Goal: Information Seeking & Learning: Check status

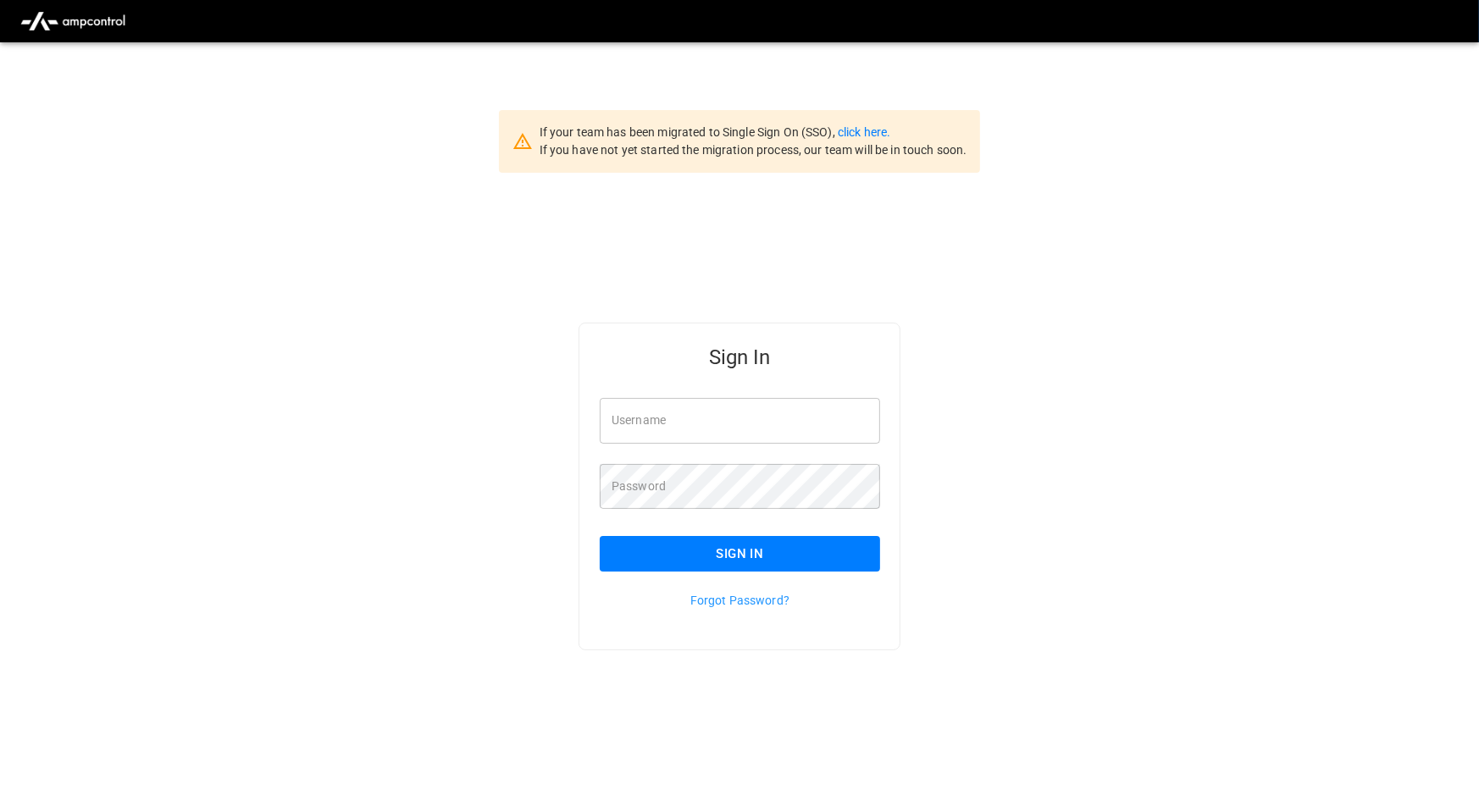
click at [859, 429] on input "Username" at bounding box center [740, 420] width 281 height 45
type input "**********"
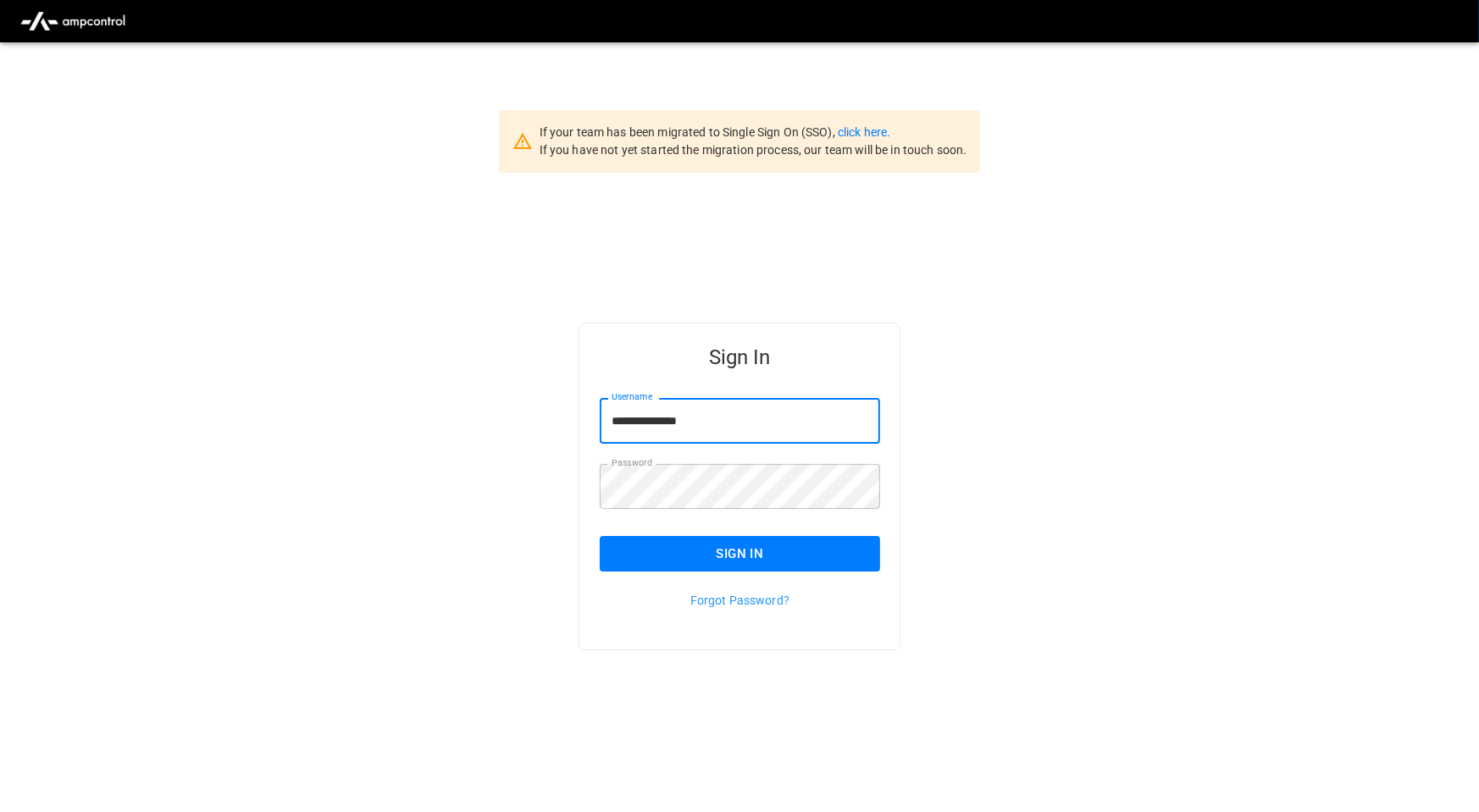
click at [805, 562] on button "Sign In" at bounding box center [740, 554] width 281 height 36
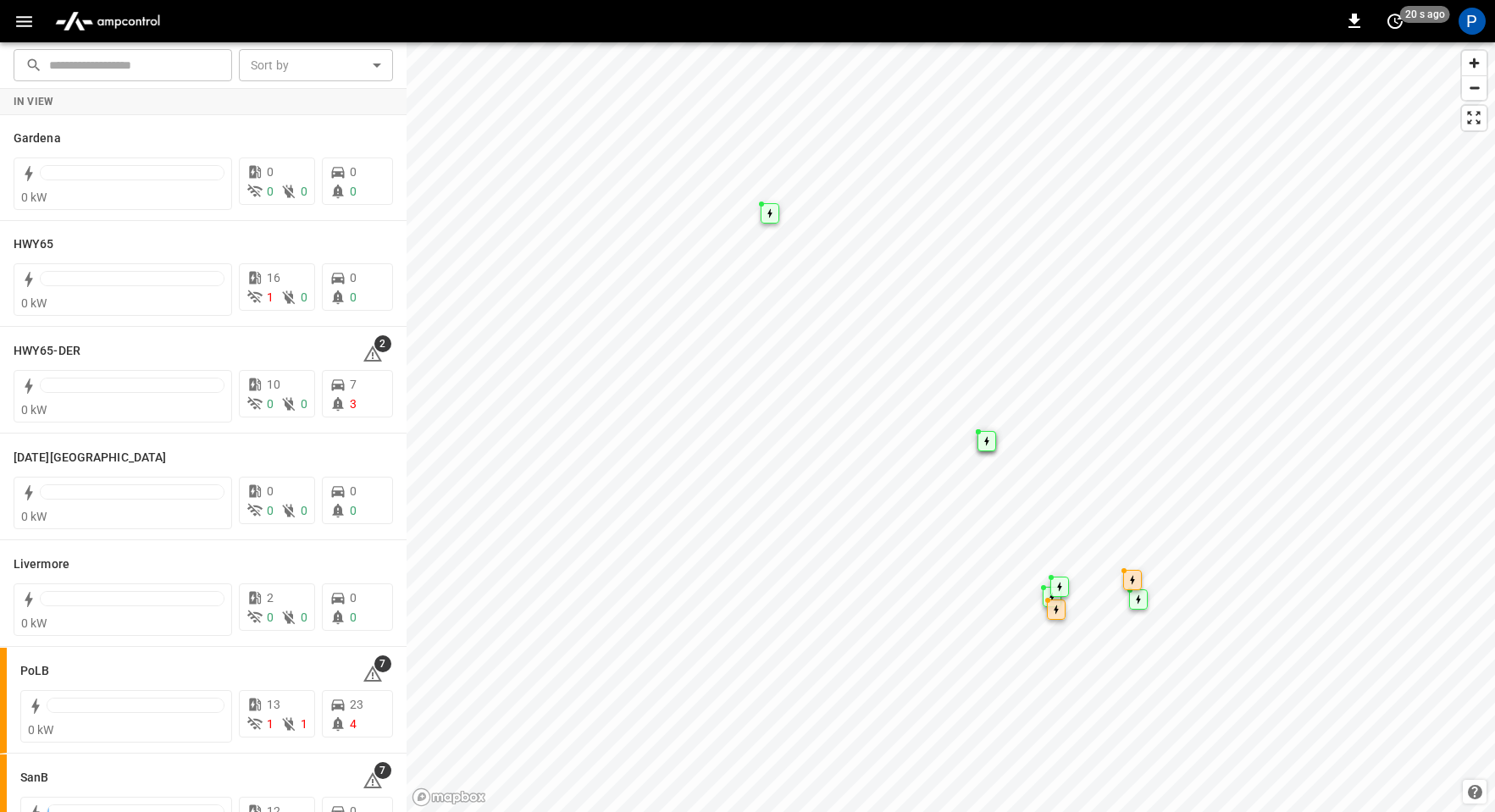
click at [123, 26] on img "menu" at bounding box center [107, 21] width 119 height 32
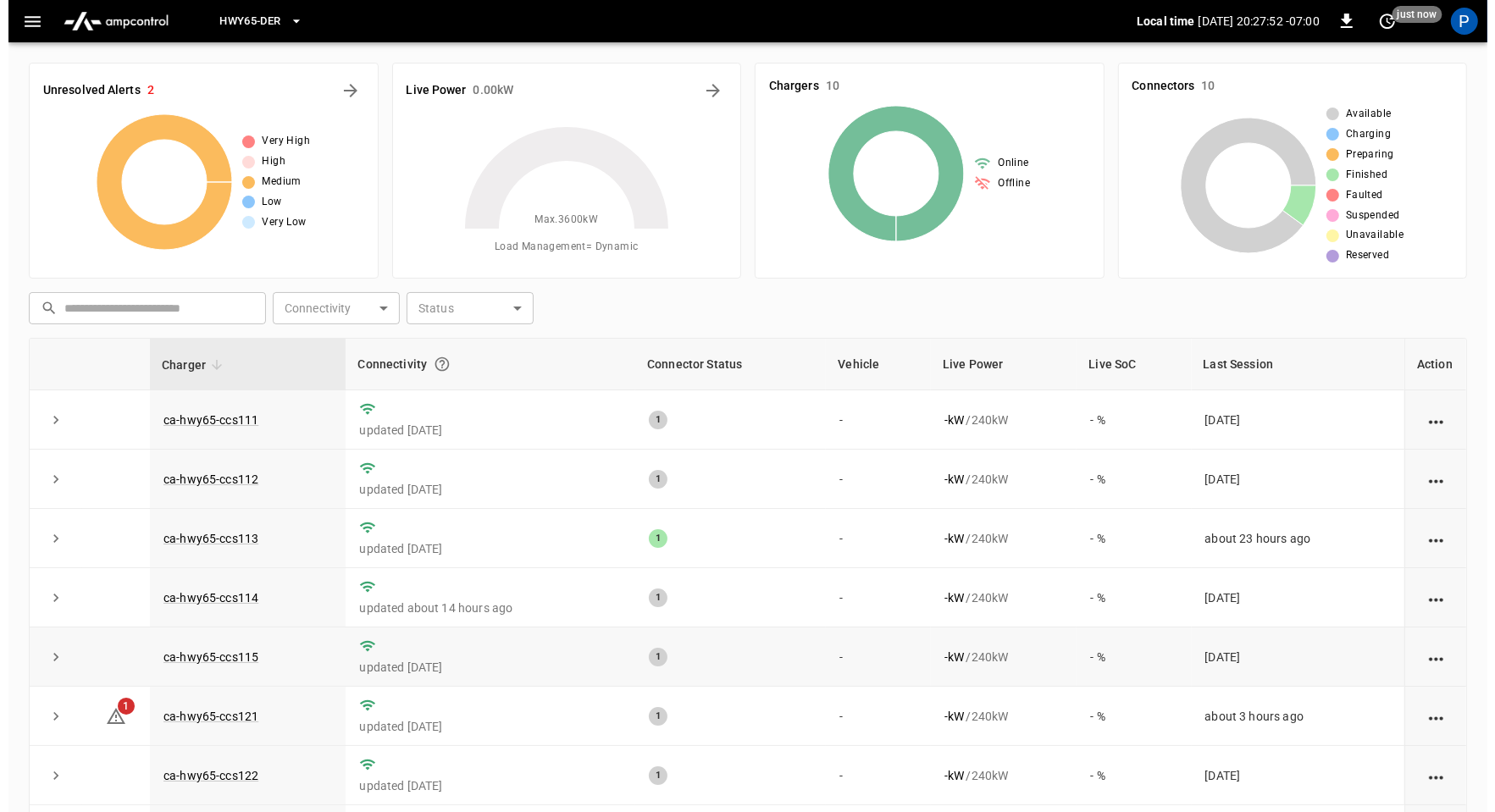
scroll to position [73, 0]
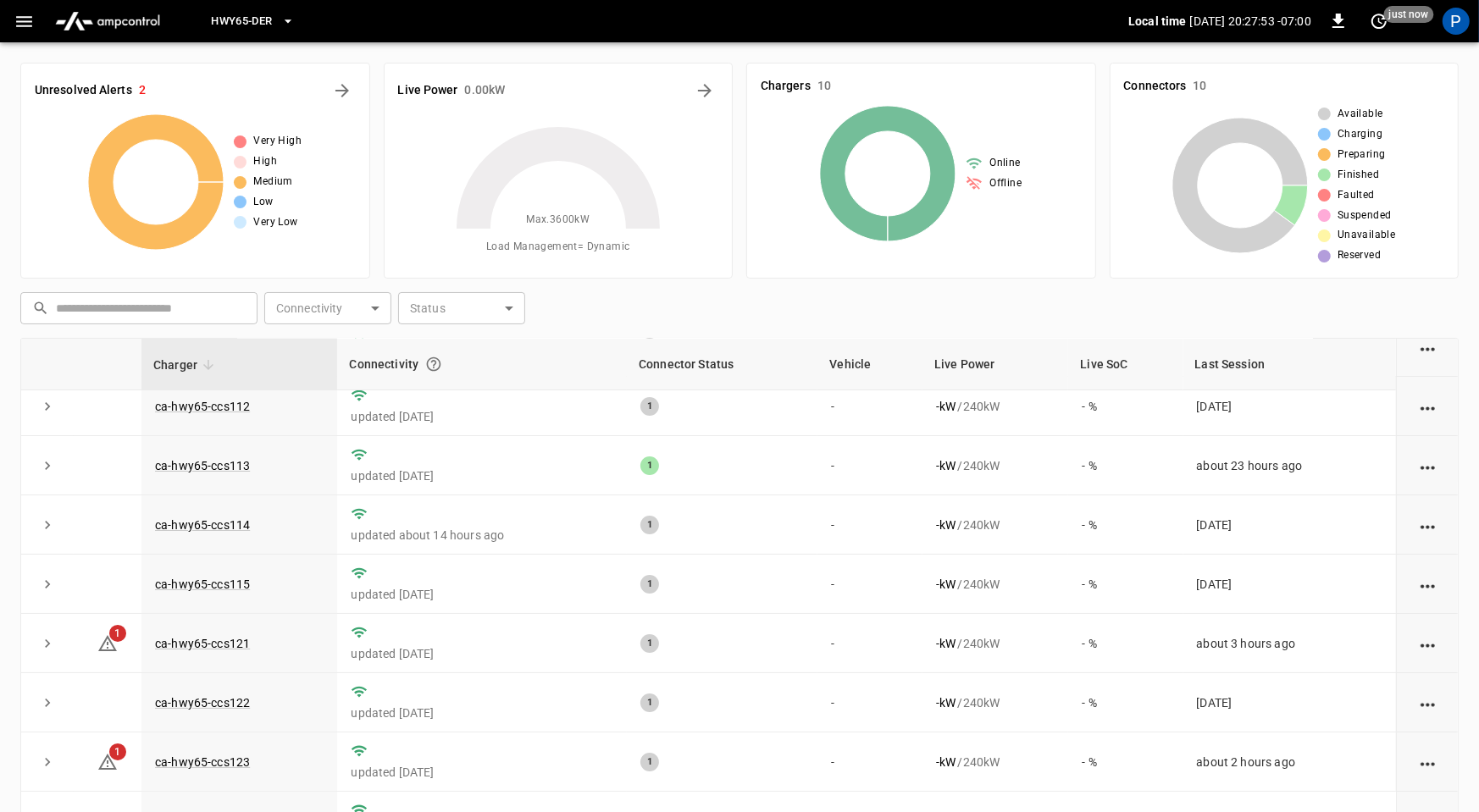
click at [272, 10] on button "HWY65-DER" at bounding box center [252, 21] width 97 height 33
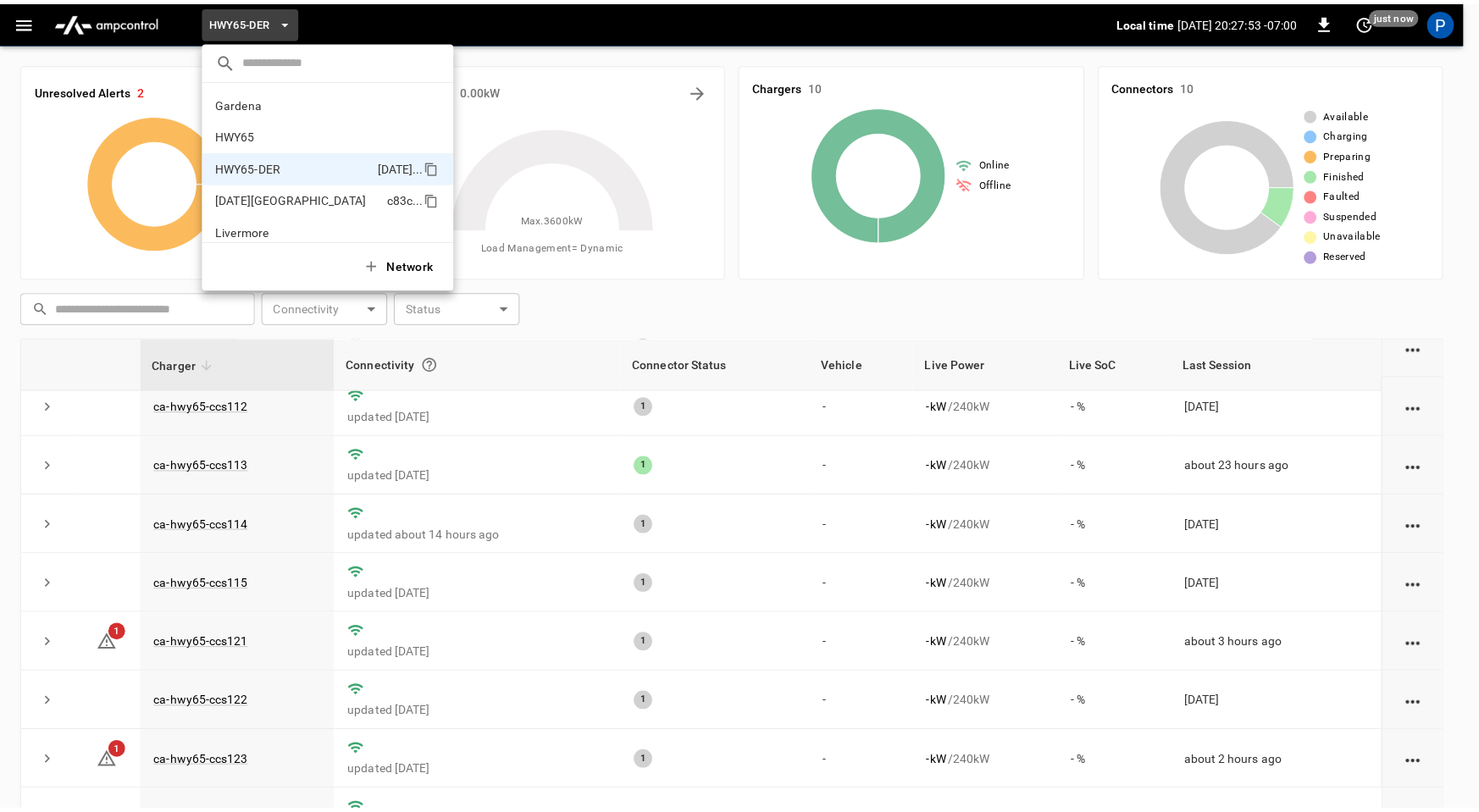
scroll to position [60, 0]
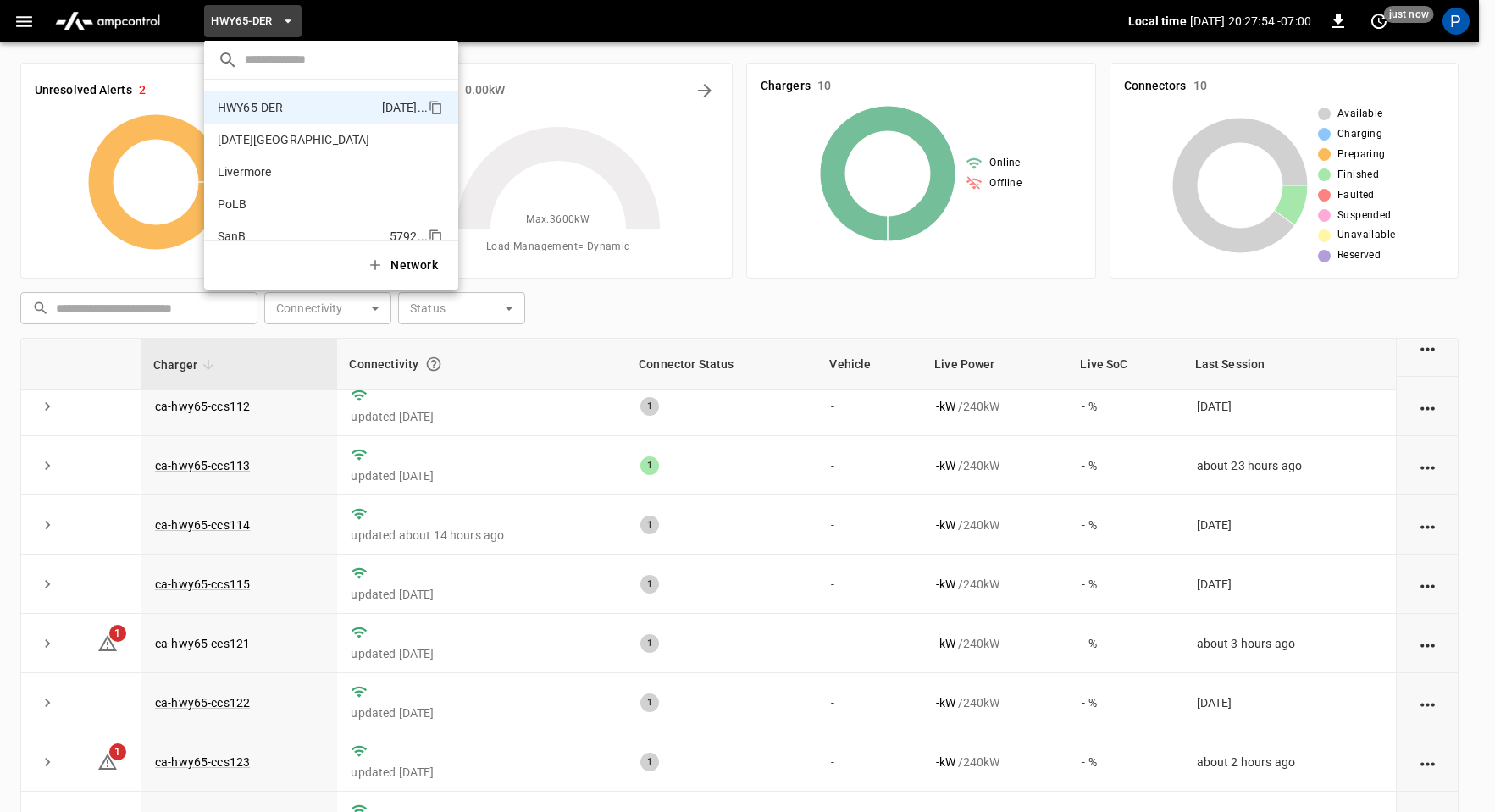
click at [309, 228] on p "SanB" at bounding box center [300, 236] width 165 height 17
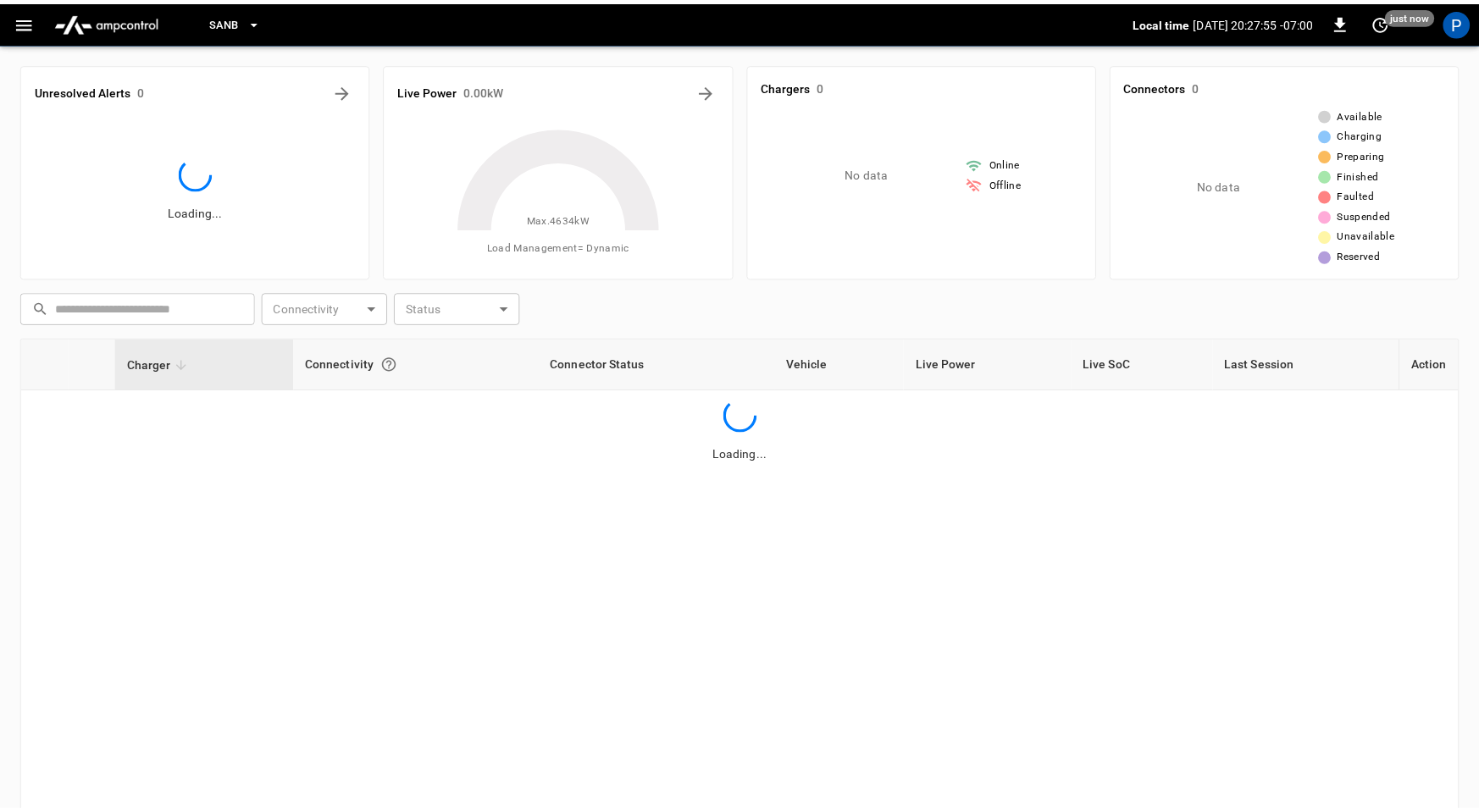
scroll to position [0, 0]
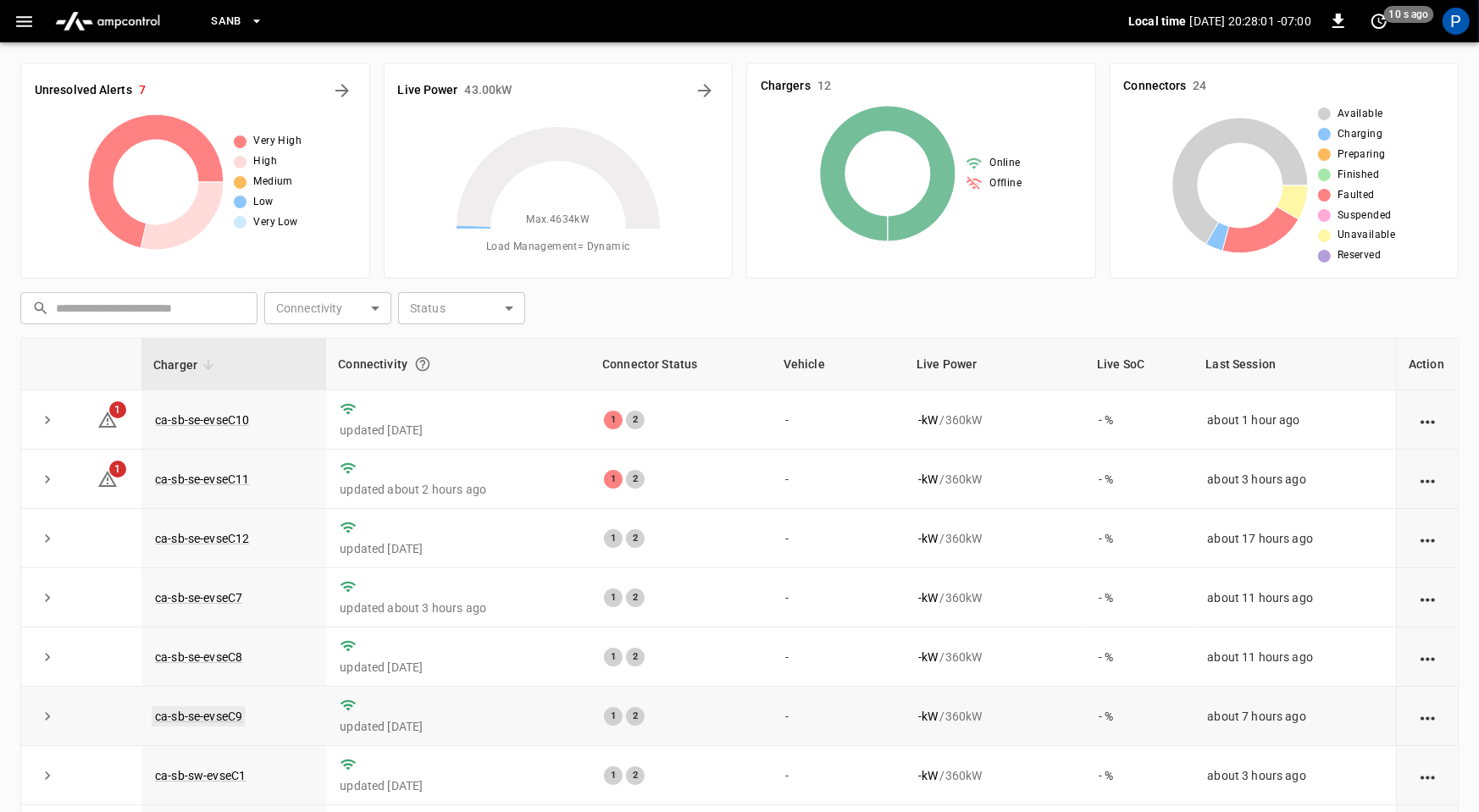
click at [214, 712] on link "ca-sb-se-evseC9" at bounding box center [198, 716] width 94 height 20
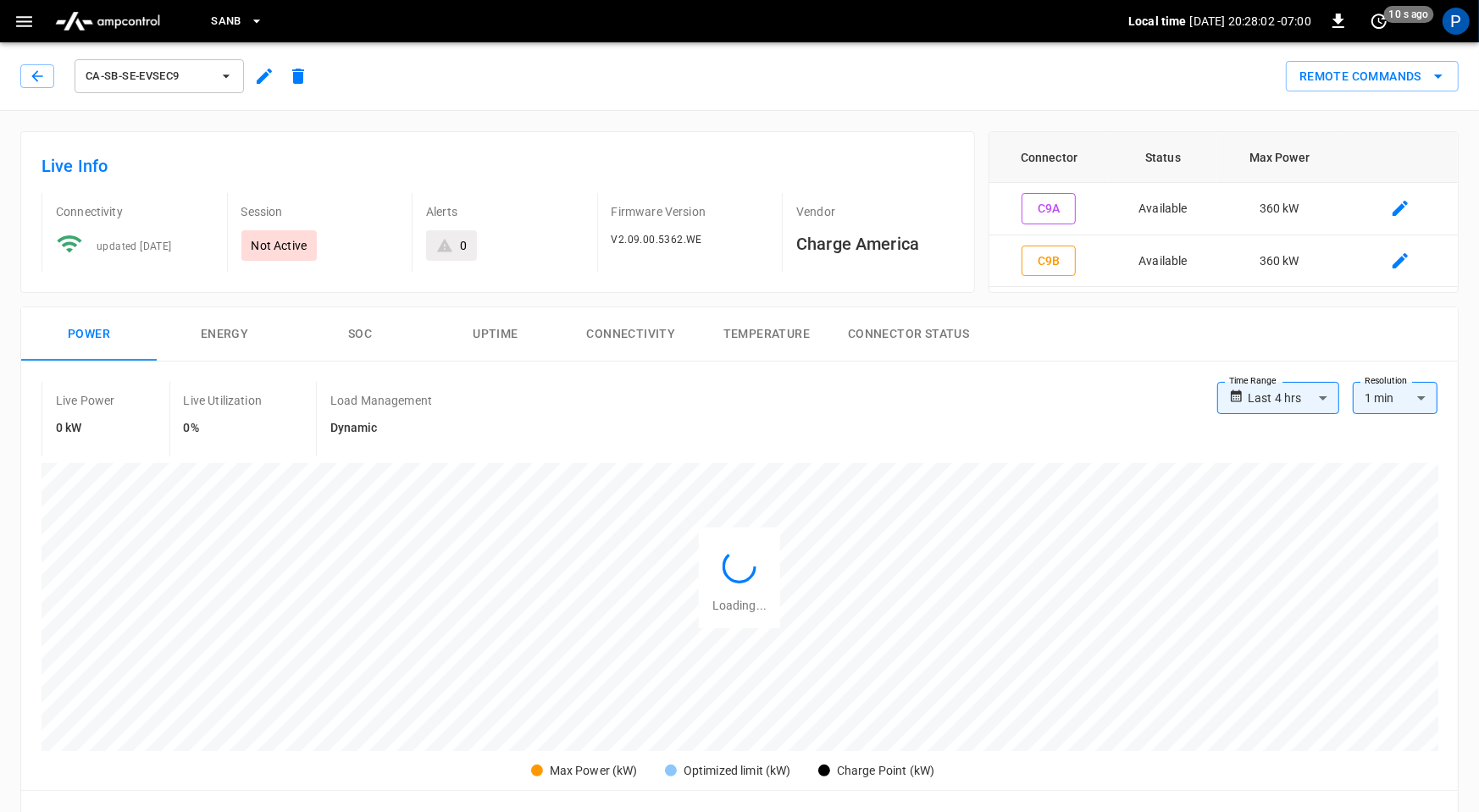
scroll to position [796, 0]
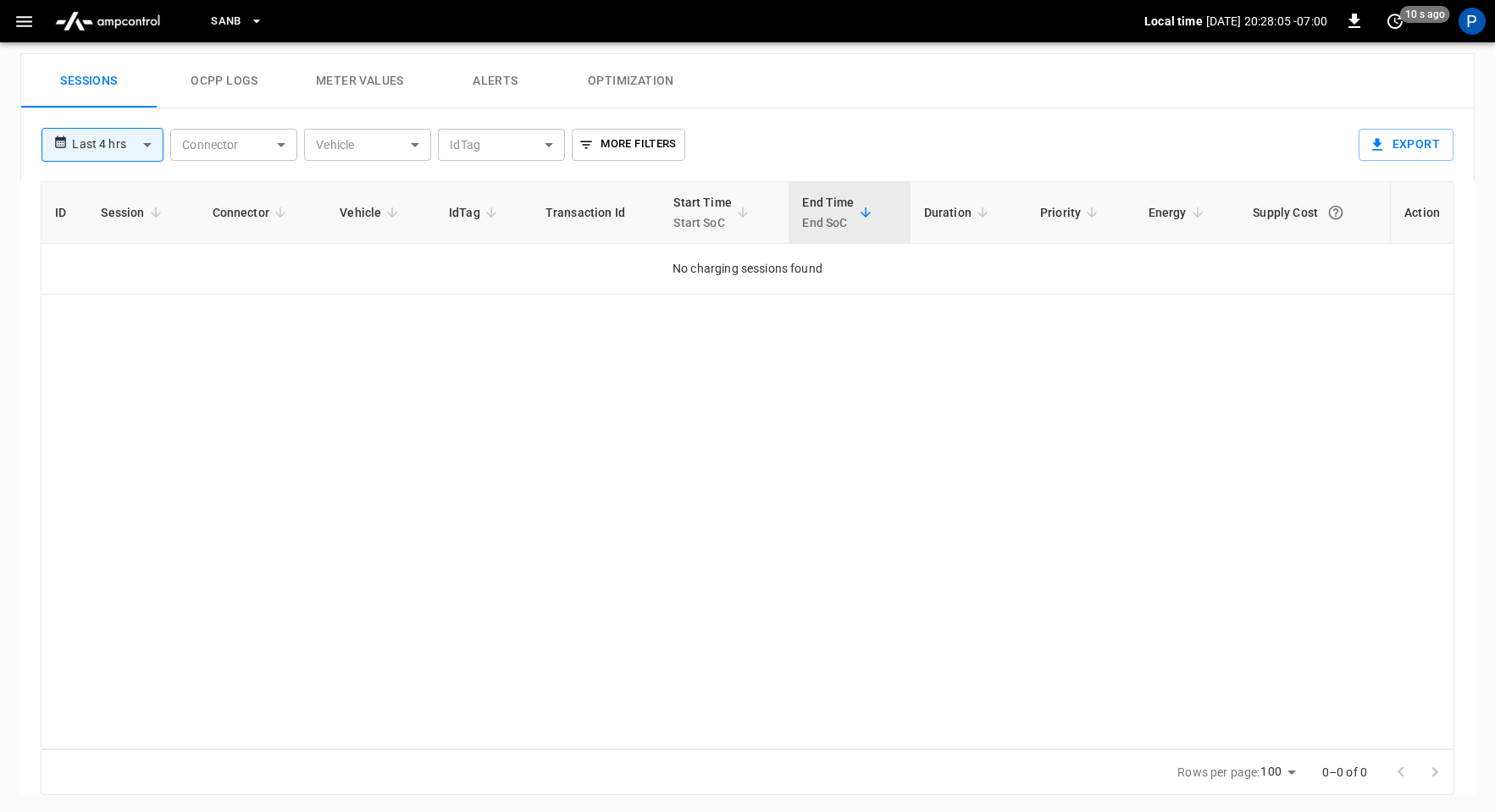
click at [121, 134] on body "**********" at bounding box center [748, 9] width 1495 height 1612
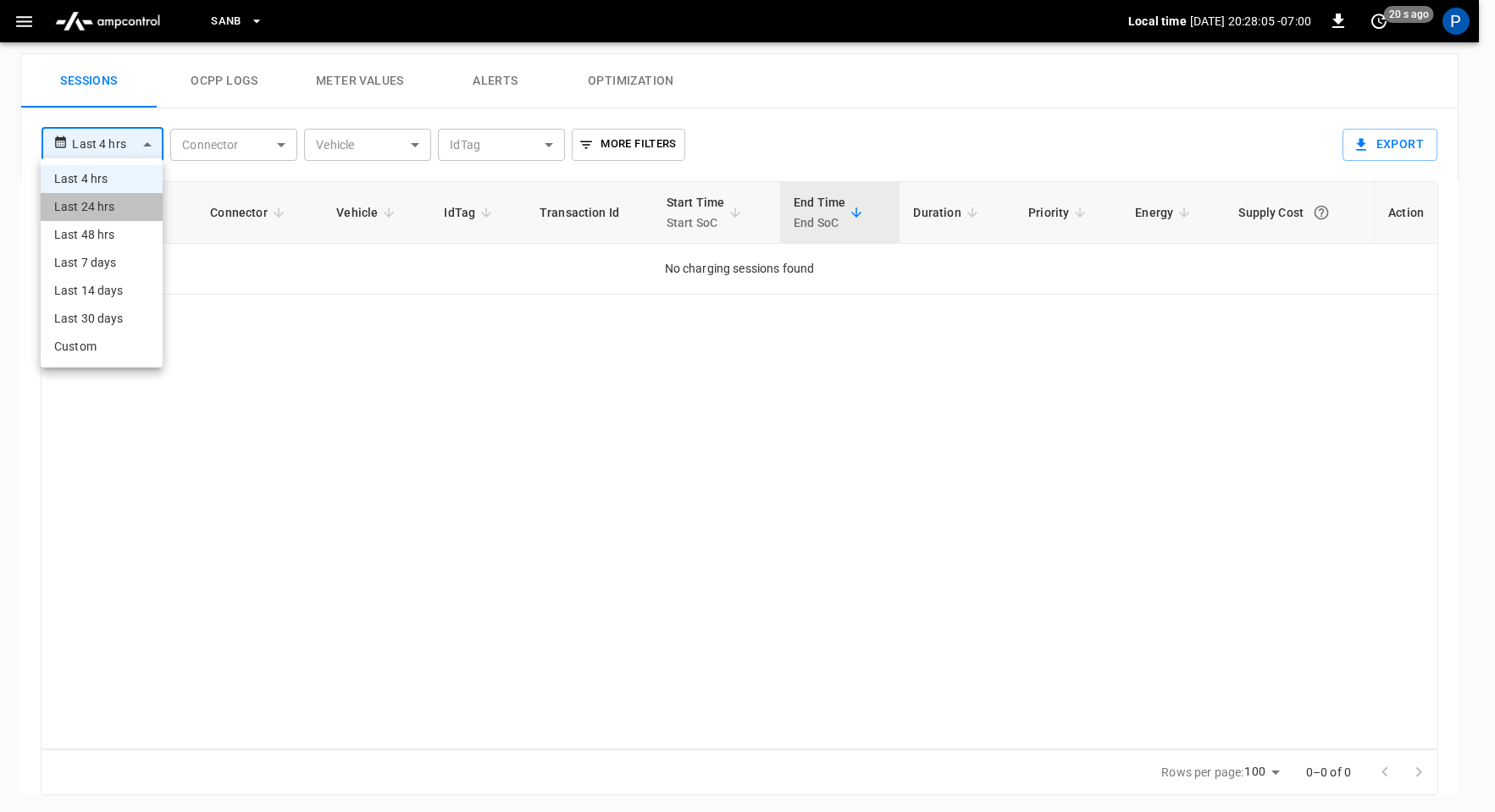
click at [134, 202] on li "Last 24 hrs" at bounding box center [102, 207] width 122 height 28
type input "**********"
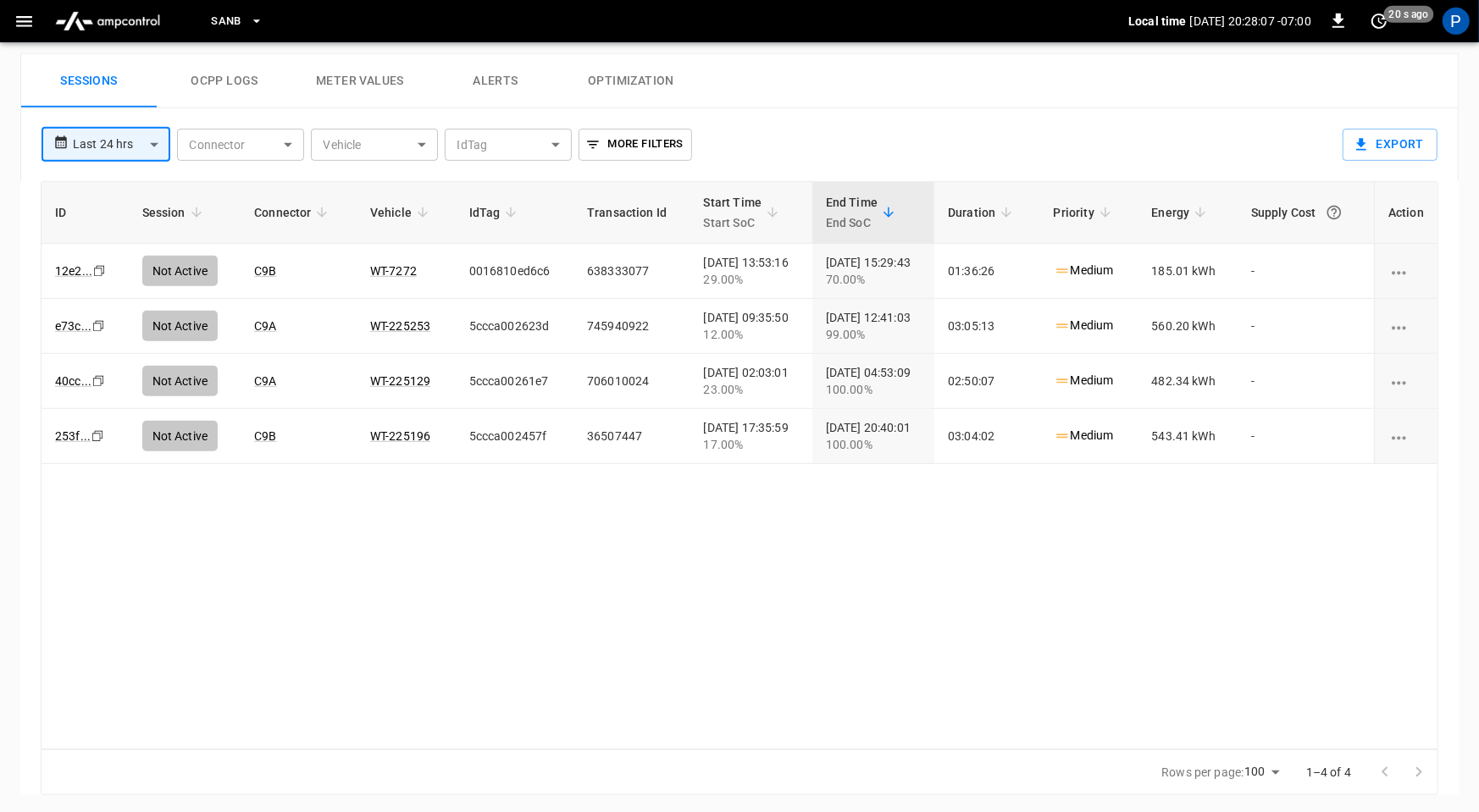
click at [816, 565] on div "ID Session Connector Vehicle IdTag Transaction Id Start Time Start SoC End Time…" at bounding box center [739, 465] width 1397 height 568
click at [122, 20] on img "menu" at bounding box center [107, 21] width 119 height 32
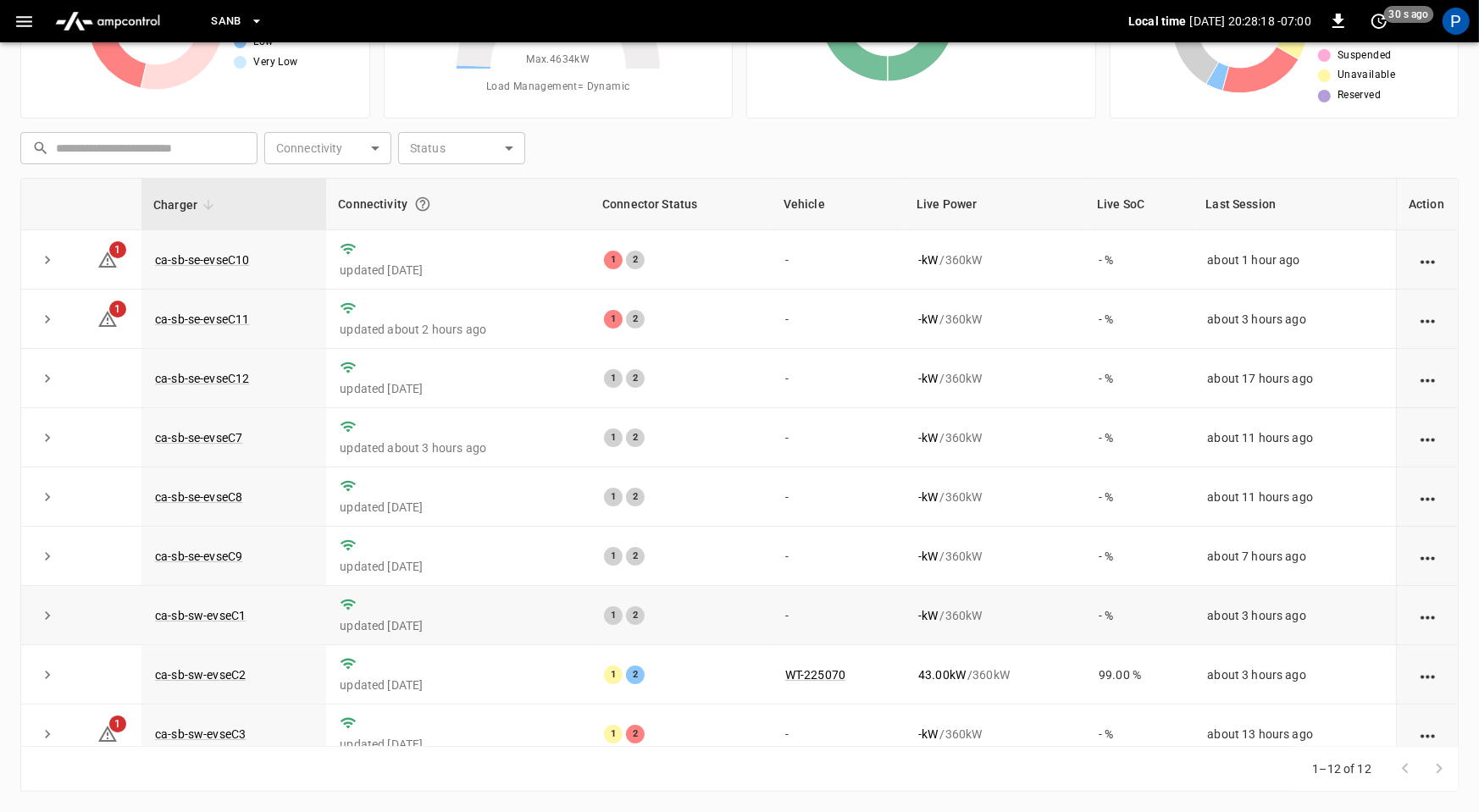
scroll to position [158, 0]
click at [213, 316] on link "ca-sb-se-evseC11" at bounding box center [202, 321] width 101 height 20
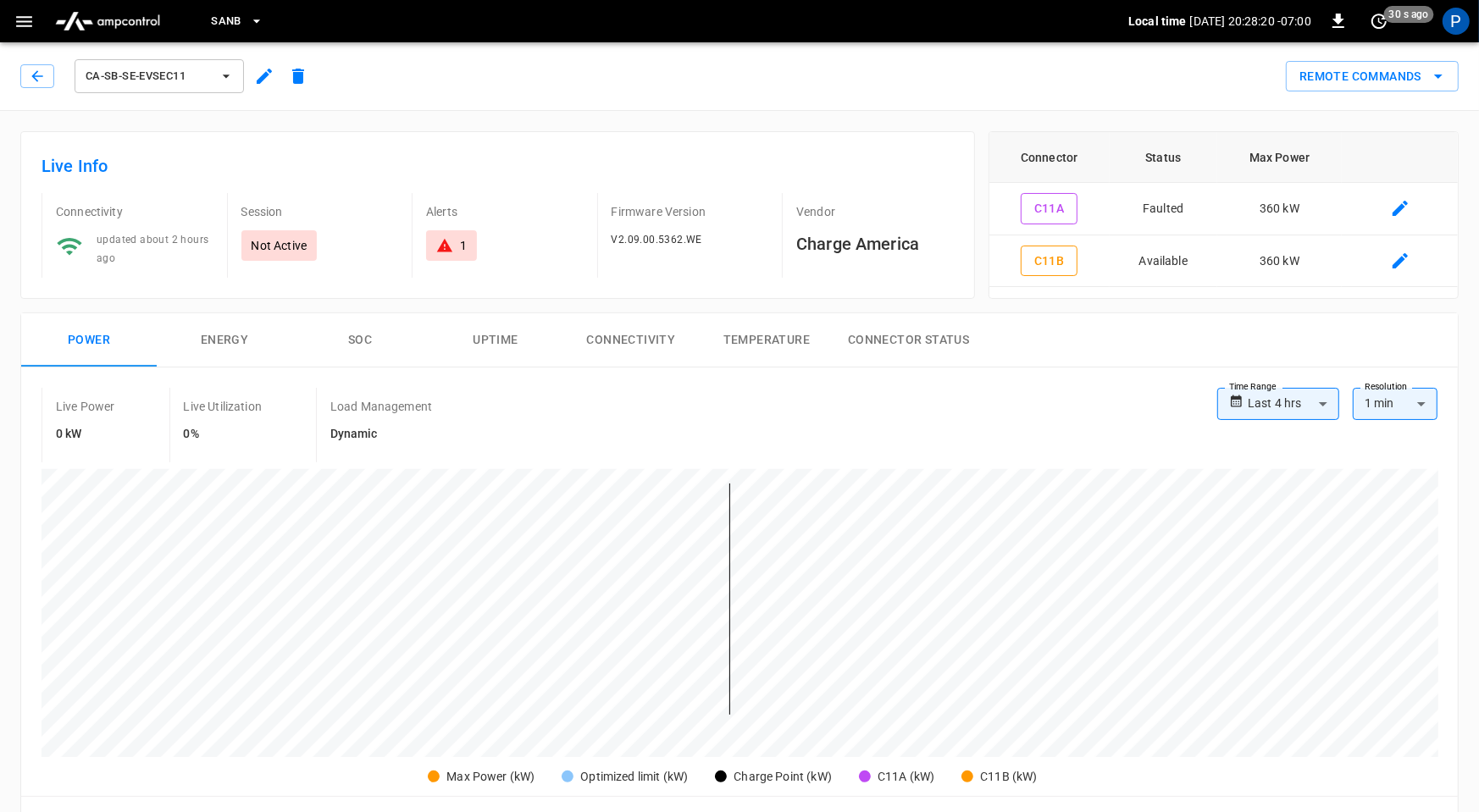
scroll to position [801, 0]
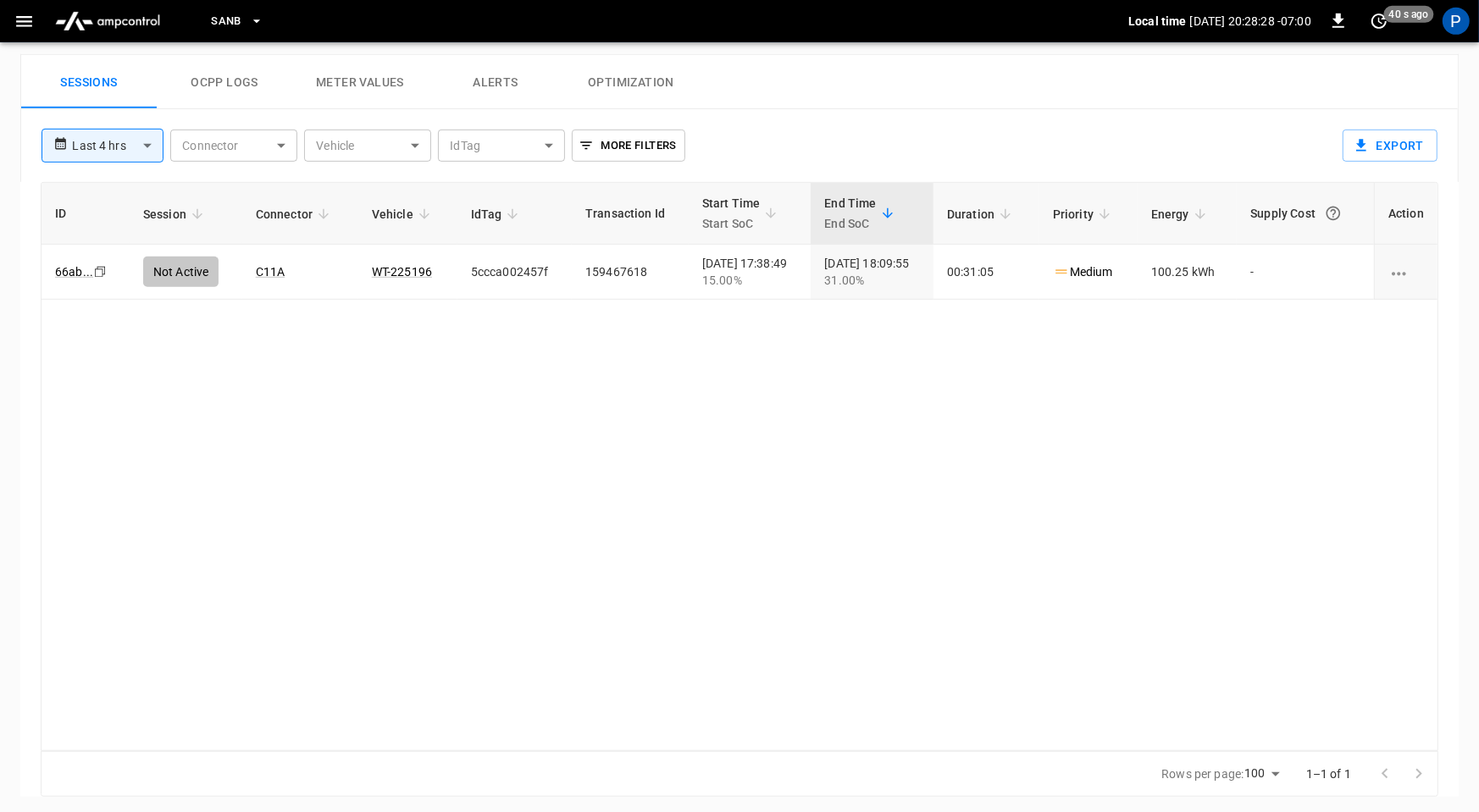
click at [534, 93] on button "Alerts" at bounding box center [495, 82] width 136 height 54
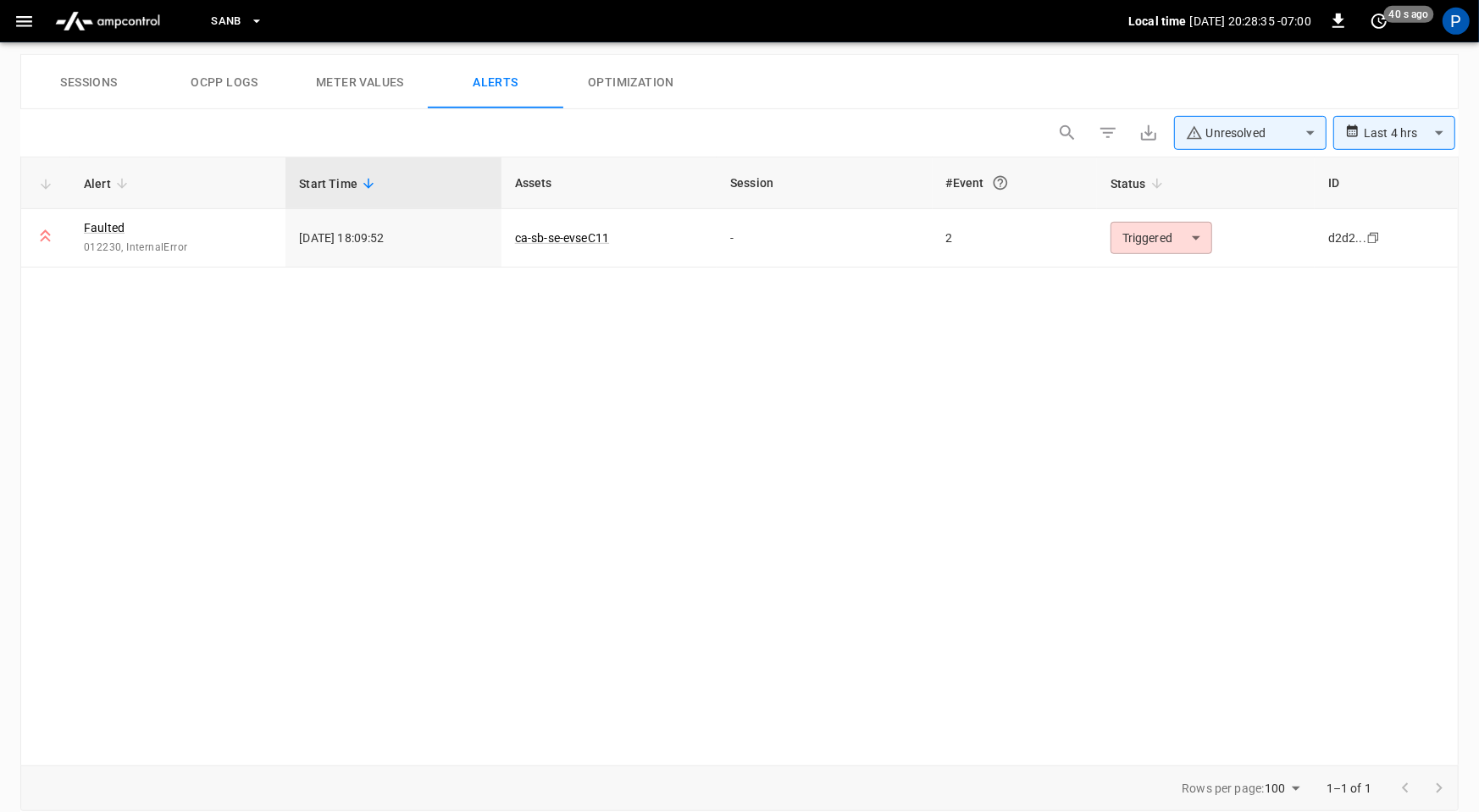
click at [82, 76] on button "Sessions" at bounding box center [88, 82] width 136 height 54
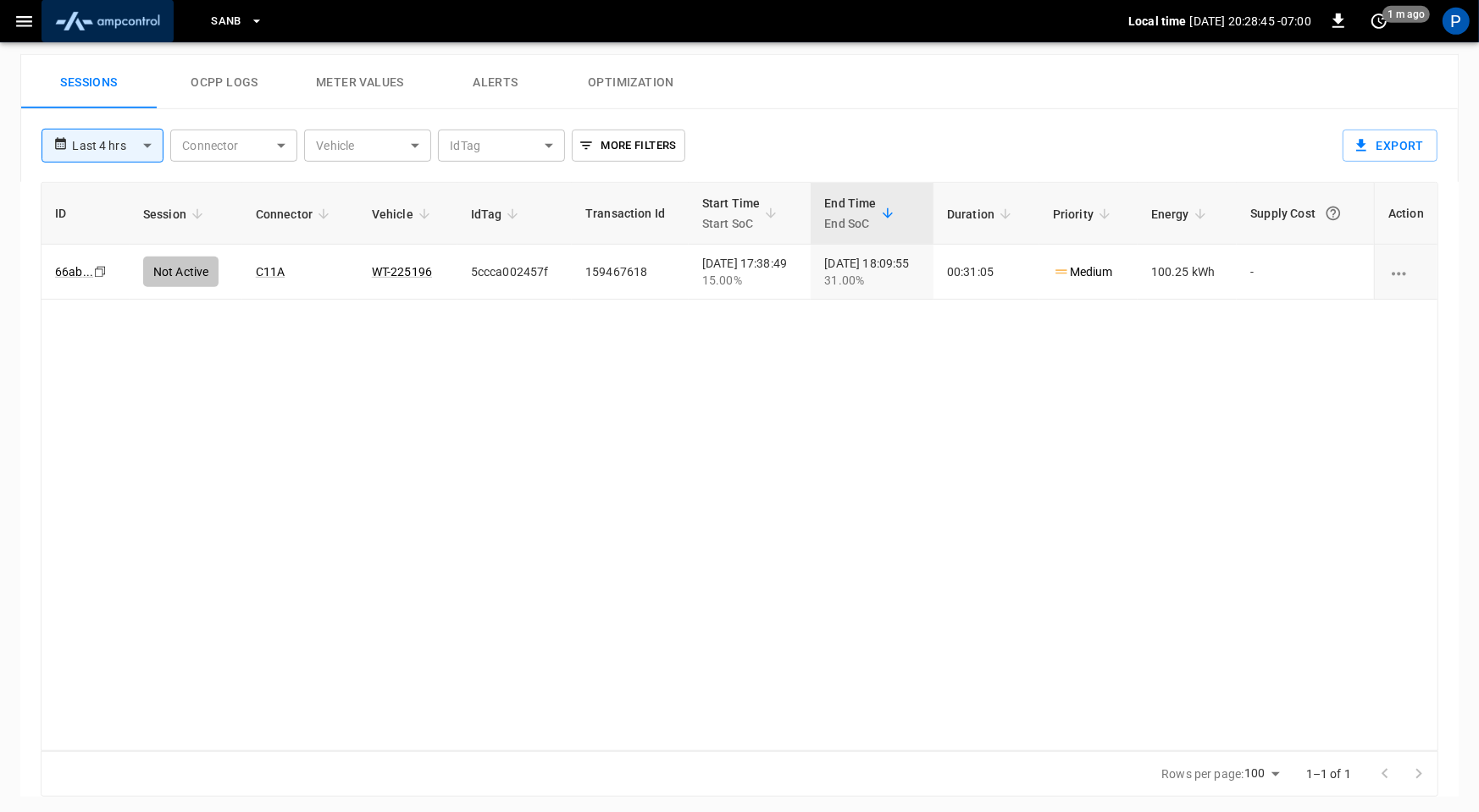
click at [121, 26] on img "menu" at bounding box center [107, 21] width 119 height 32
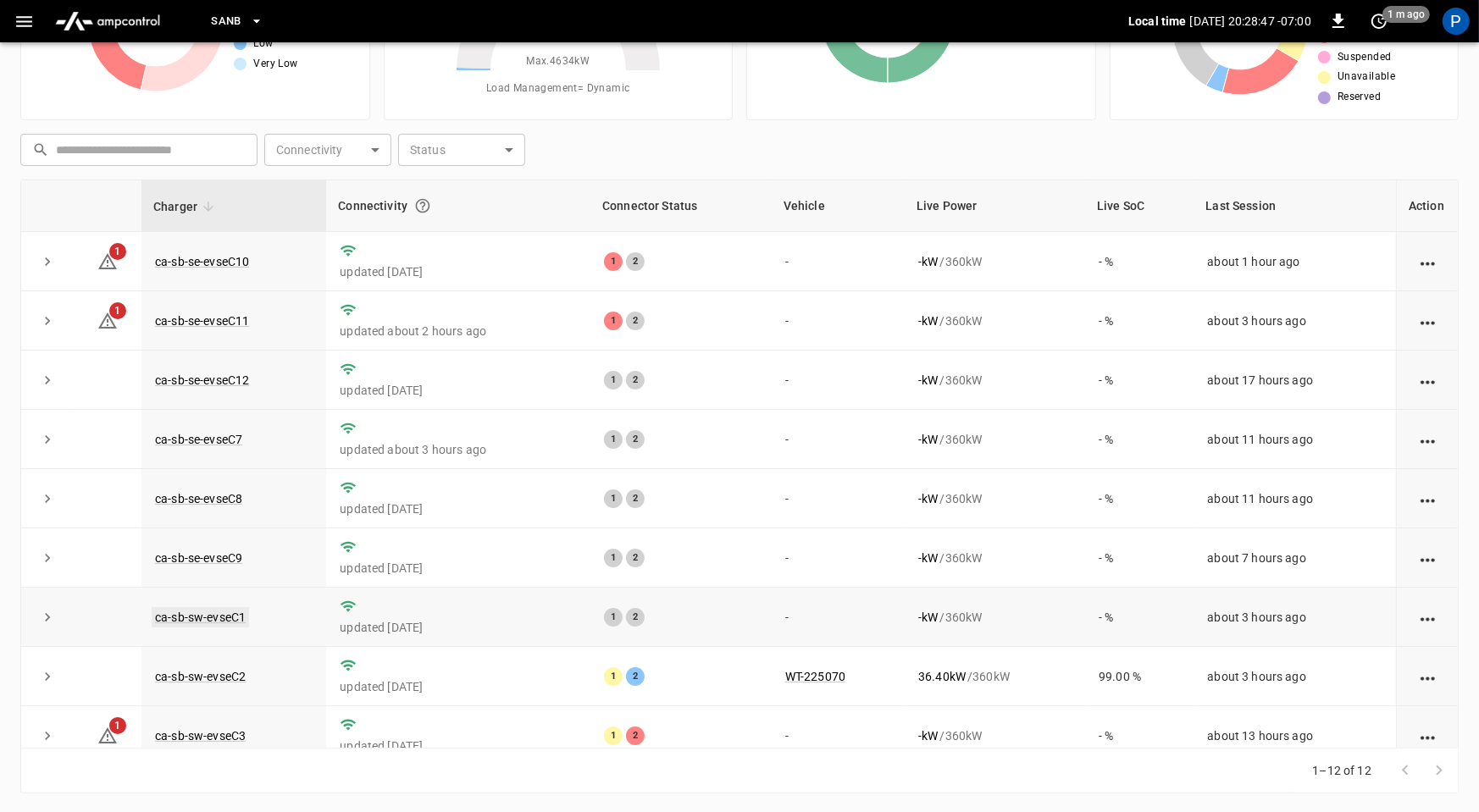
click at [221, 609] on link "ca-sb-sw-evseC1" at bounding box center [200, 617] width 98 height 20
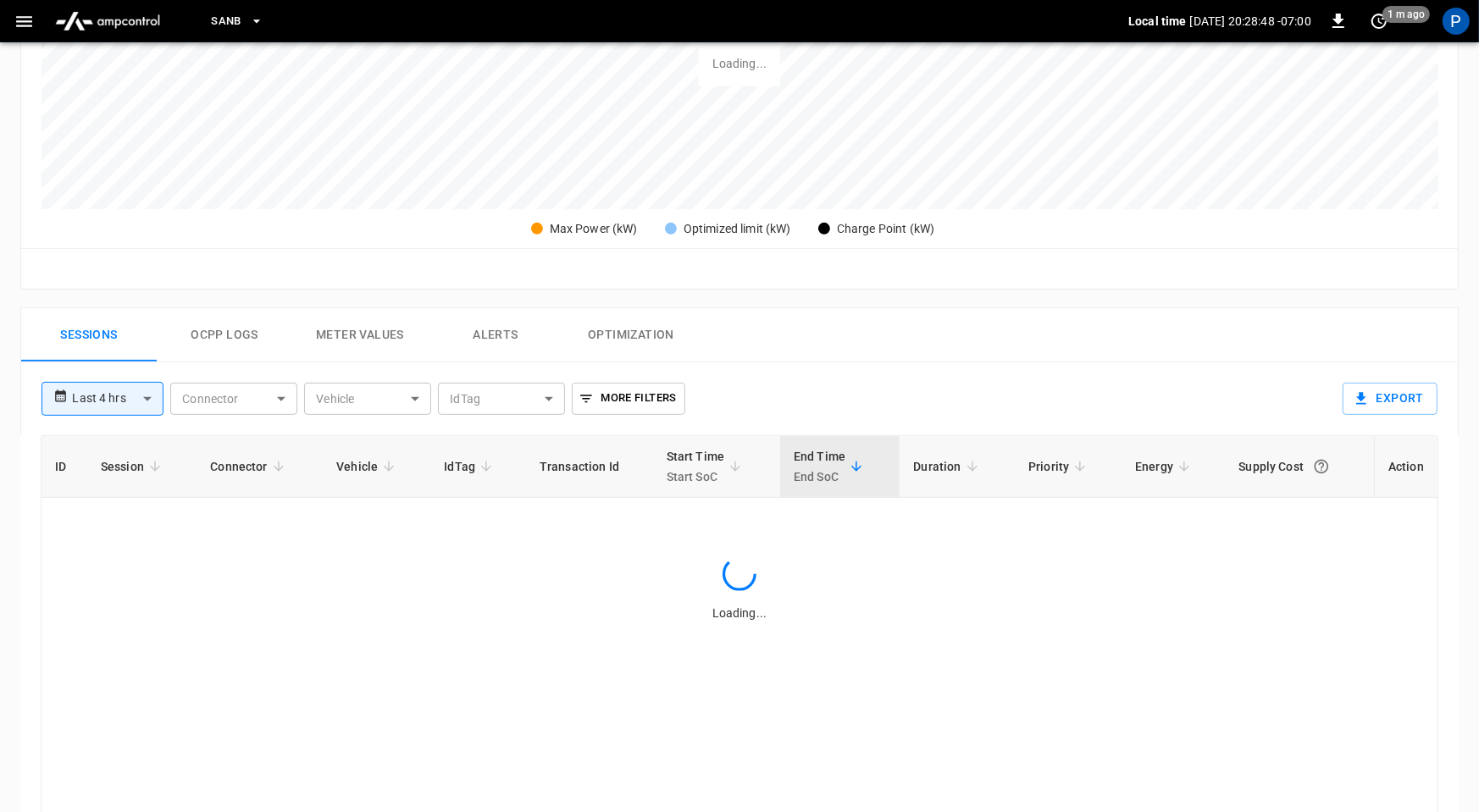
scroll to position [796, 0]
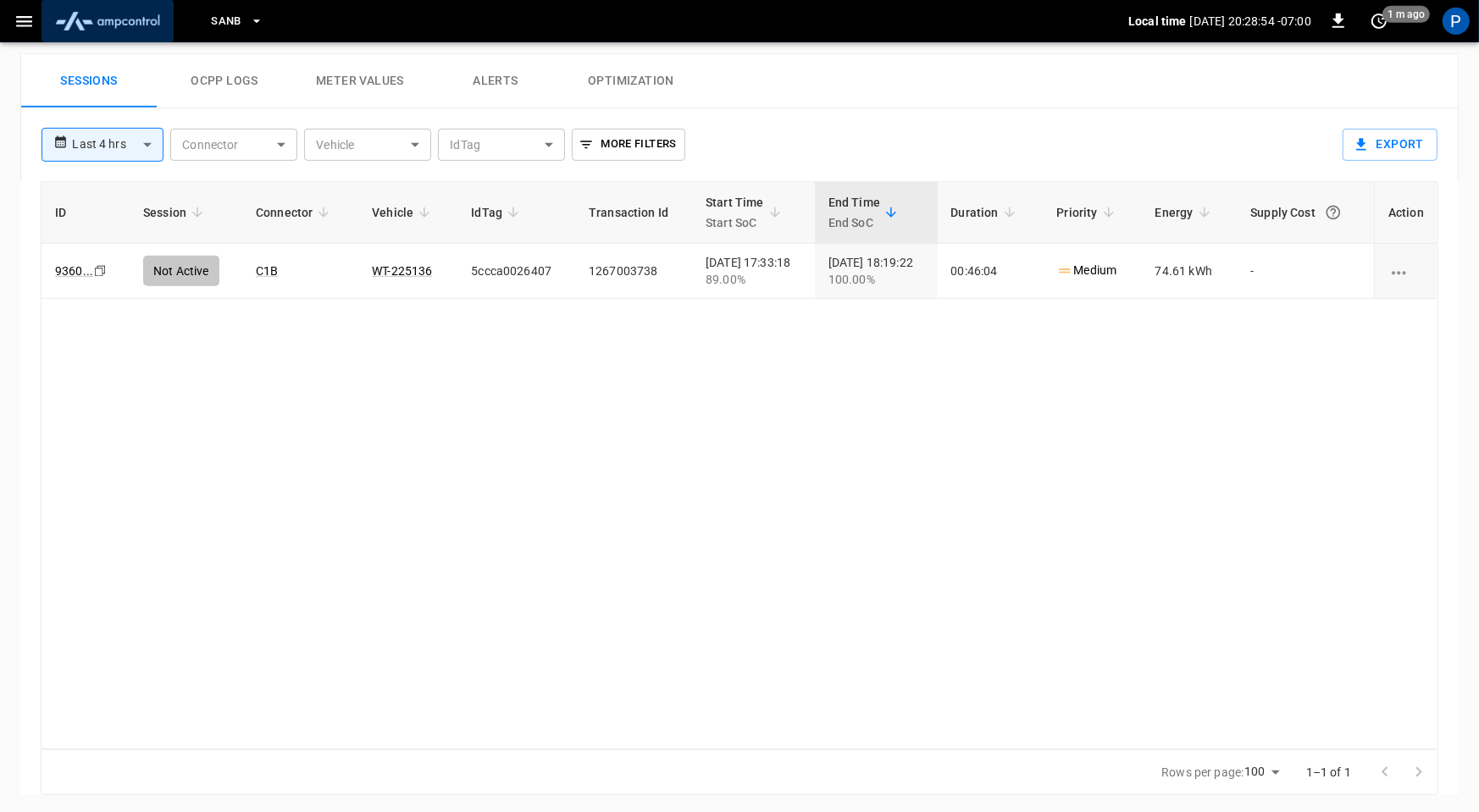
click at [115, 29] on img "menu" at bounding box center [107, 21] width 119 height 32
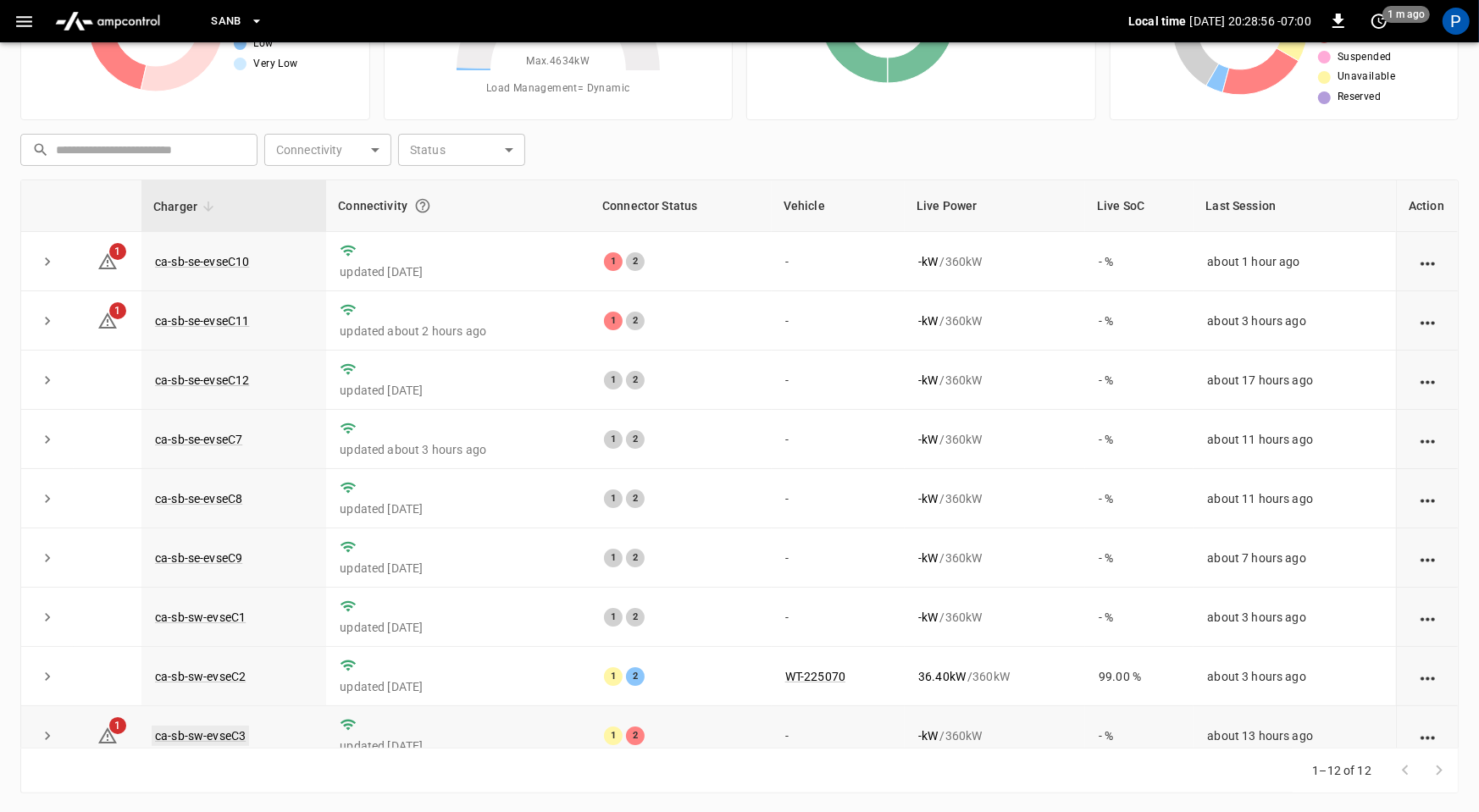
click at [223, 729] on link "ca-sb-sw-evseC3" at bounding box center [200, 735] width 98 height 20
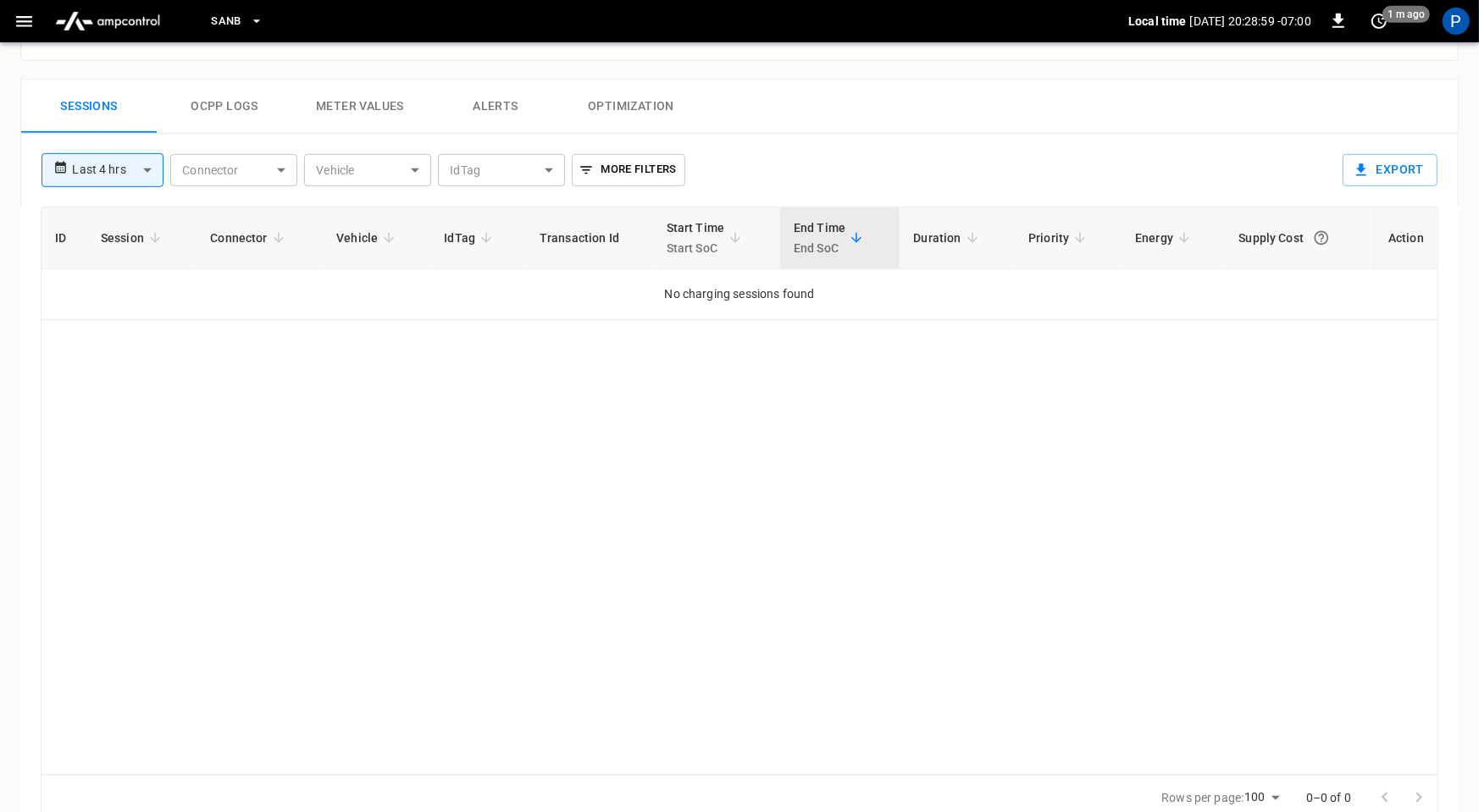
scroll to position [796, 0]
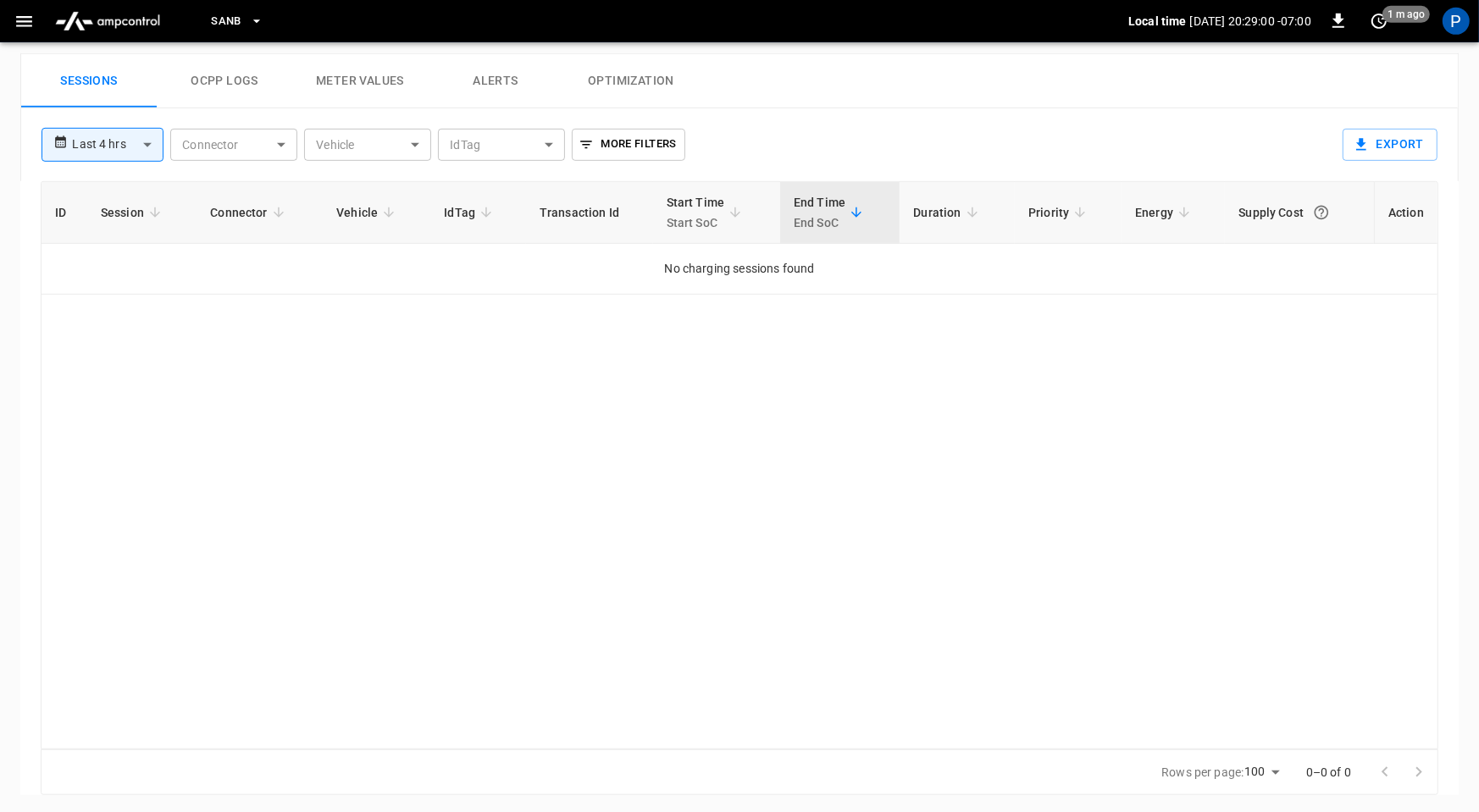
click at [99, 146] on body "**********" at bounding box center [739, 9] width 1479 height 1612
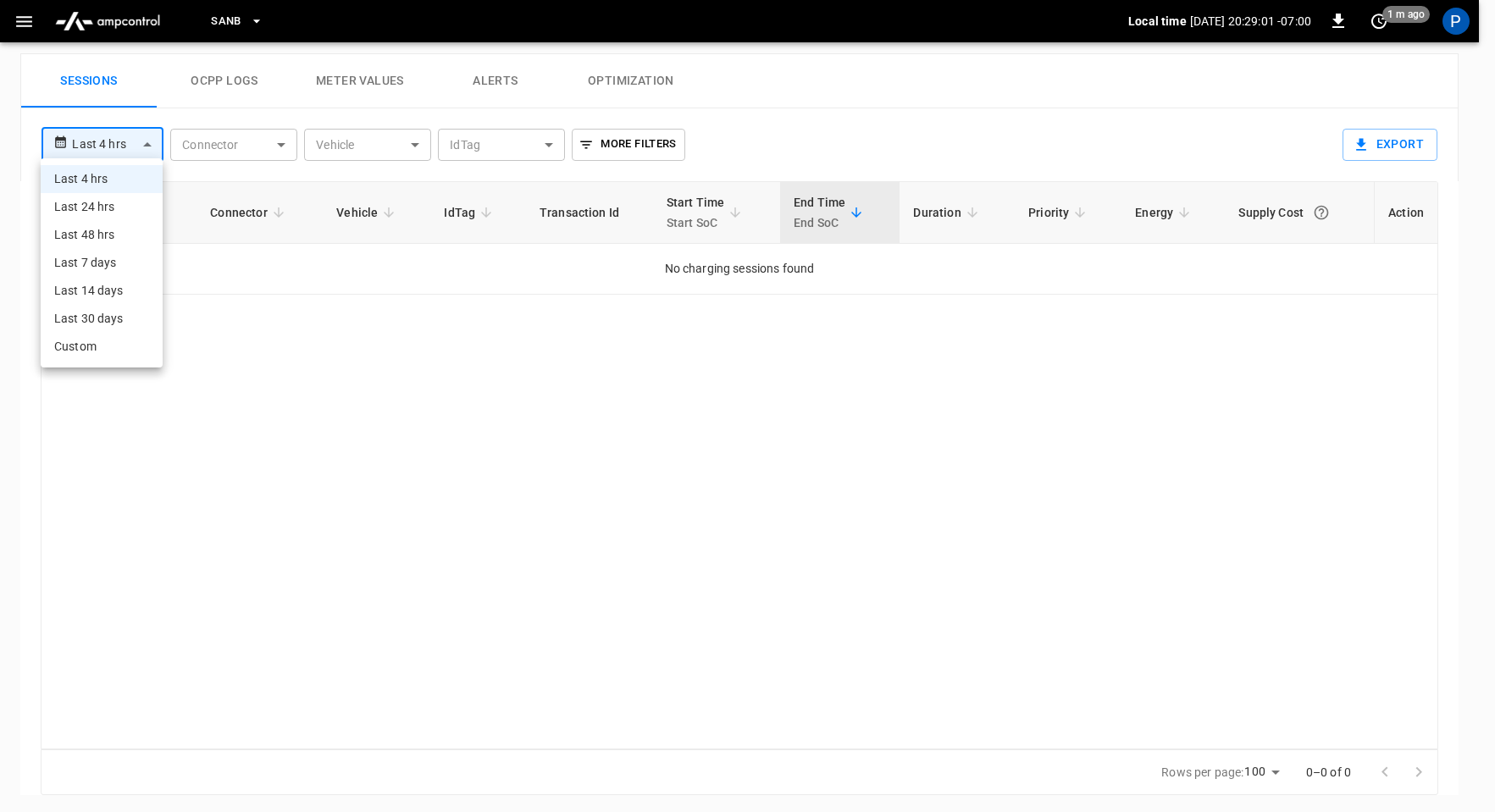
click at [102, 203] on li "Last 24 hrs" at bounding box center [102, 207] width 122 height 28
type input "**********"
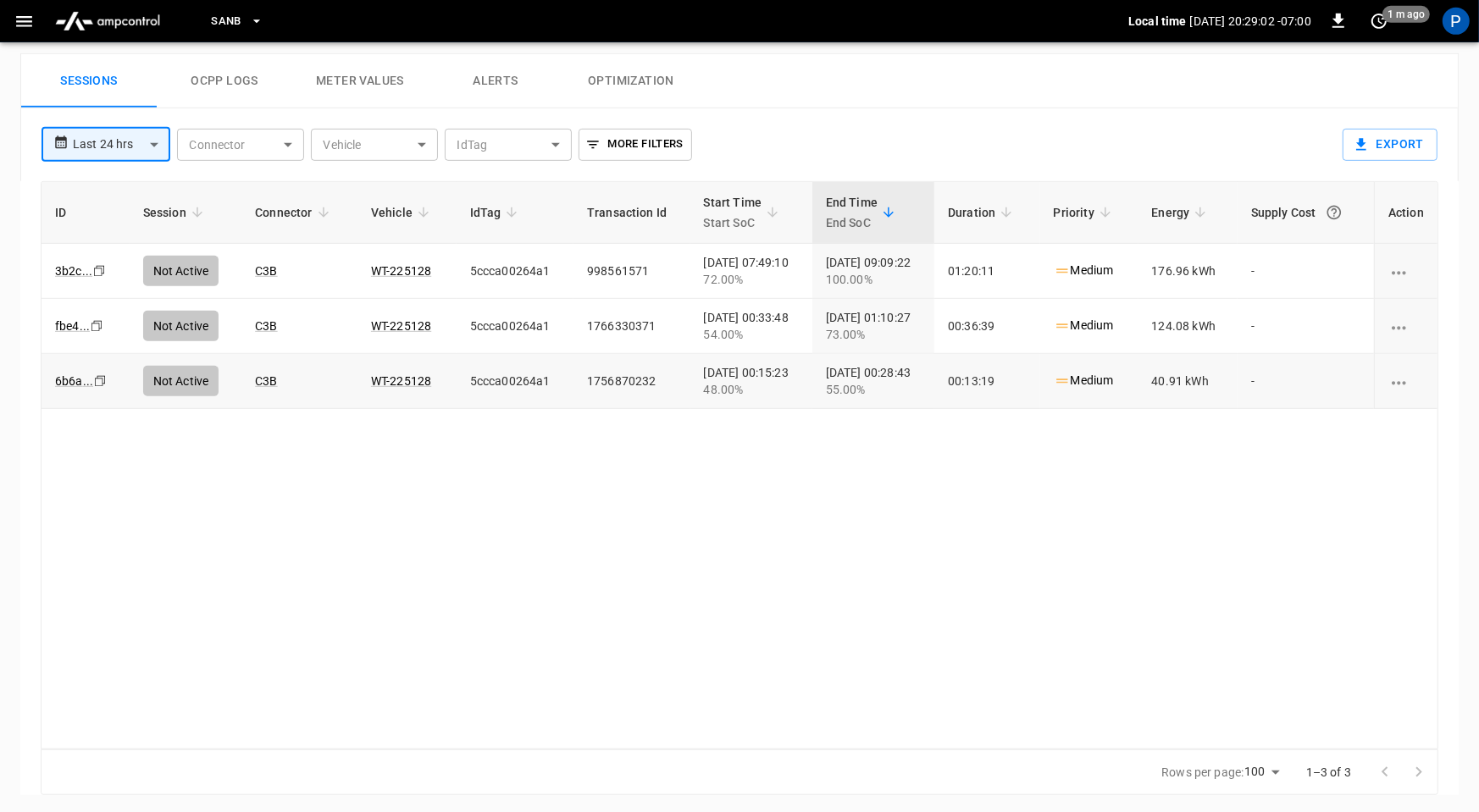
drag, startPoint x: 466, startPoint y: 497, endPoint x: 486, endPoint y: 383, distance: 115.7
click at [463, 489] on div "ID Session Connector Vehicle IdTag Transaction Id Start Time Start SoC End Time…" at bounding box center [739, 465] width 1397 height 568
click at [496, 82] on button "Alerts" at bounding box center [495, 81] width 136 height 54
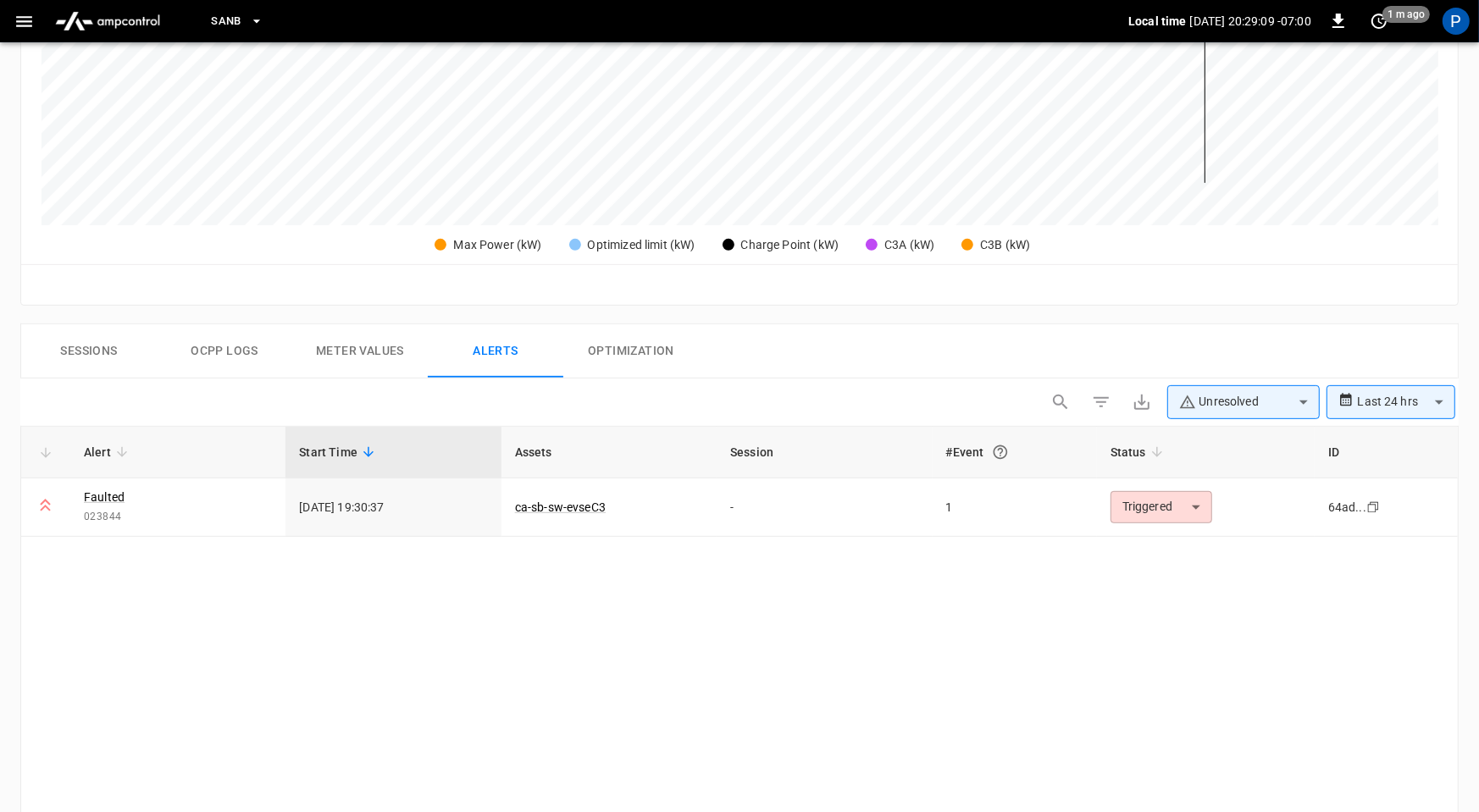
scroll to position [824, 0]
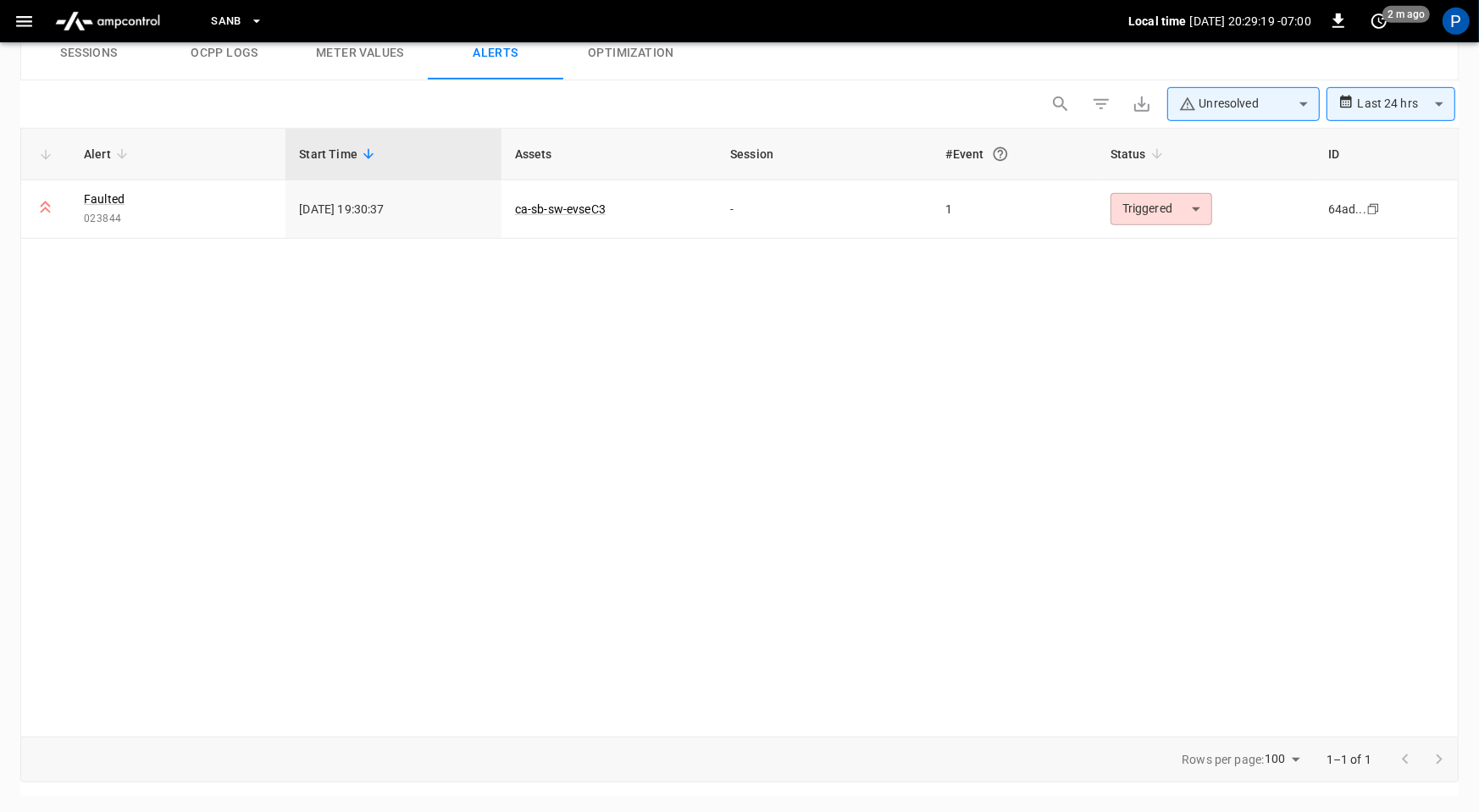
click at [96, 19] on img "menu" at bounding box center [107, 21] width 119 height 32
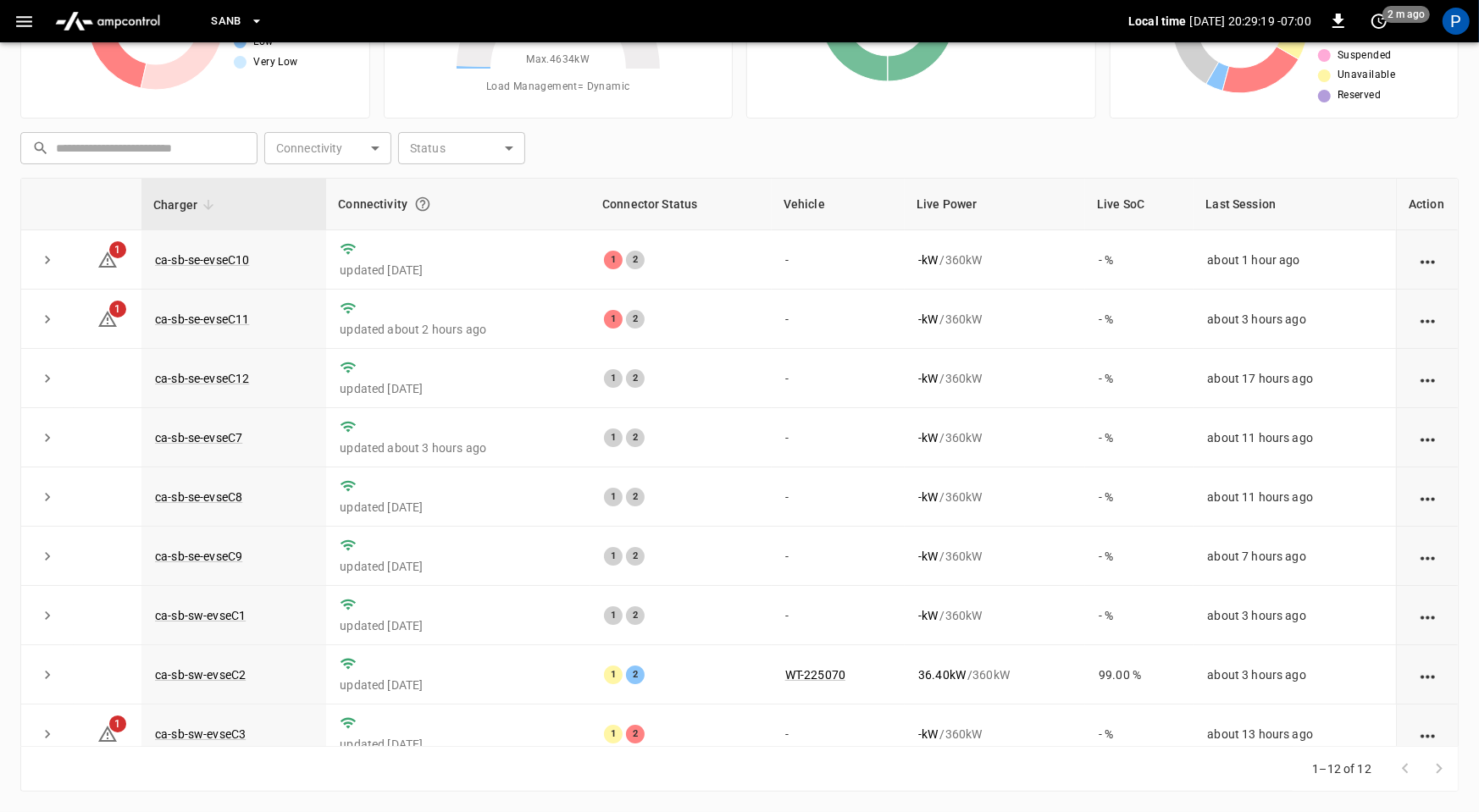
scroll to position [158, 0]
click at [244, 258] on link "ca-sb-se-evseC10" at bounding box center [202, 261] width 101 height 20
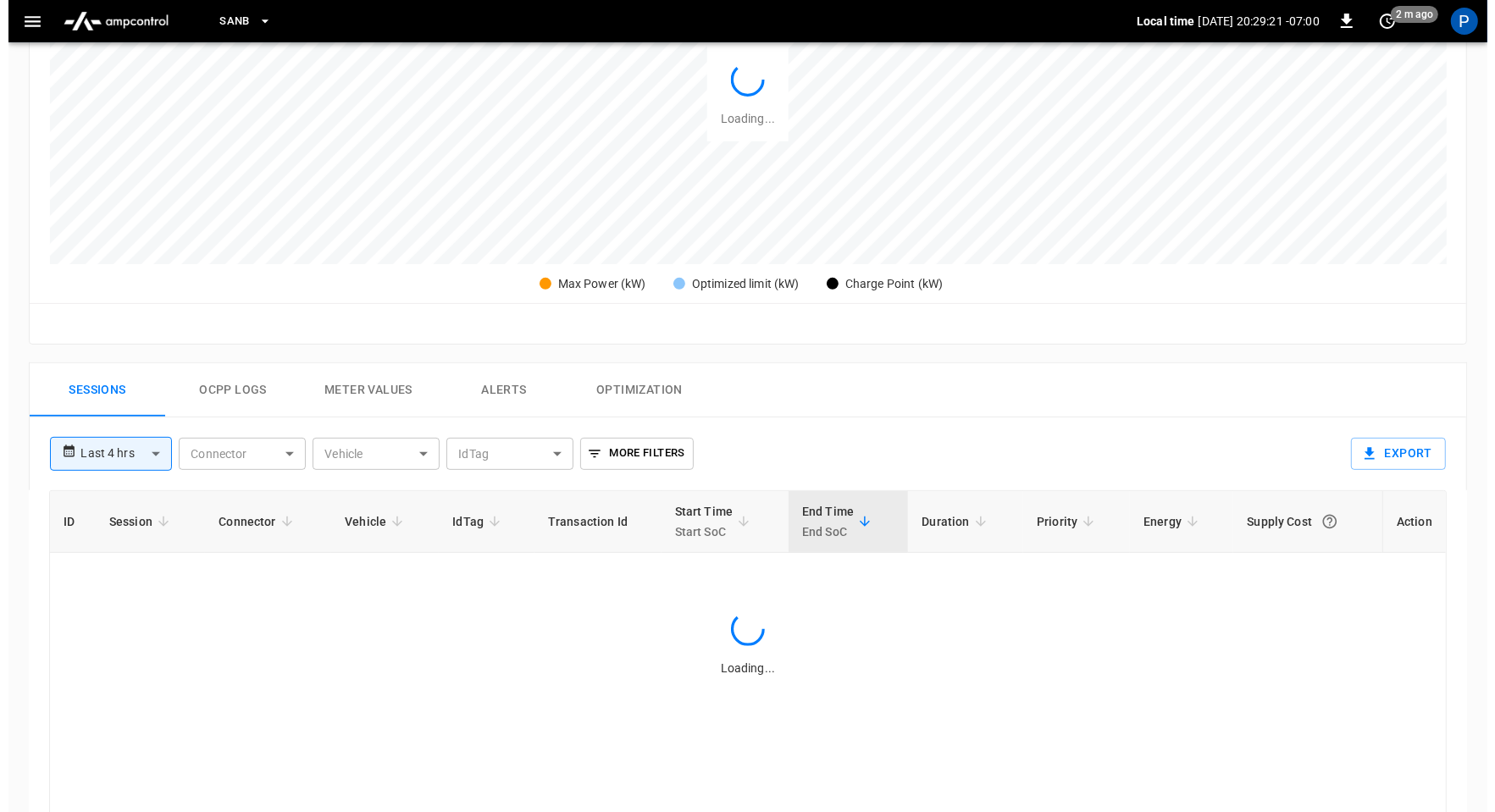
scroll to position [796, 0]
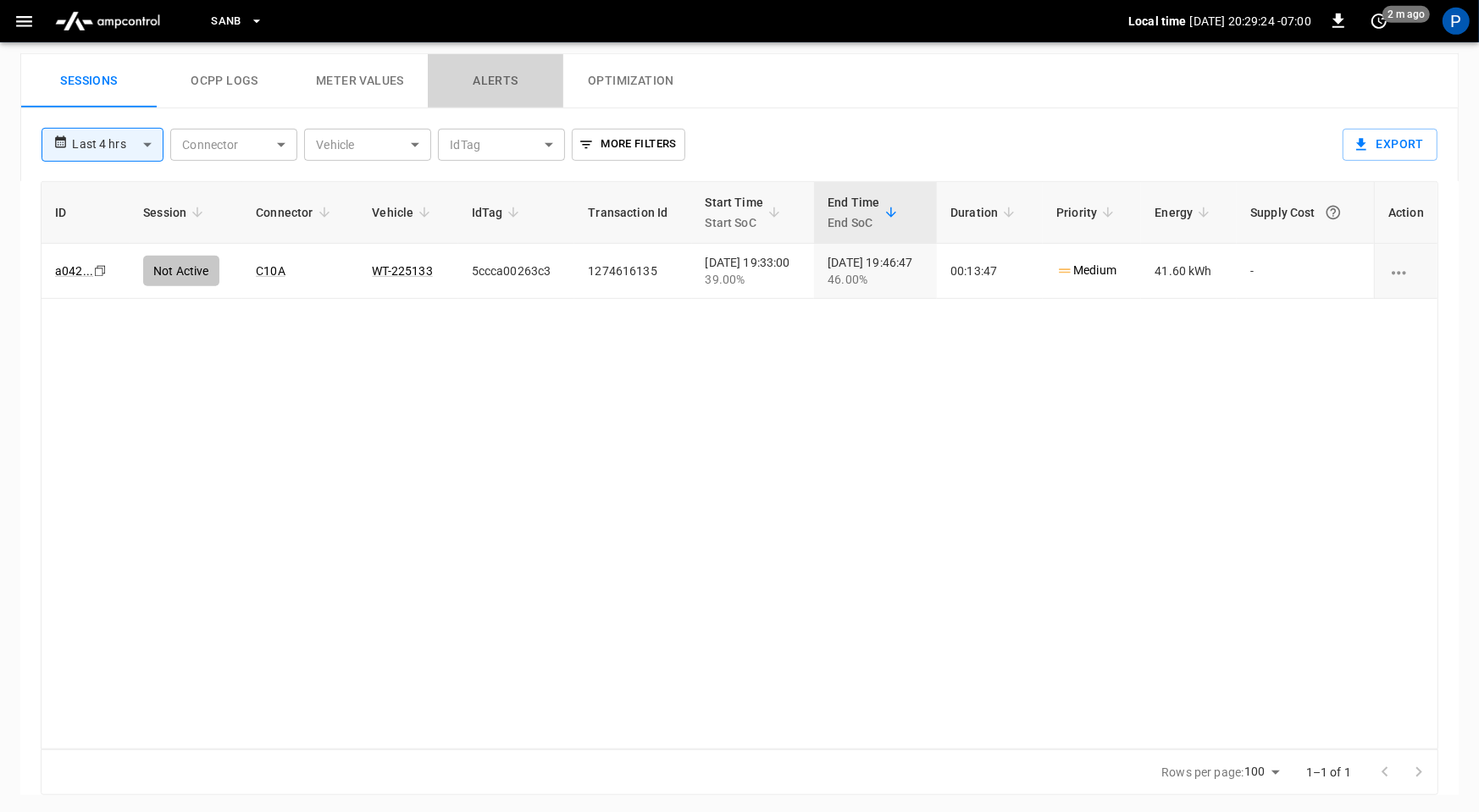
click at [489, 90] on button "Alerts" at bounding box center [495, 81] width 136 height 54
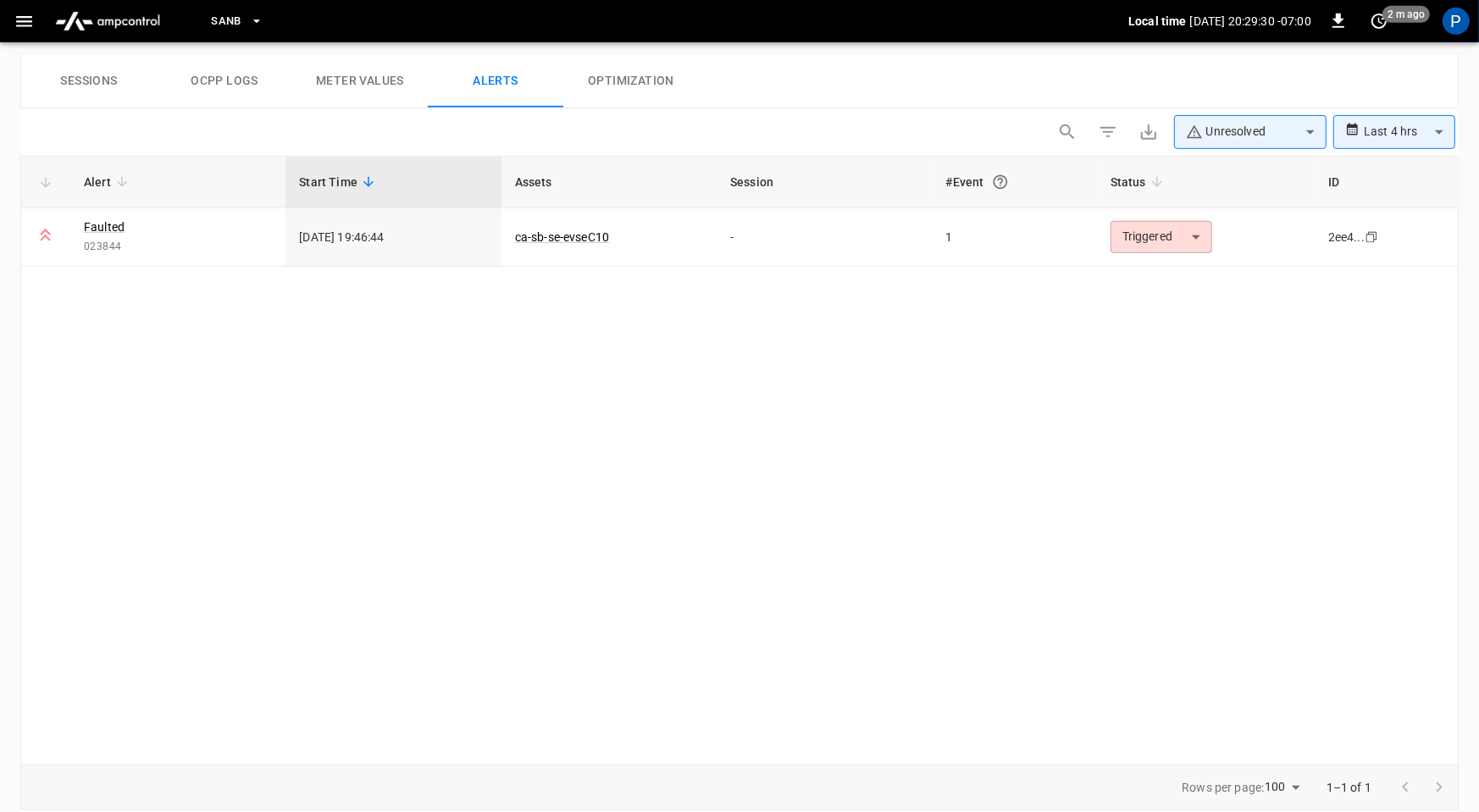
click at [118, 70] on button "Sessions" at bounding box center [88, 81] width 136 height 54
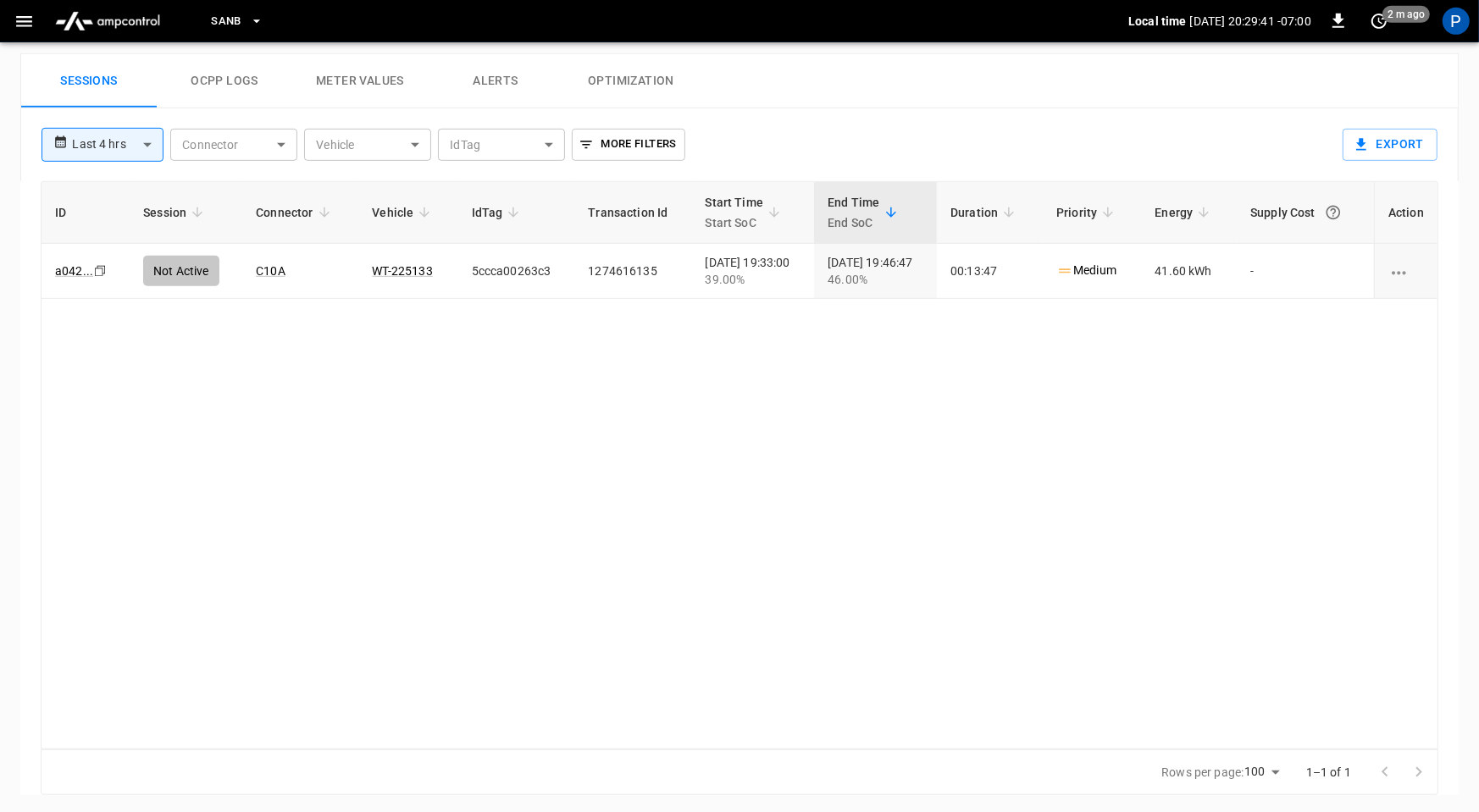
click at [239, 16] on span "SanB" at bounding box center [226, 22] width 30 height 20
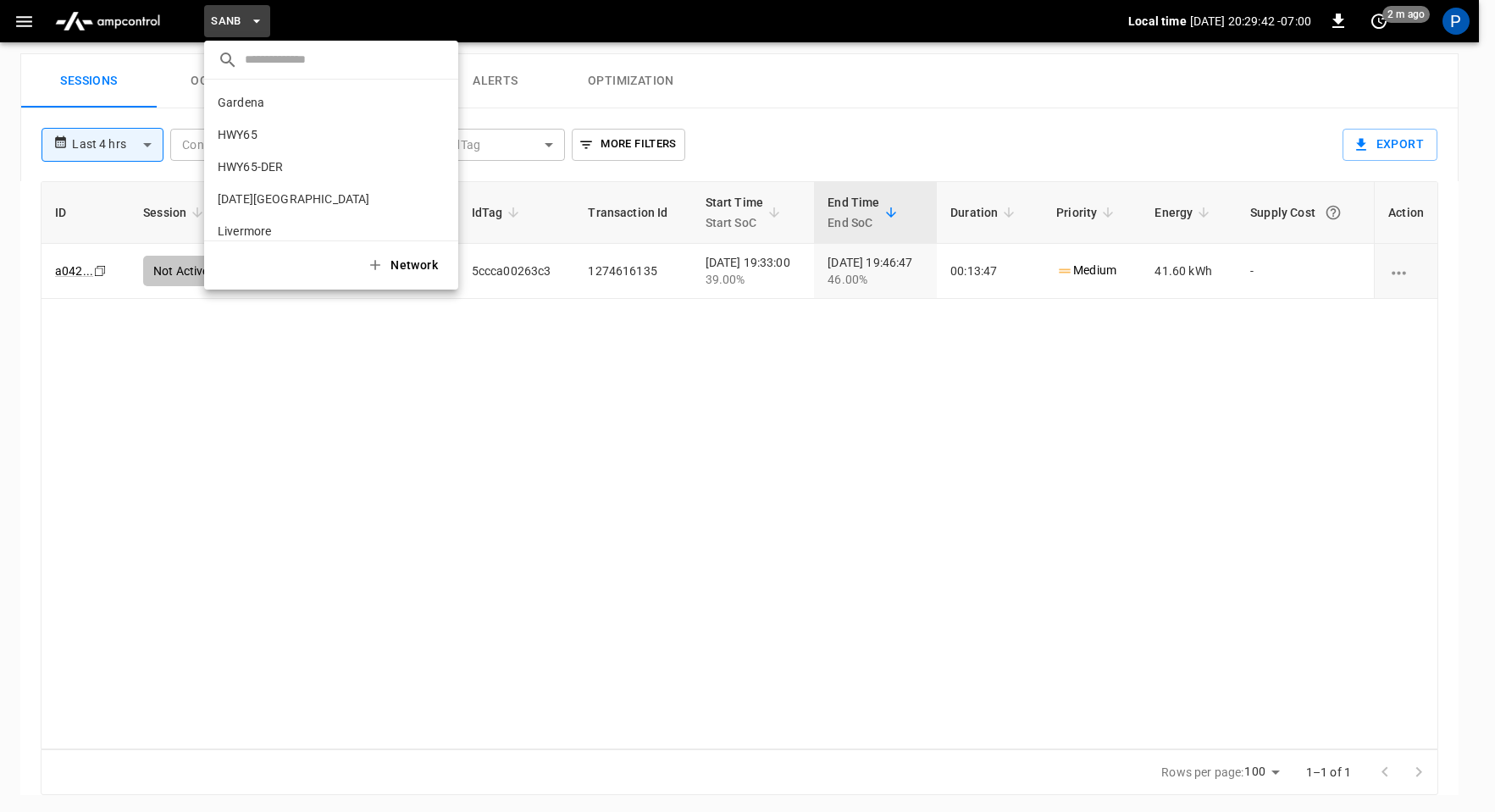
scroll to position [142, 0]
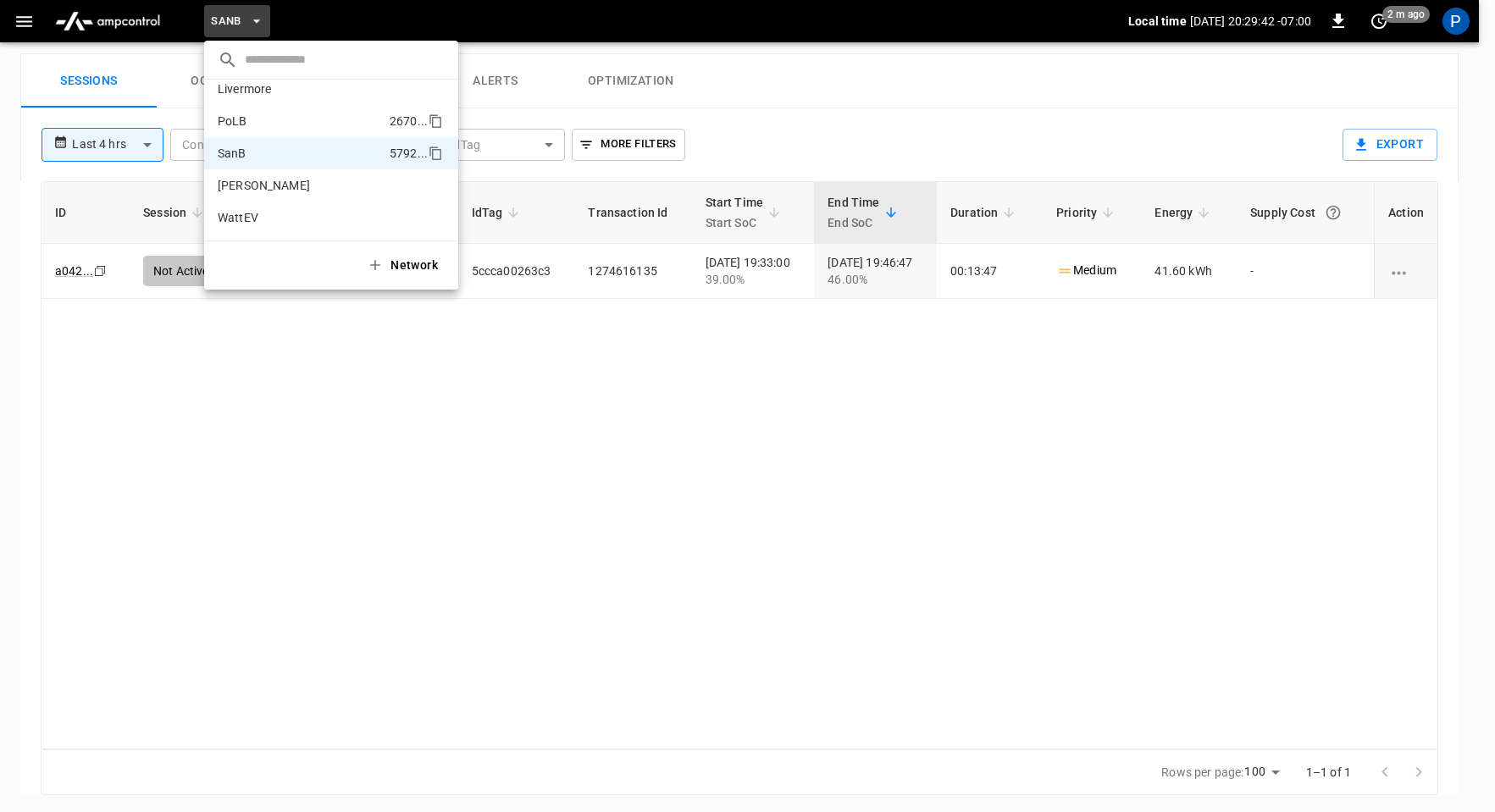
click at [280, 122] on p "PoLB" at bounding box center [300, 121] width 165 height 17
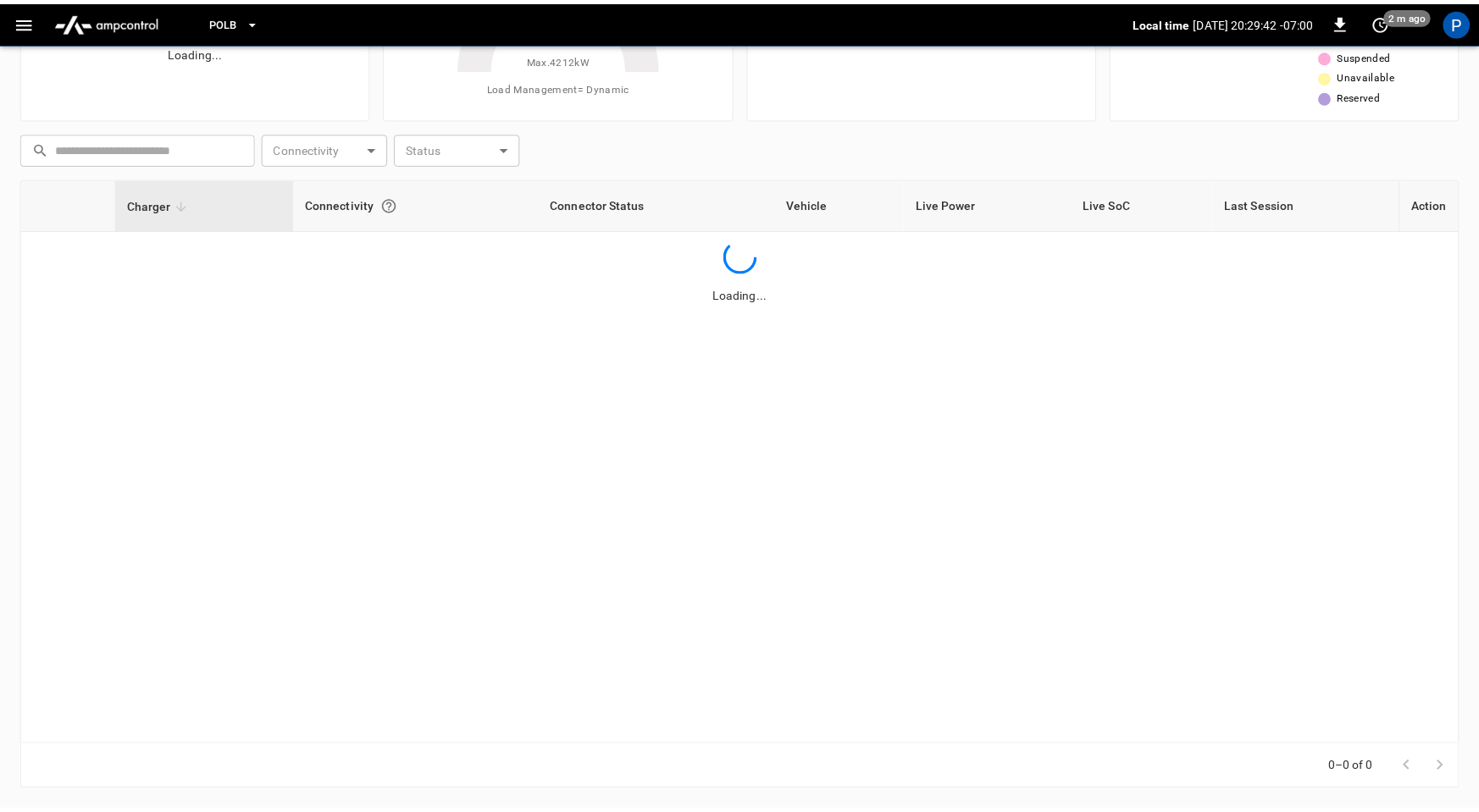
scroll to position [158, 0]
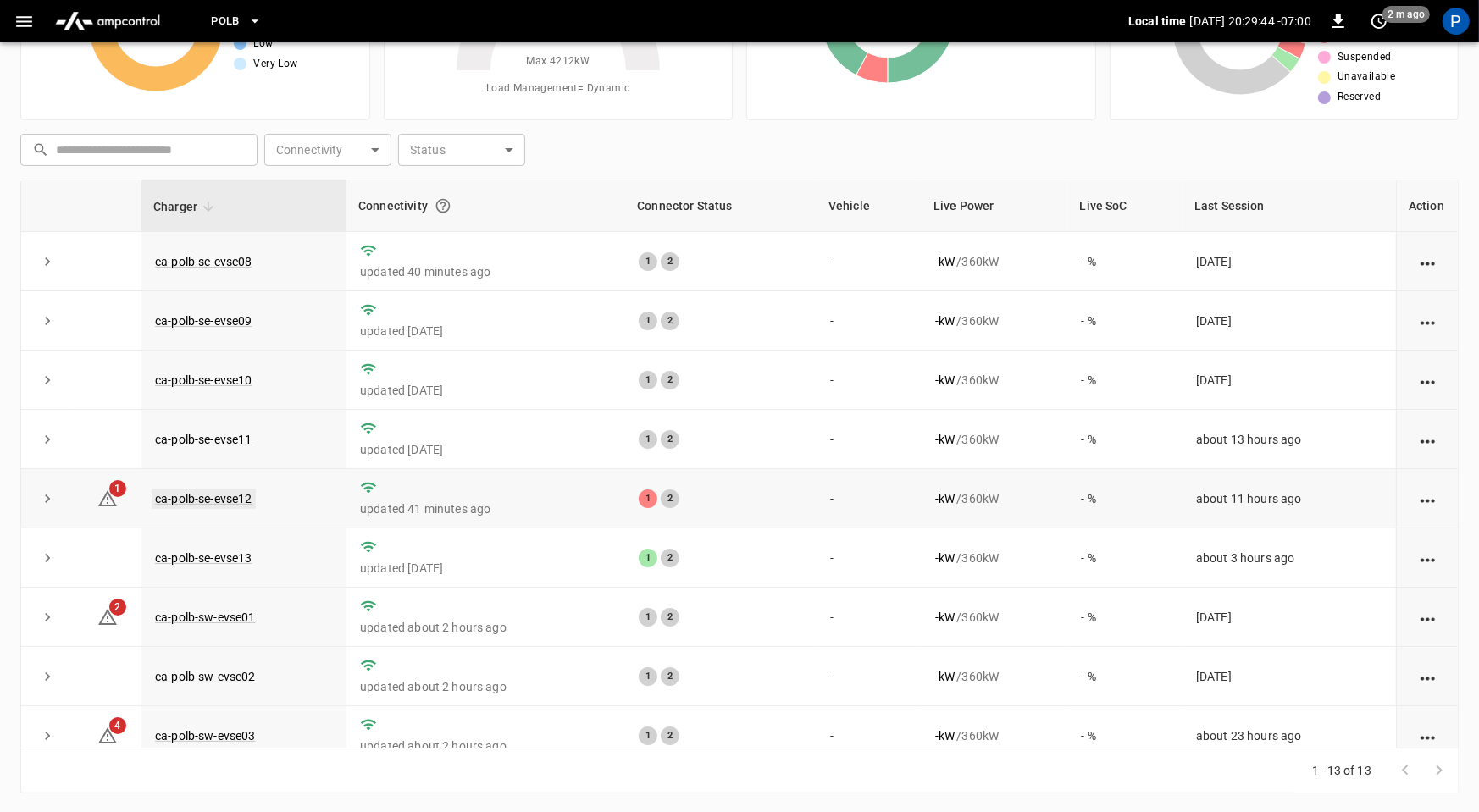
click at [234, 498] on link "ca-polb-se-evse12" at bounding box center [204, 498] width 104 height 20
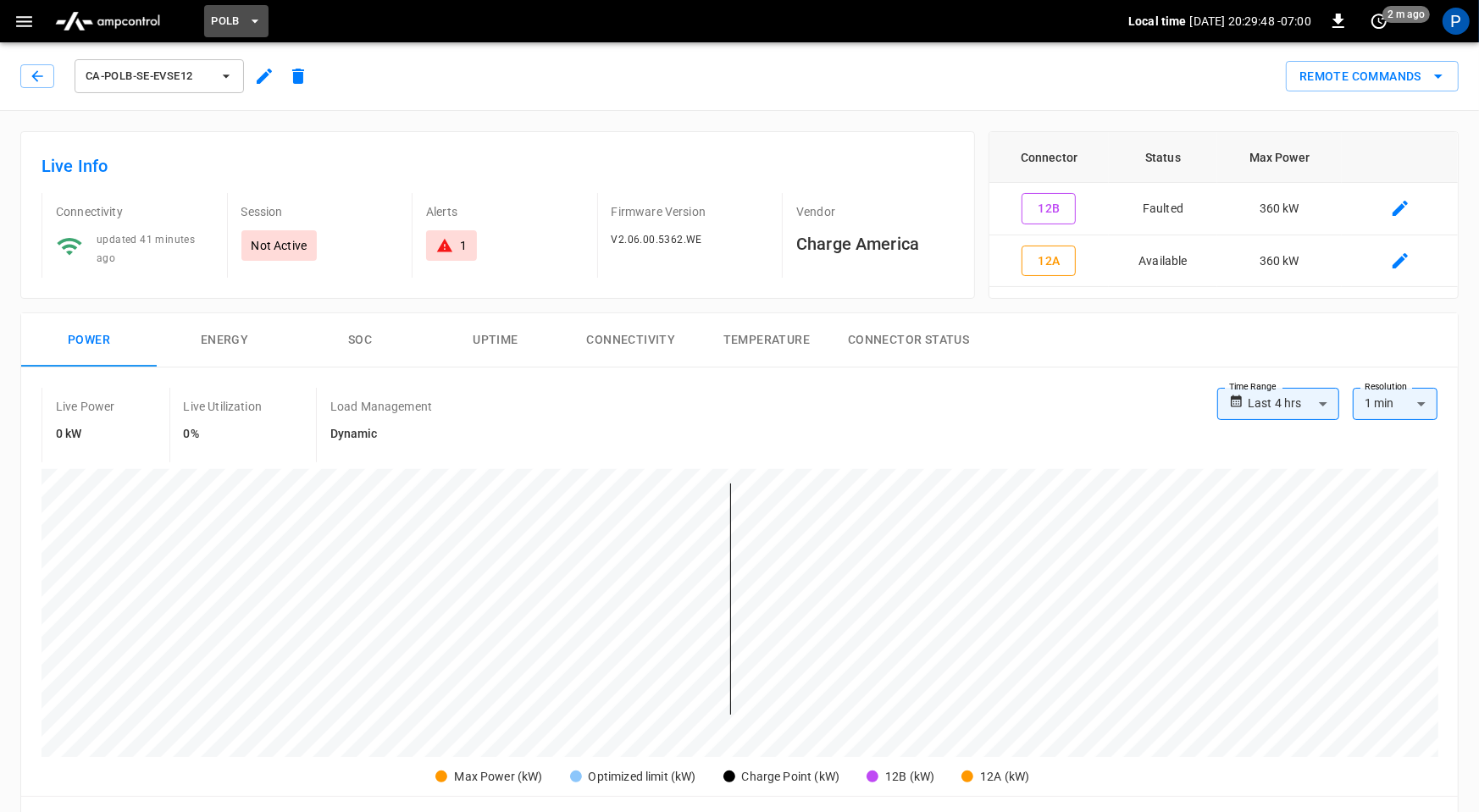
click at [222, 19] on span "PoLB" at bounding box center [225, 22] width 28 height 20
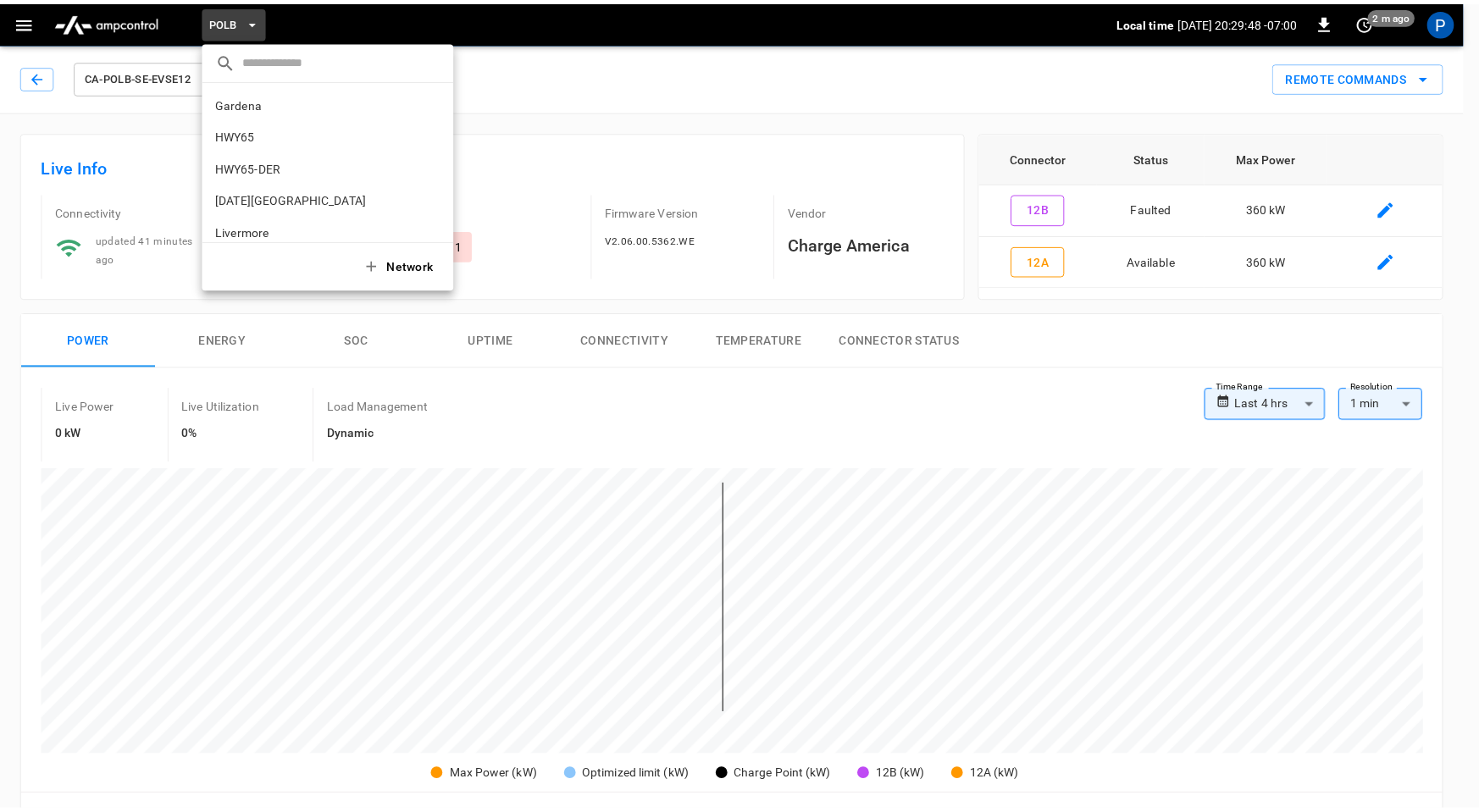
scroll to position [142, 0]
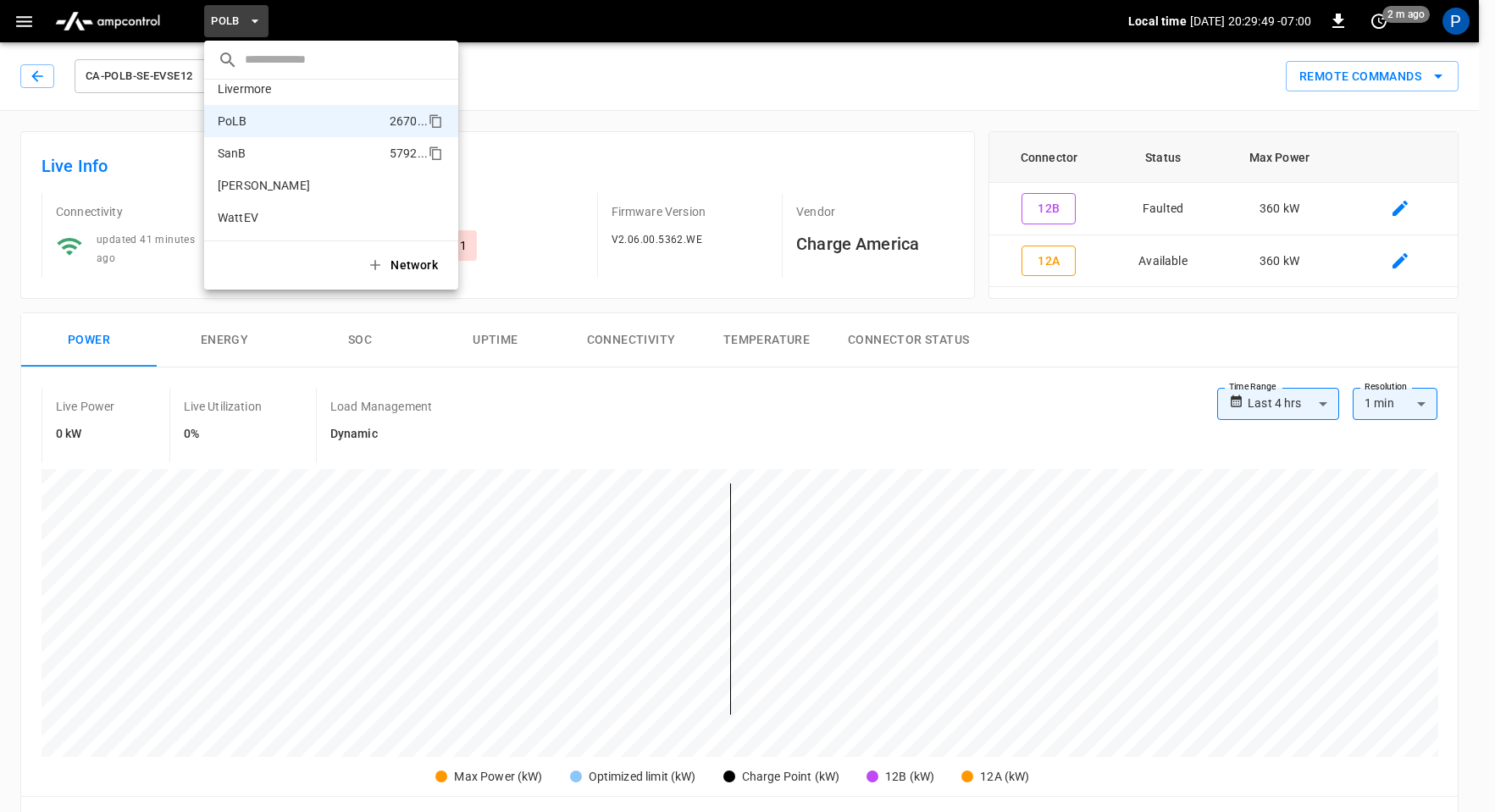
click at [290, 153] on p "SanB" at bounding box center [300, 154] width 165 height 17
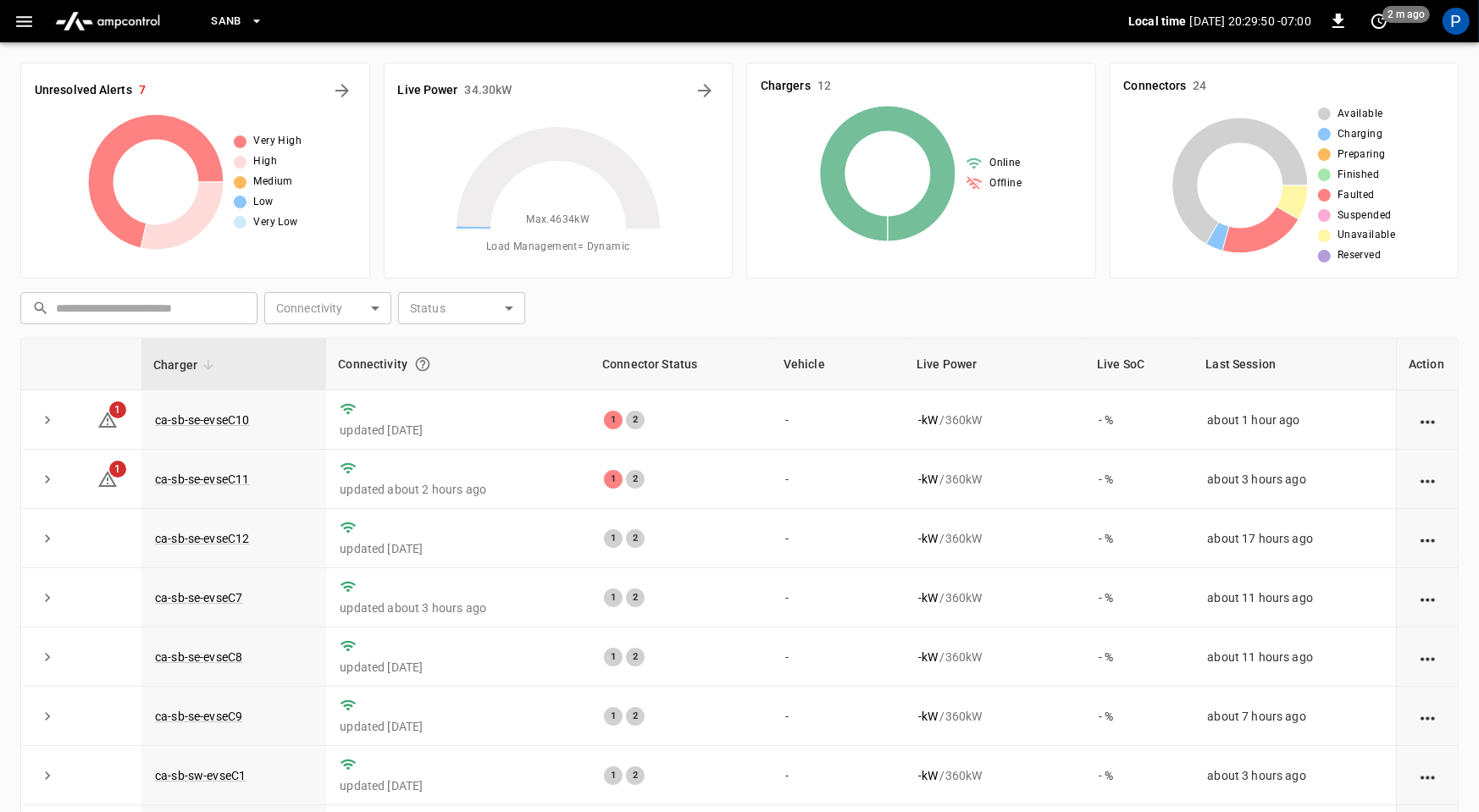
click at [116, 28] on img "menu" at bounding box center [107, 21] width 119 height 32
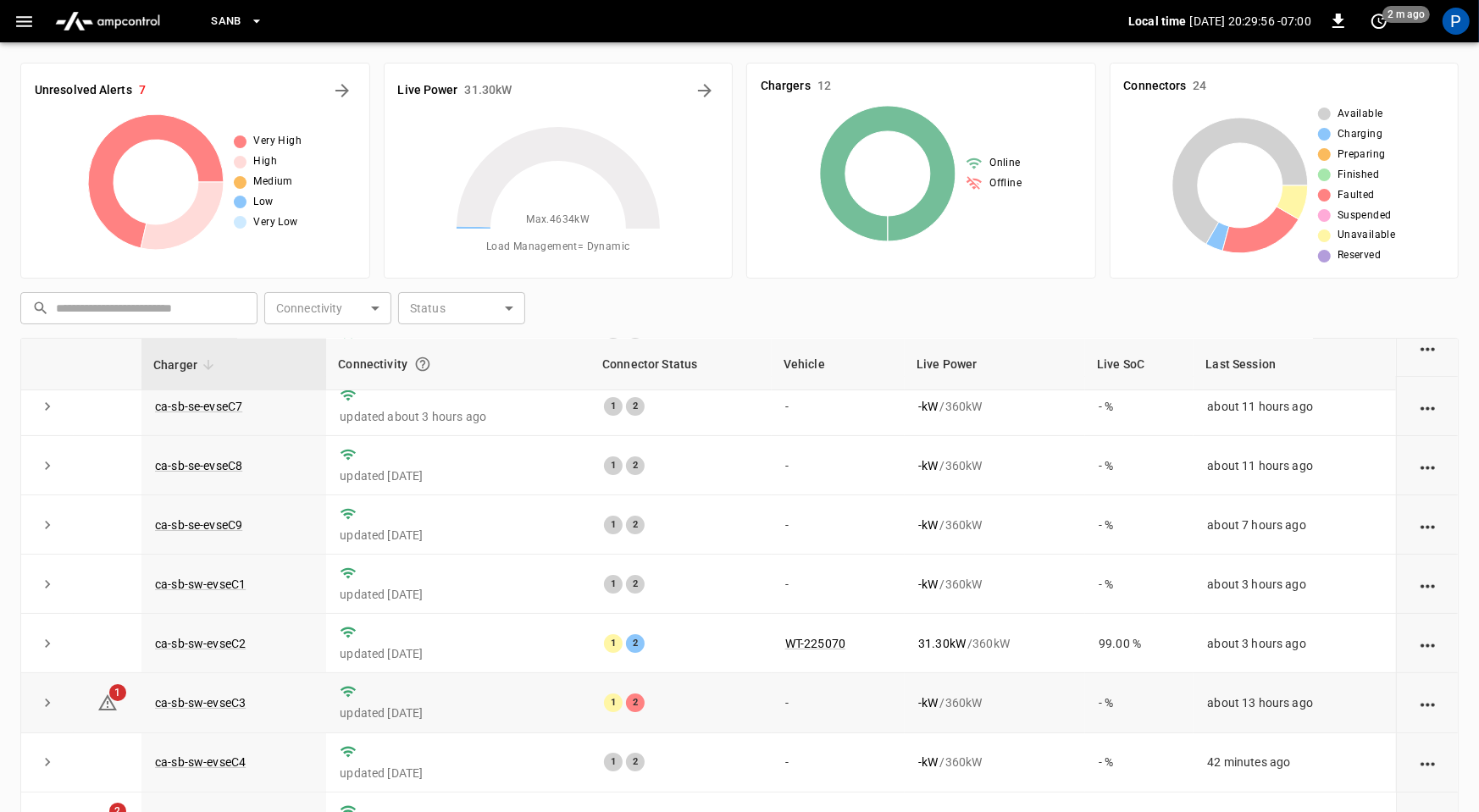
scroll to position [158, 0]
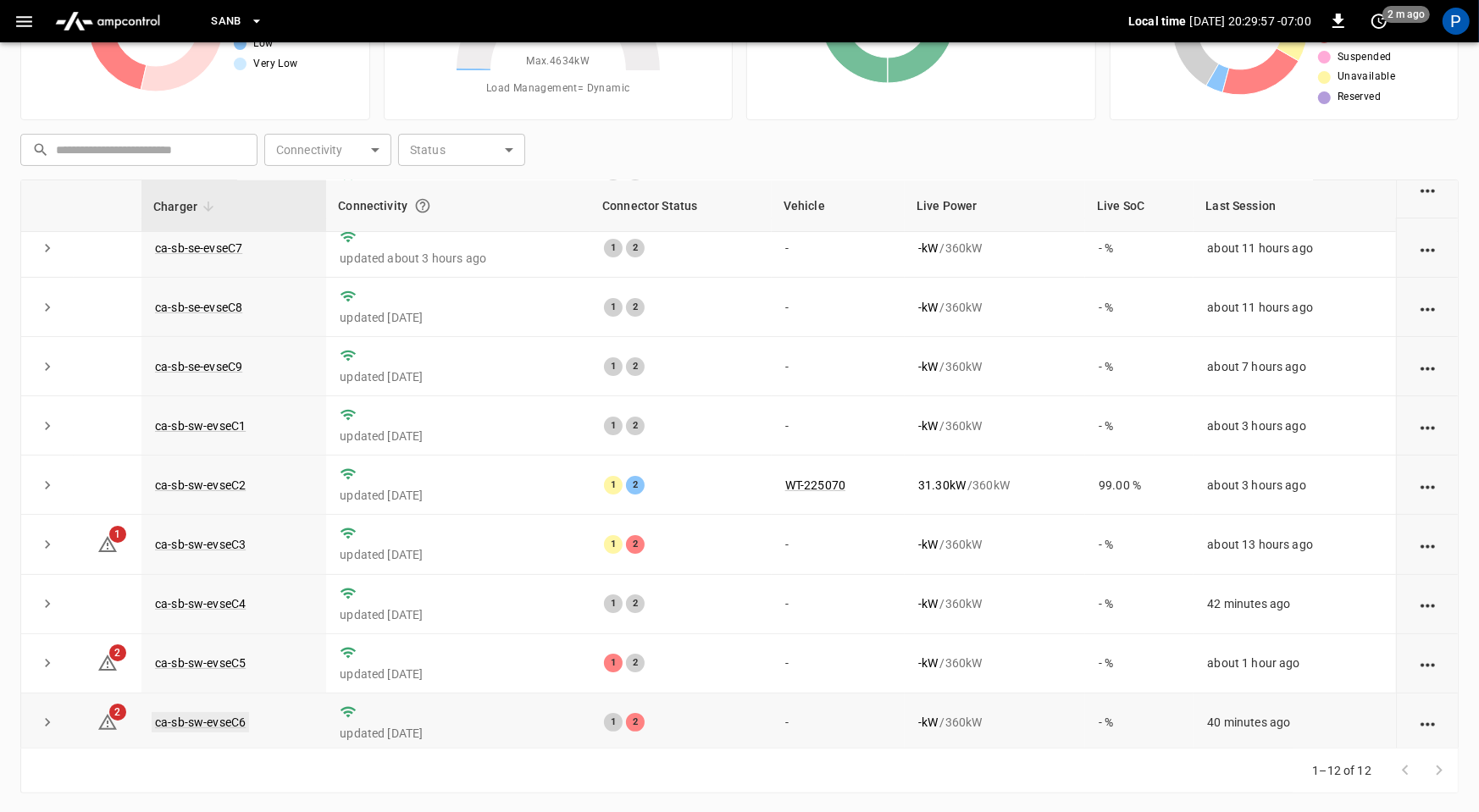
click at [233, 712] on link "ca-sb-sw-evseC6" at bounding box center [200, 722] width 98 height 20
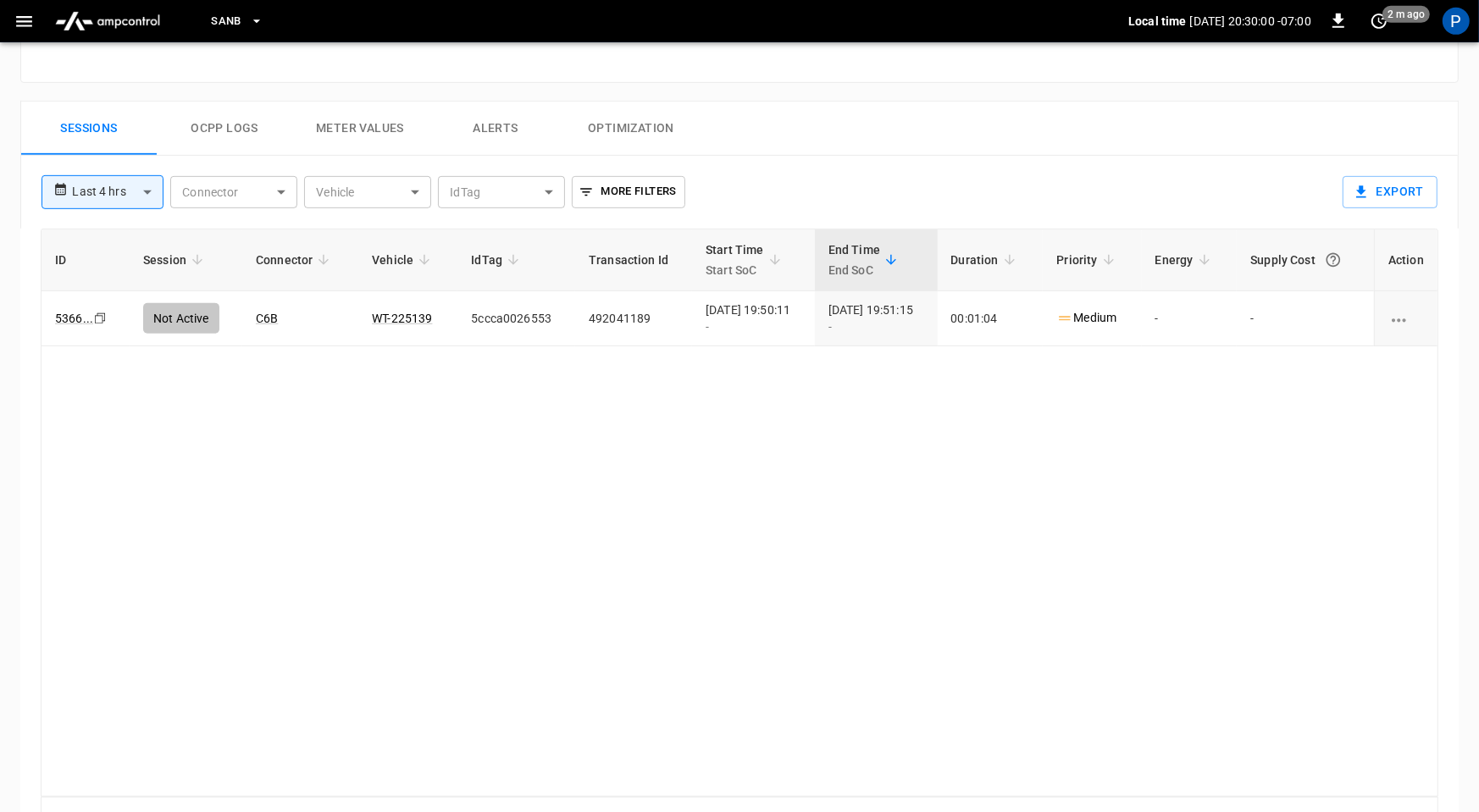
scroll to position [780, 0]
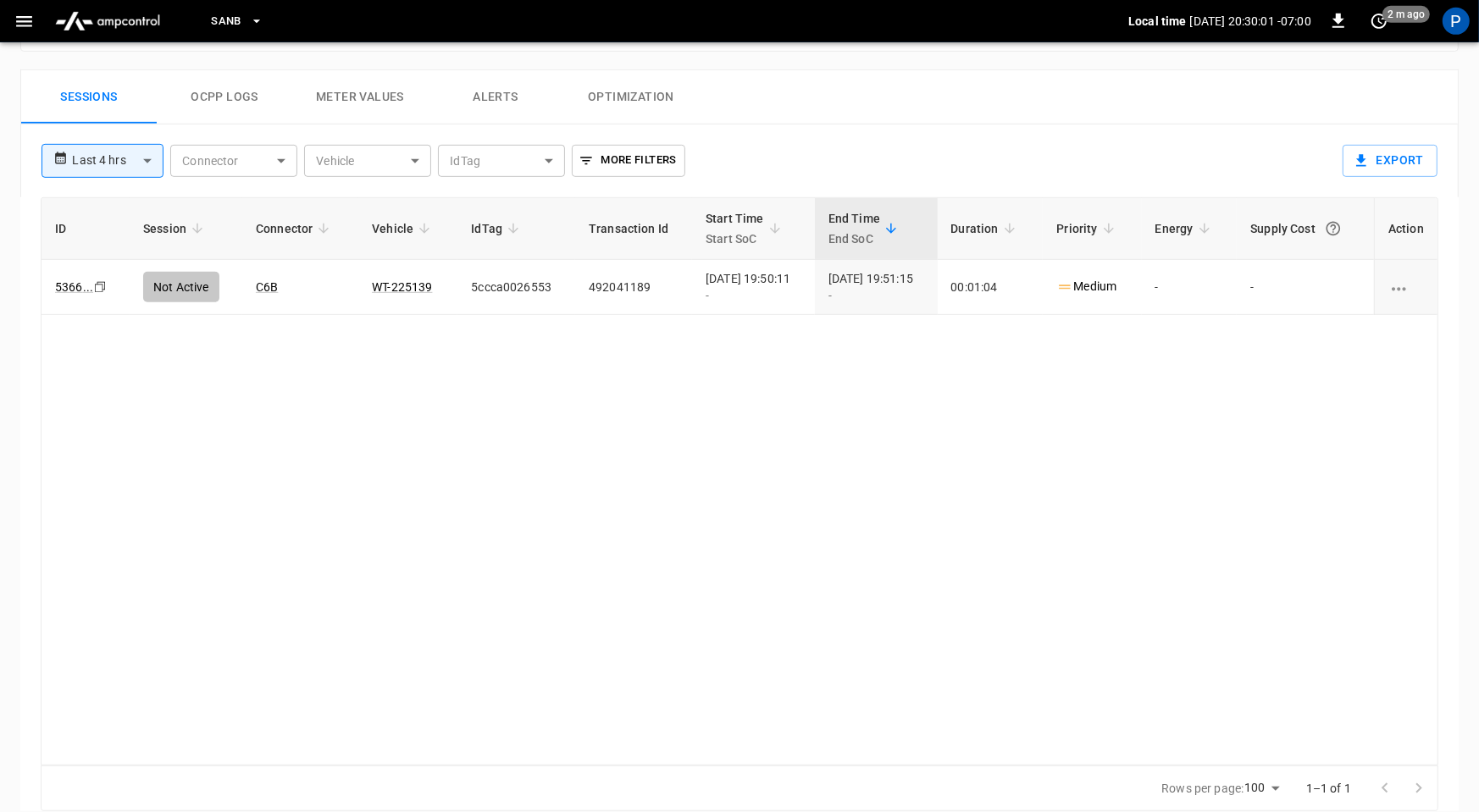
click at [122, 156] on body "**********" at bounding box center [739, 26] width 1479 height 1612
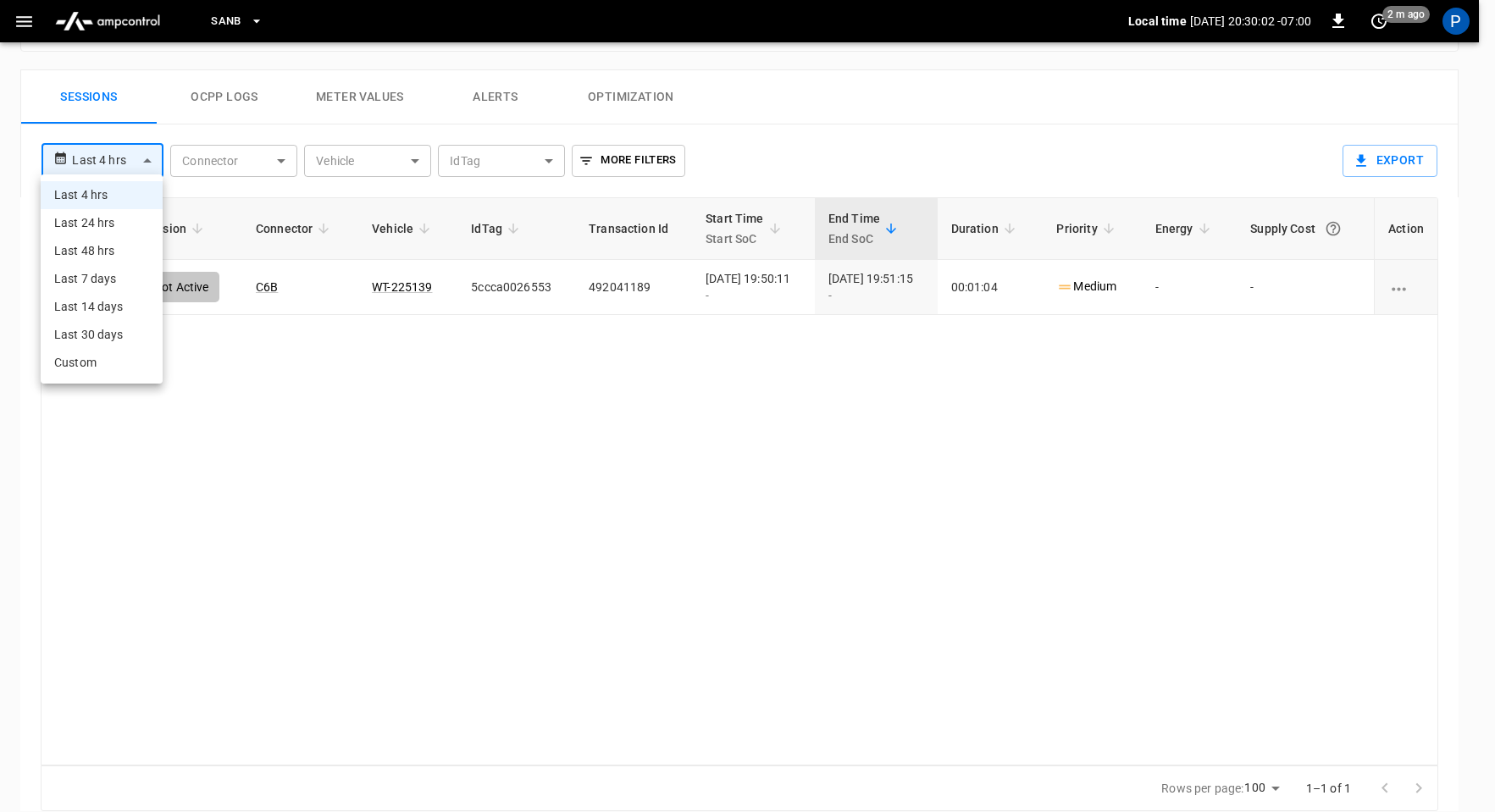
click at [136, 215] on li "Last 24 hrs" at bounding box center [102, 223] width 122 height 28
type input "**********"
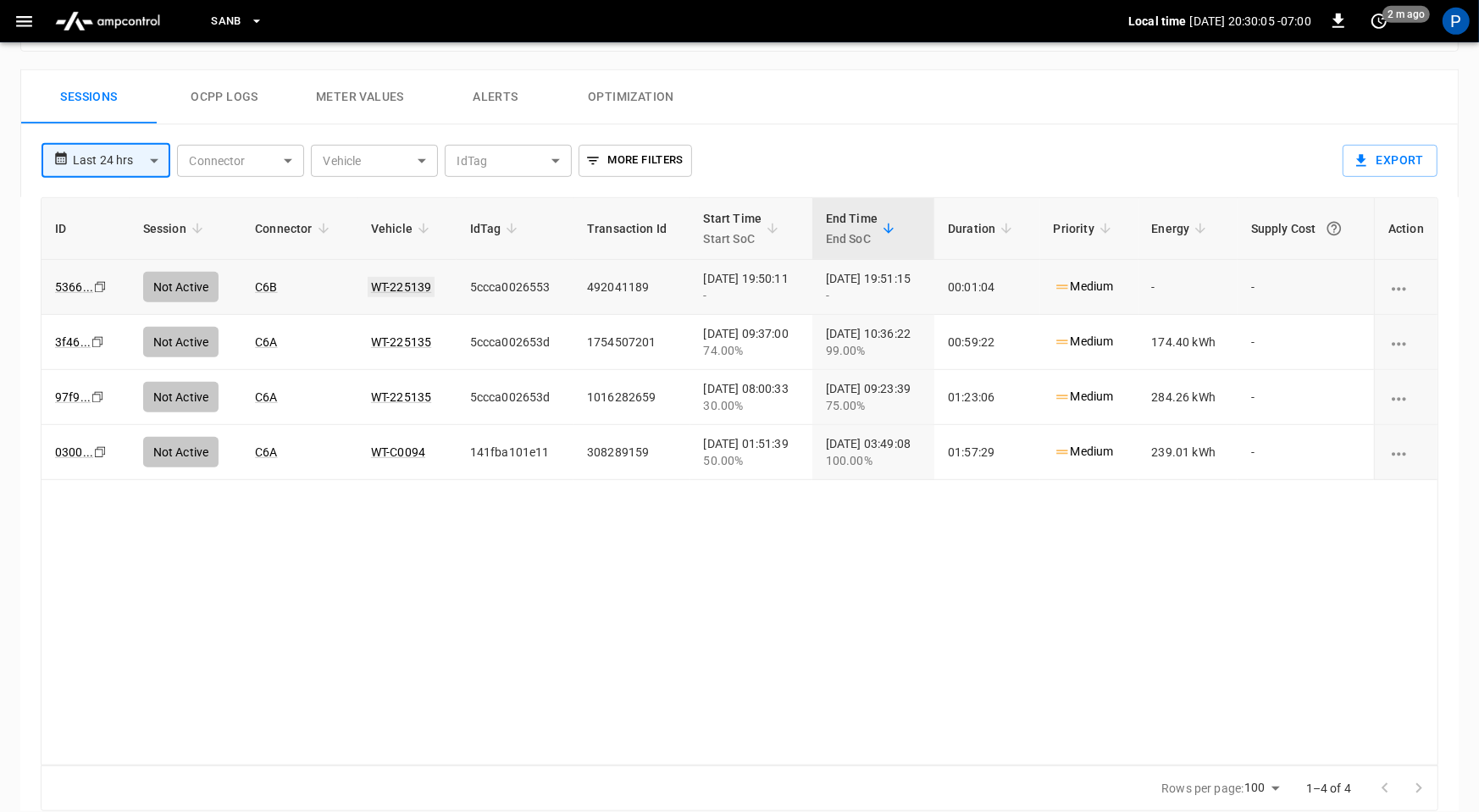
click at [387, 285] on link "WT-225139" at bounding box center [401, 286] width 67 height 20
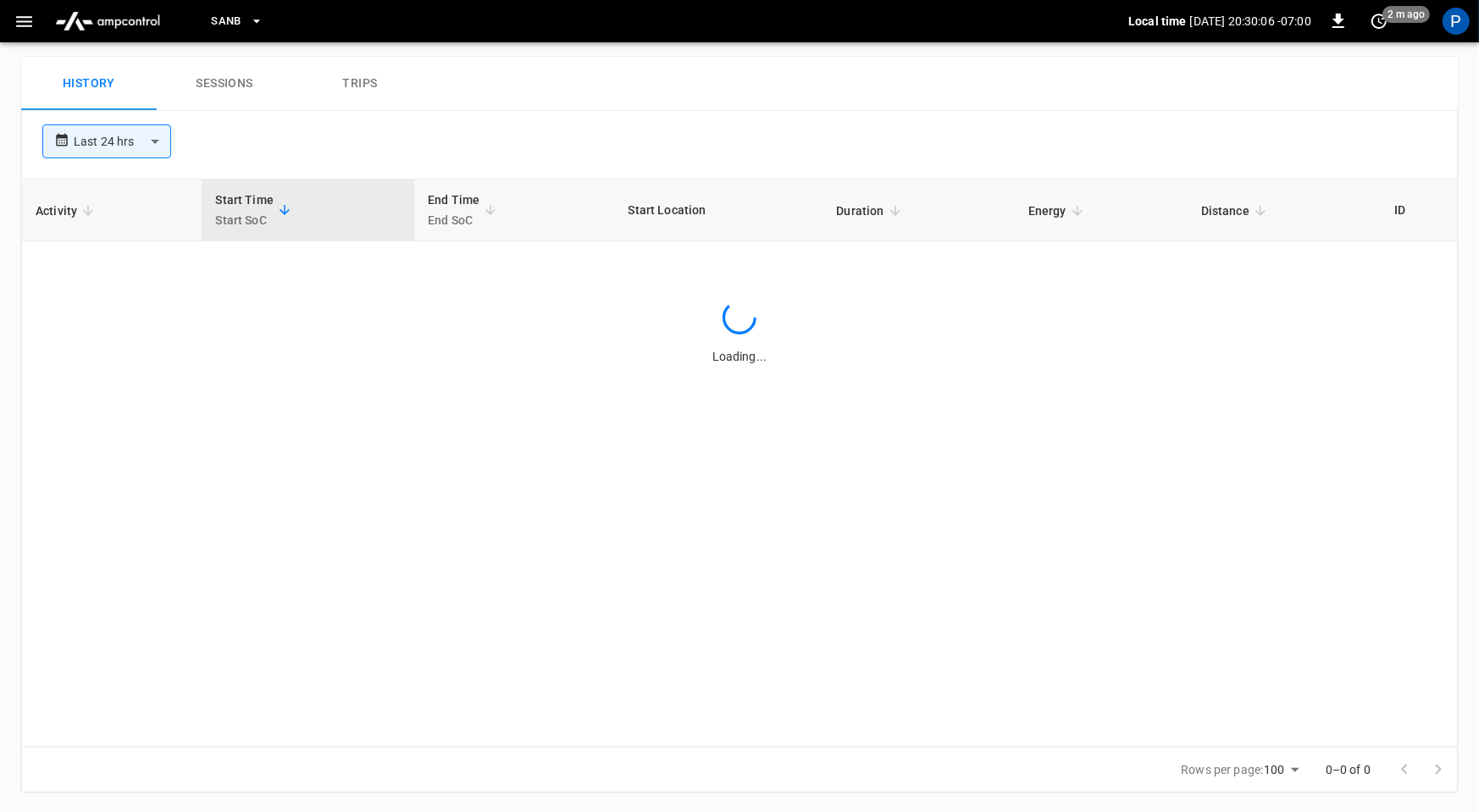
scroll to position [780, 0]
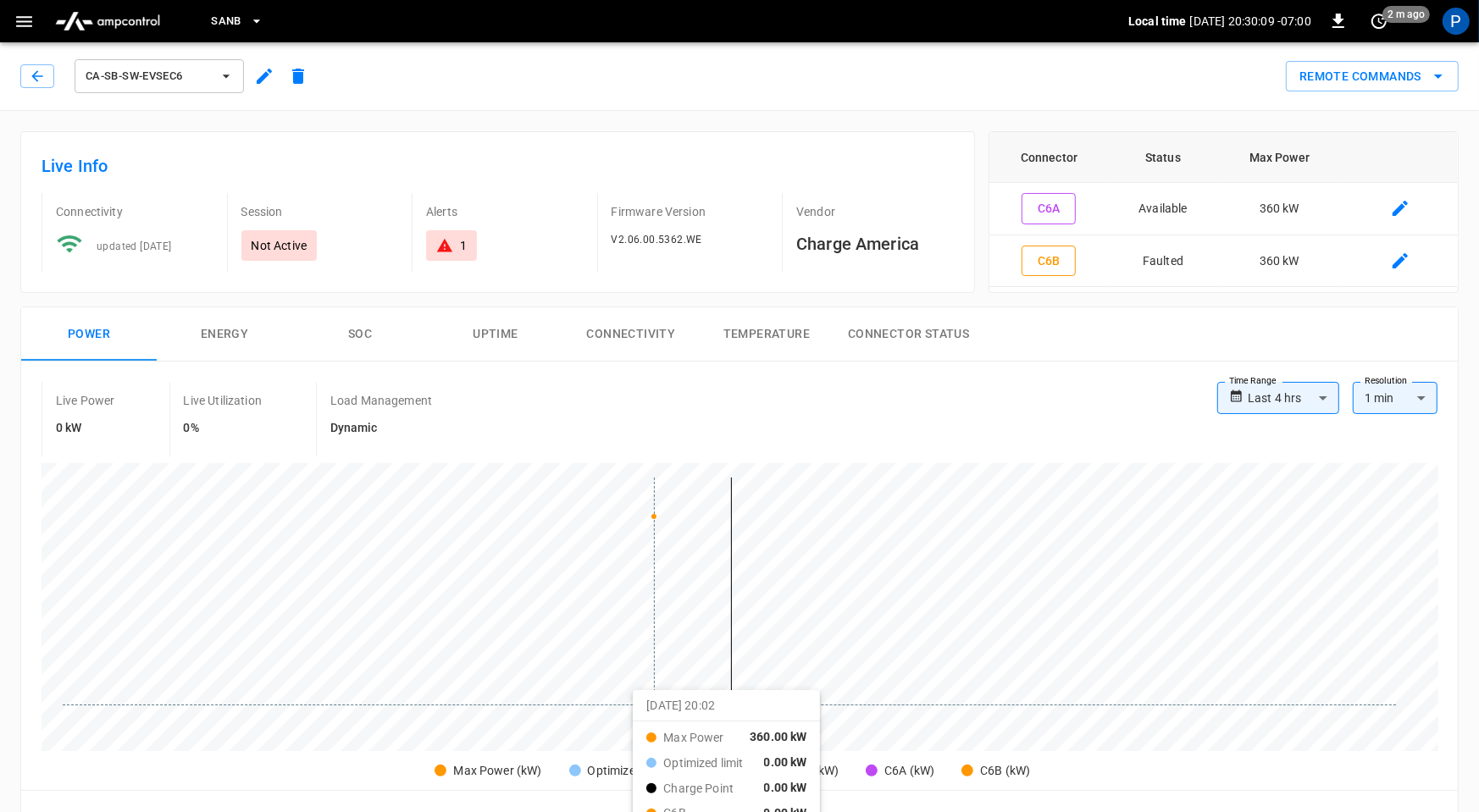
scroll to position [796, 0]
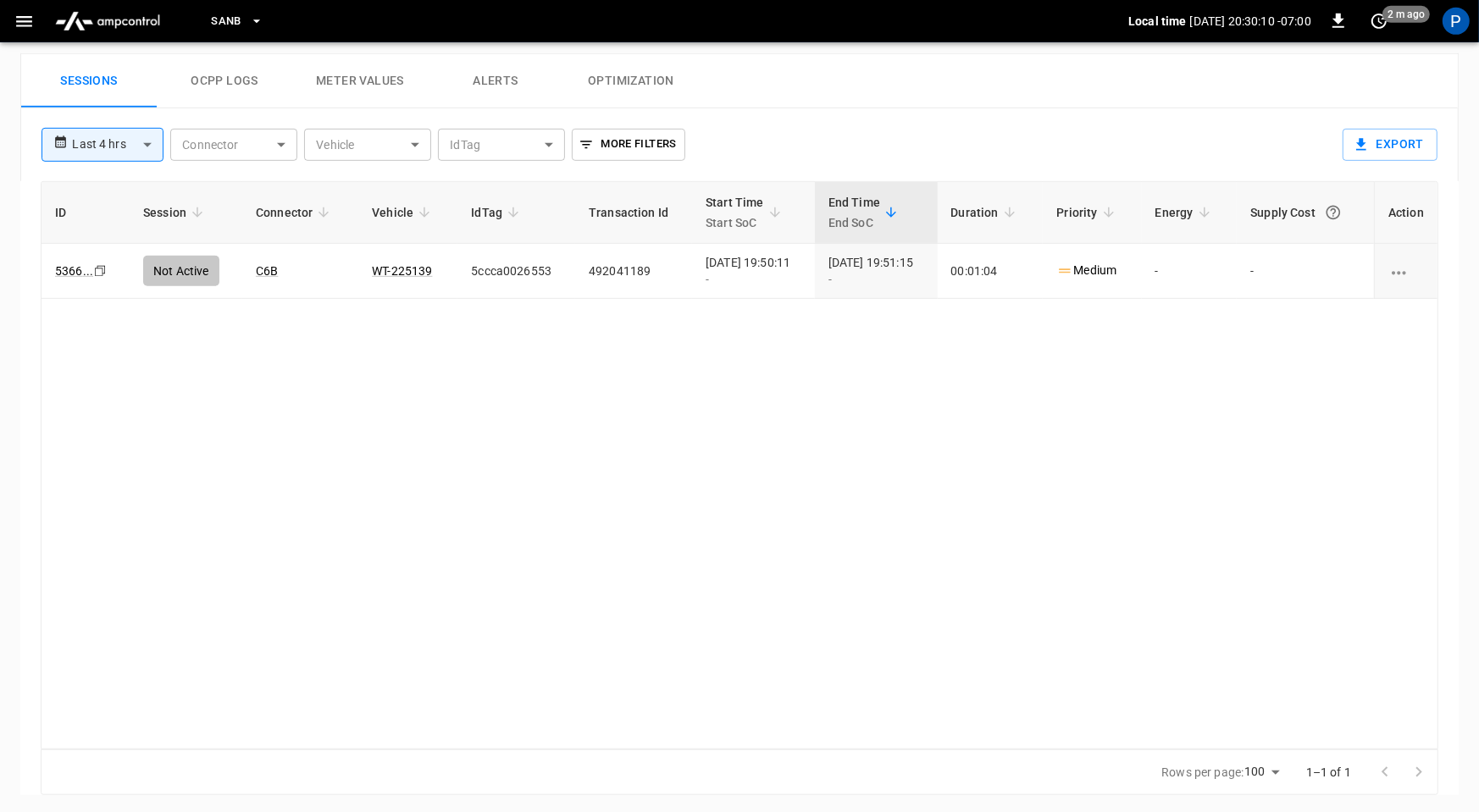
click at [504, 82] on button "Alerts" at bounding box center [495, 81] width 136 height 54
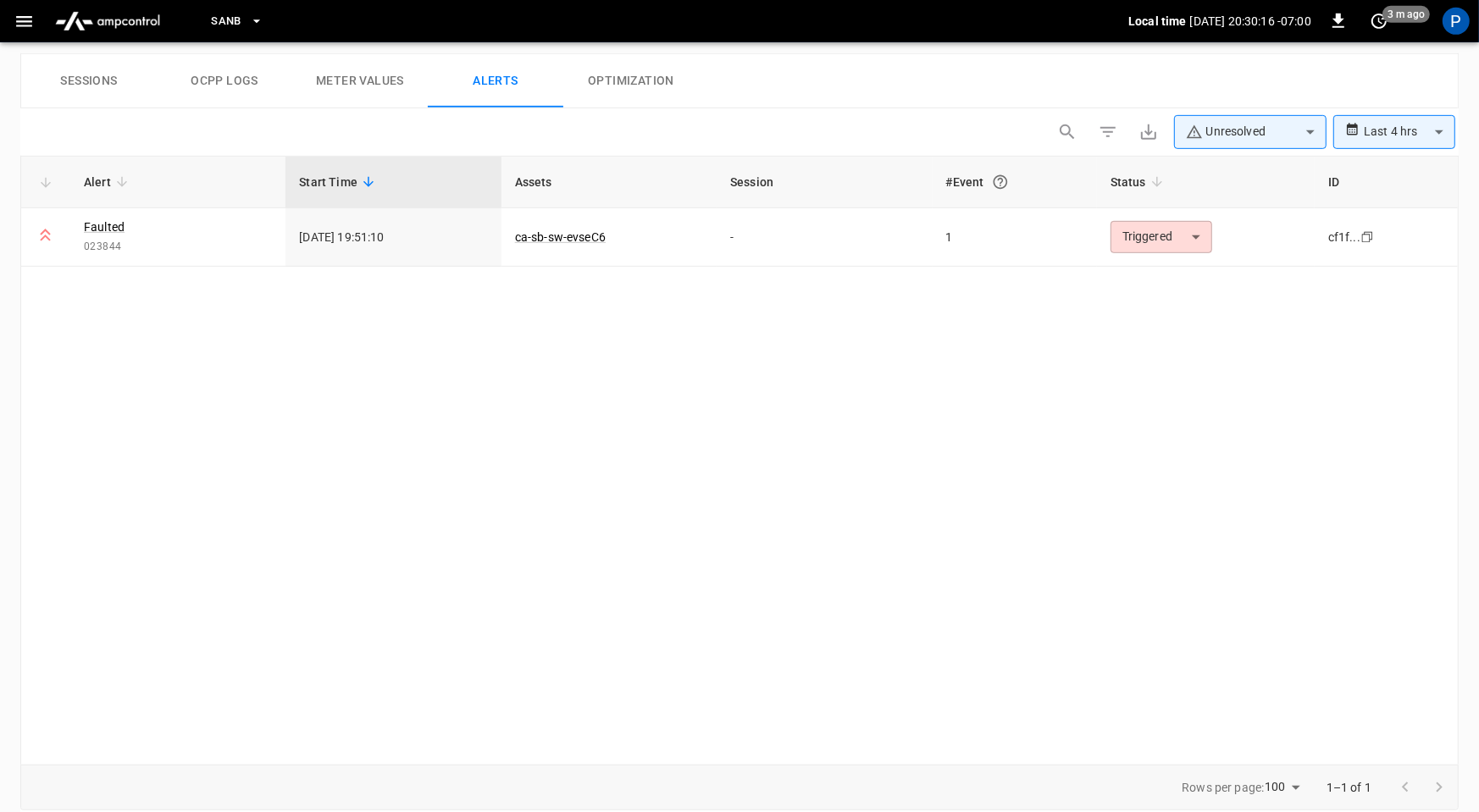
click at [100, 84] on button "Sessions" at bounding box center [88, 81] width 136 height 54
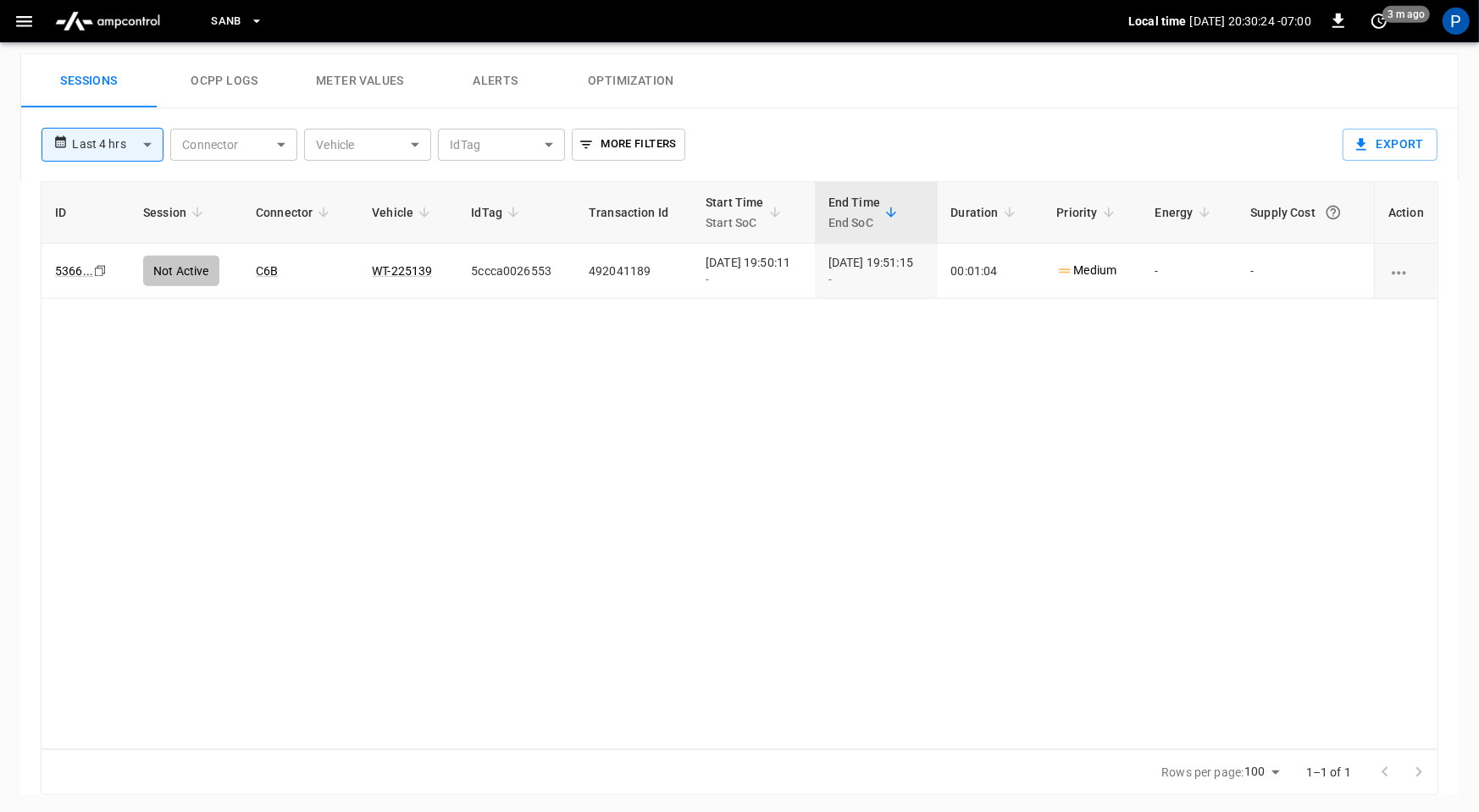
click at [97, 24] on img "menu" at bounding box center [107, 21] width 119 height 32
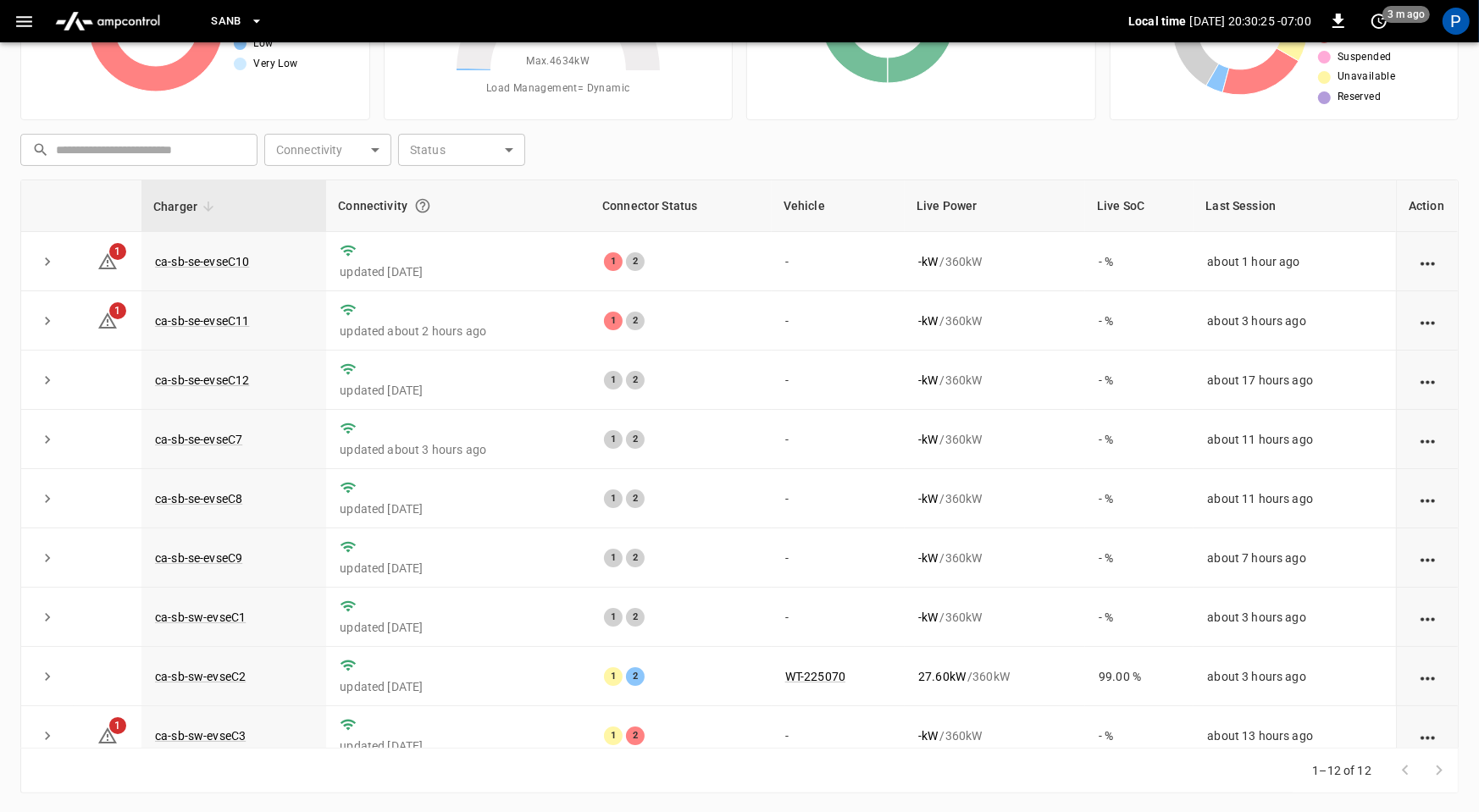
scroll to position [192, 0]
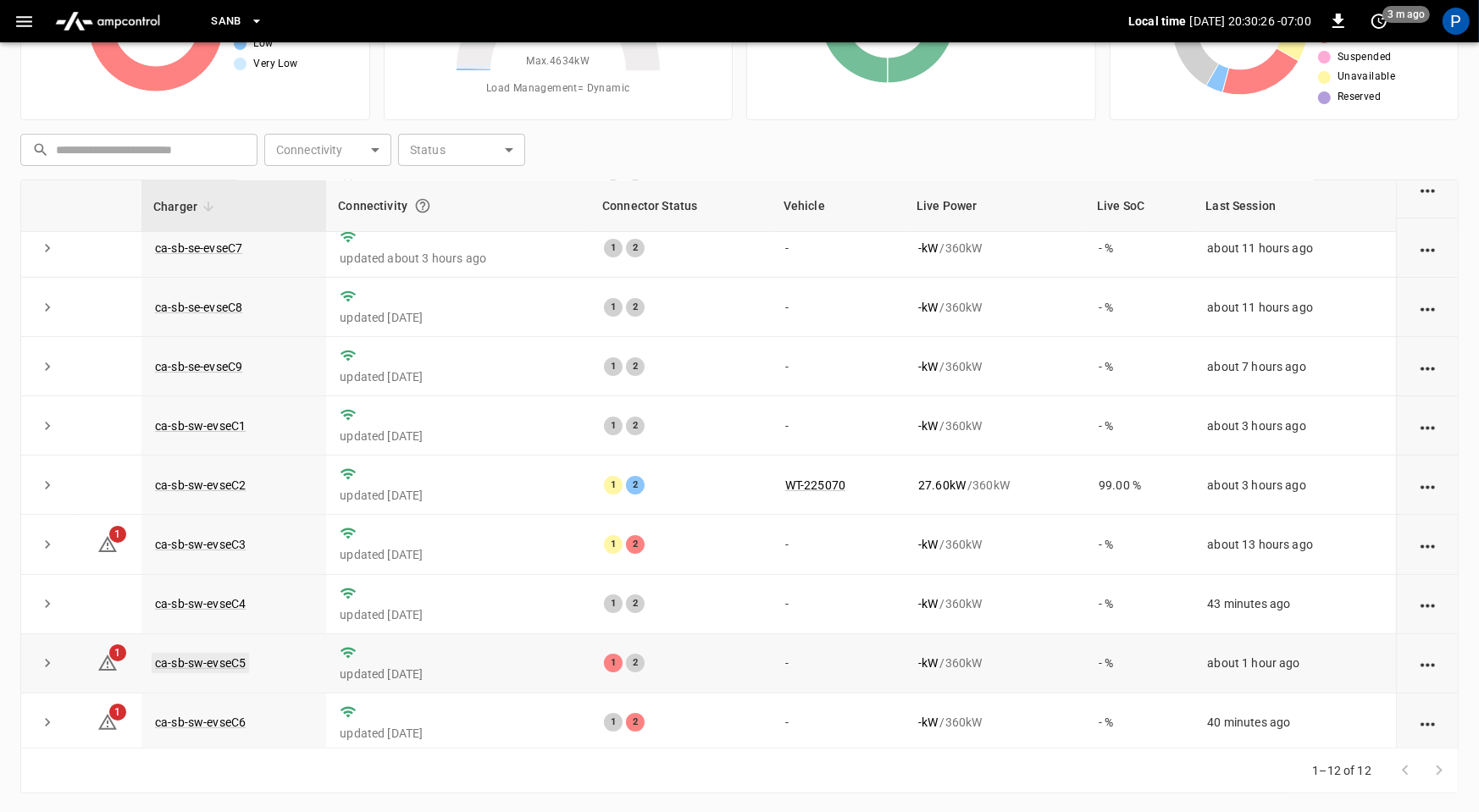
click at [209, 657] on link "ca-sb-sw-evseC5" at bounding box center [200, 662] width 98 height 20
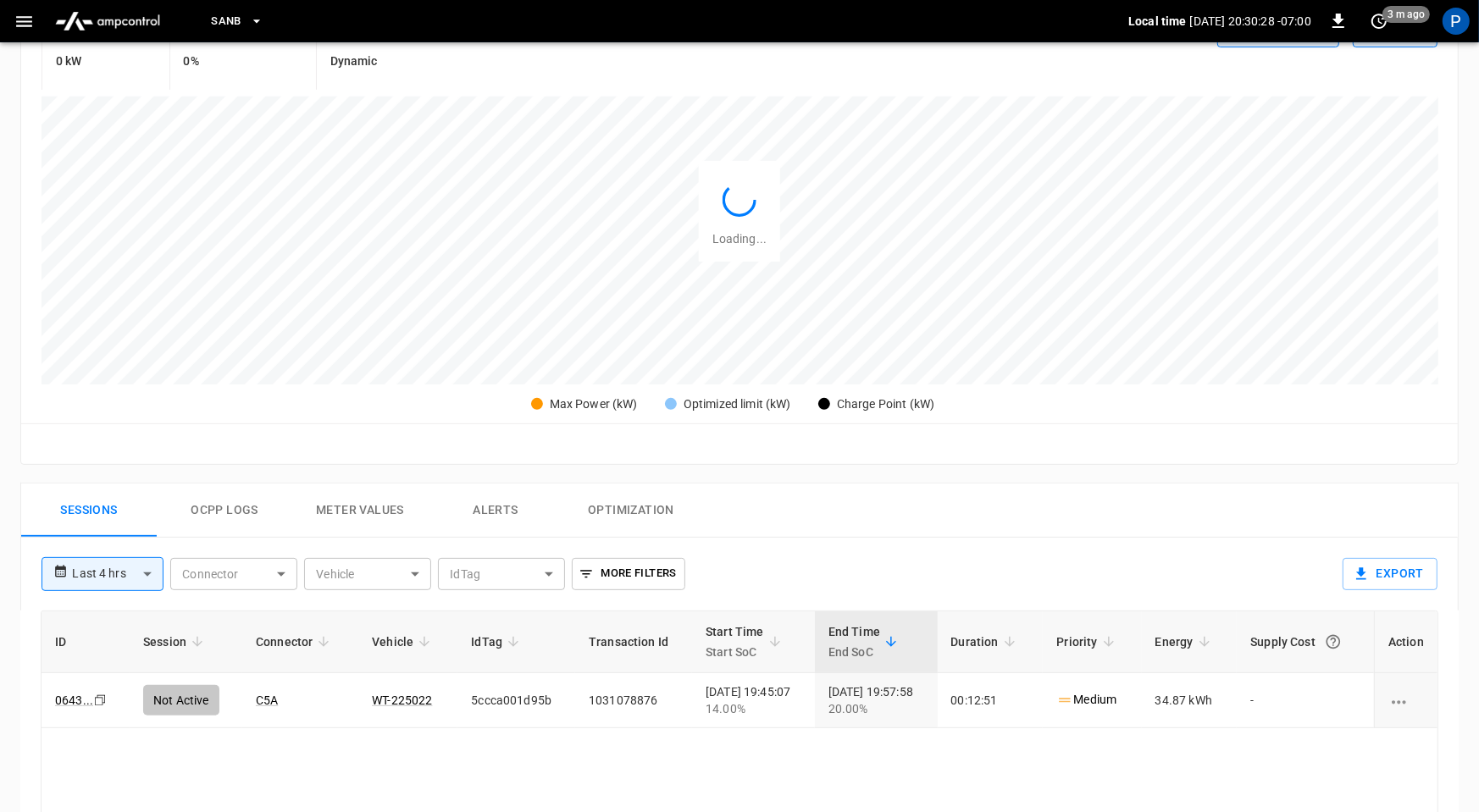
scroll to position [796, 0]
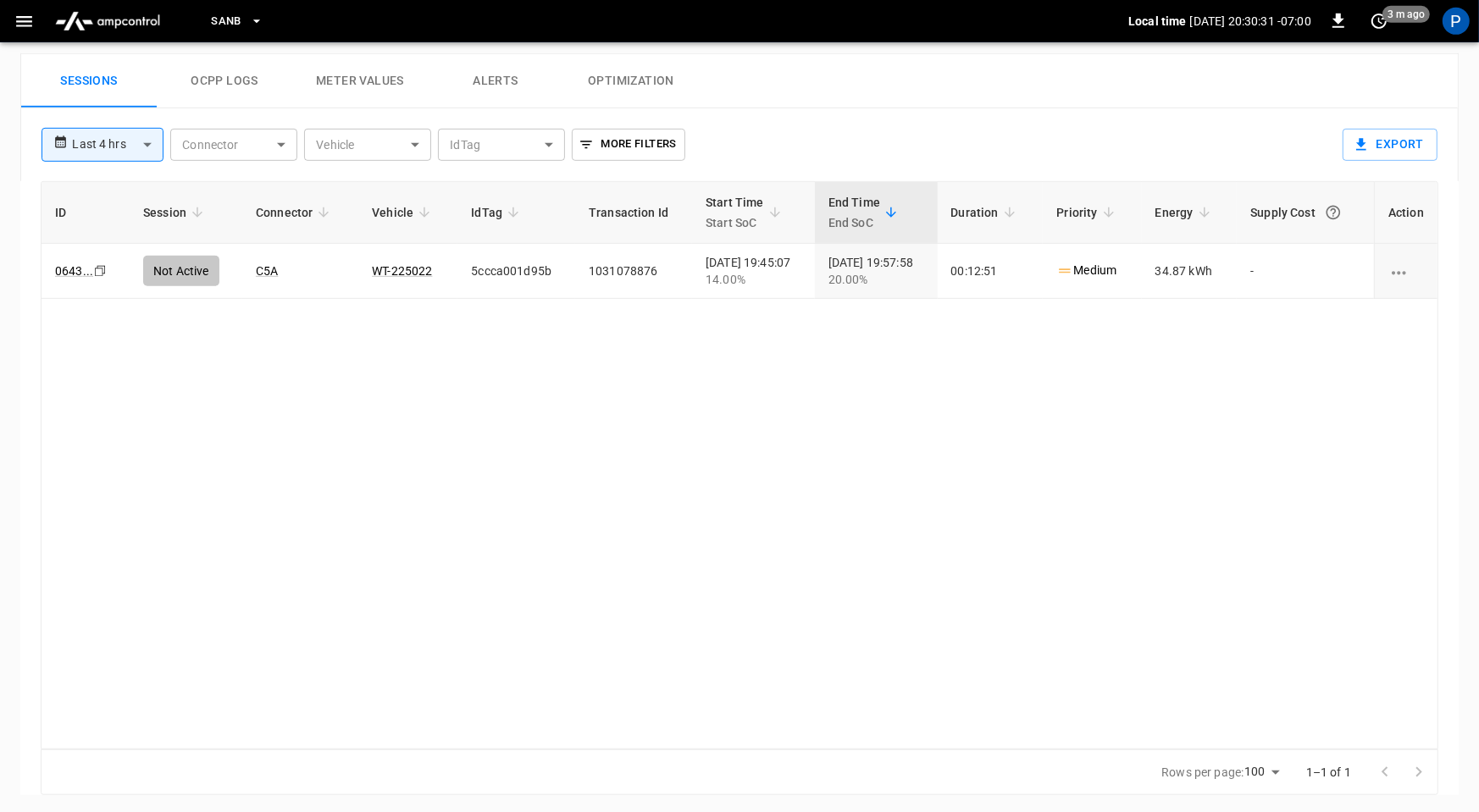
click at [483, 78] on button "Alerts" at bounding box center [495, 81] width 136 height 54
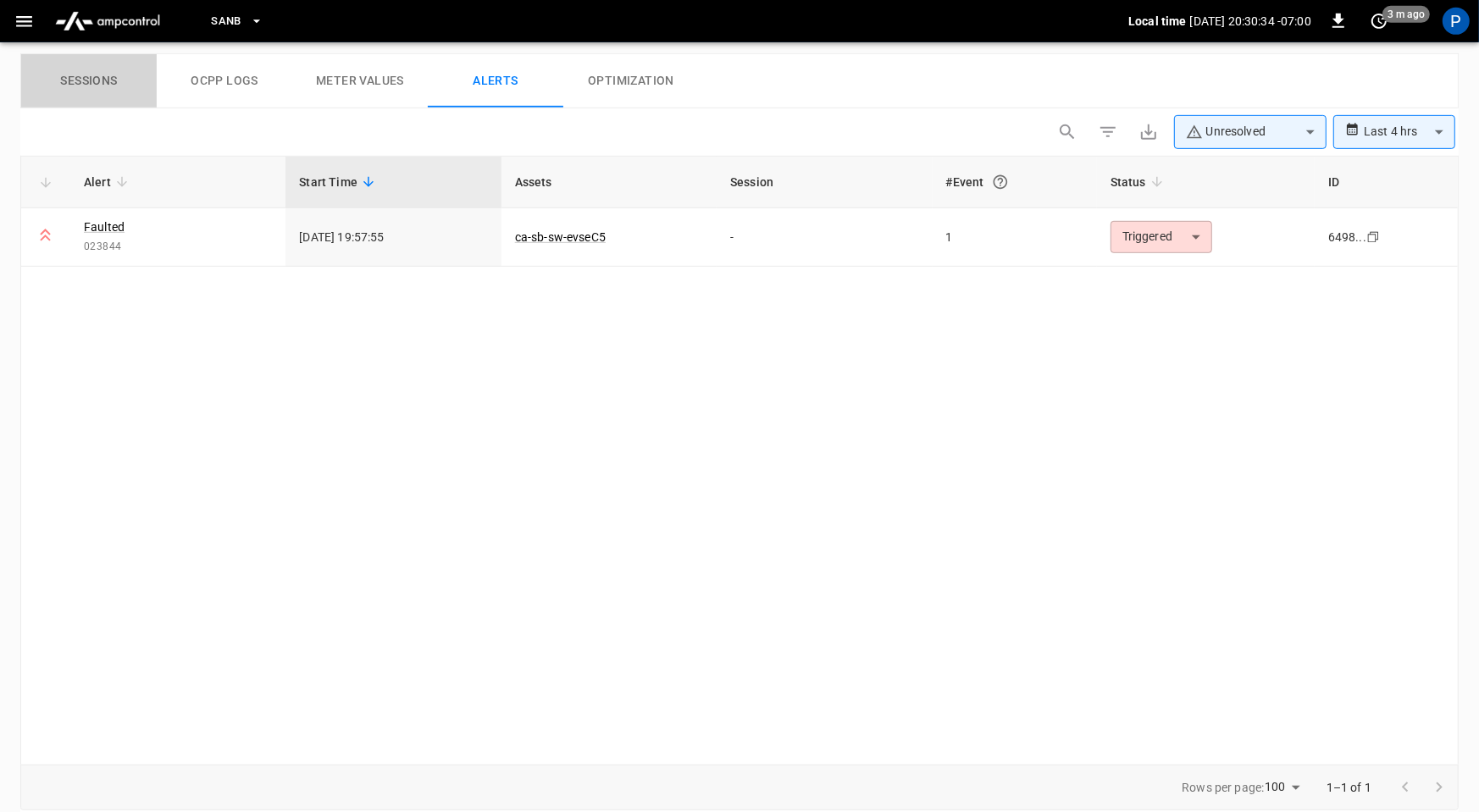
click at [90, 65] on button "Sessions" at bounding box center [88, 81] width 136 height 54
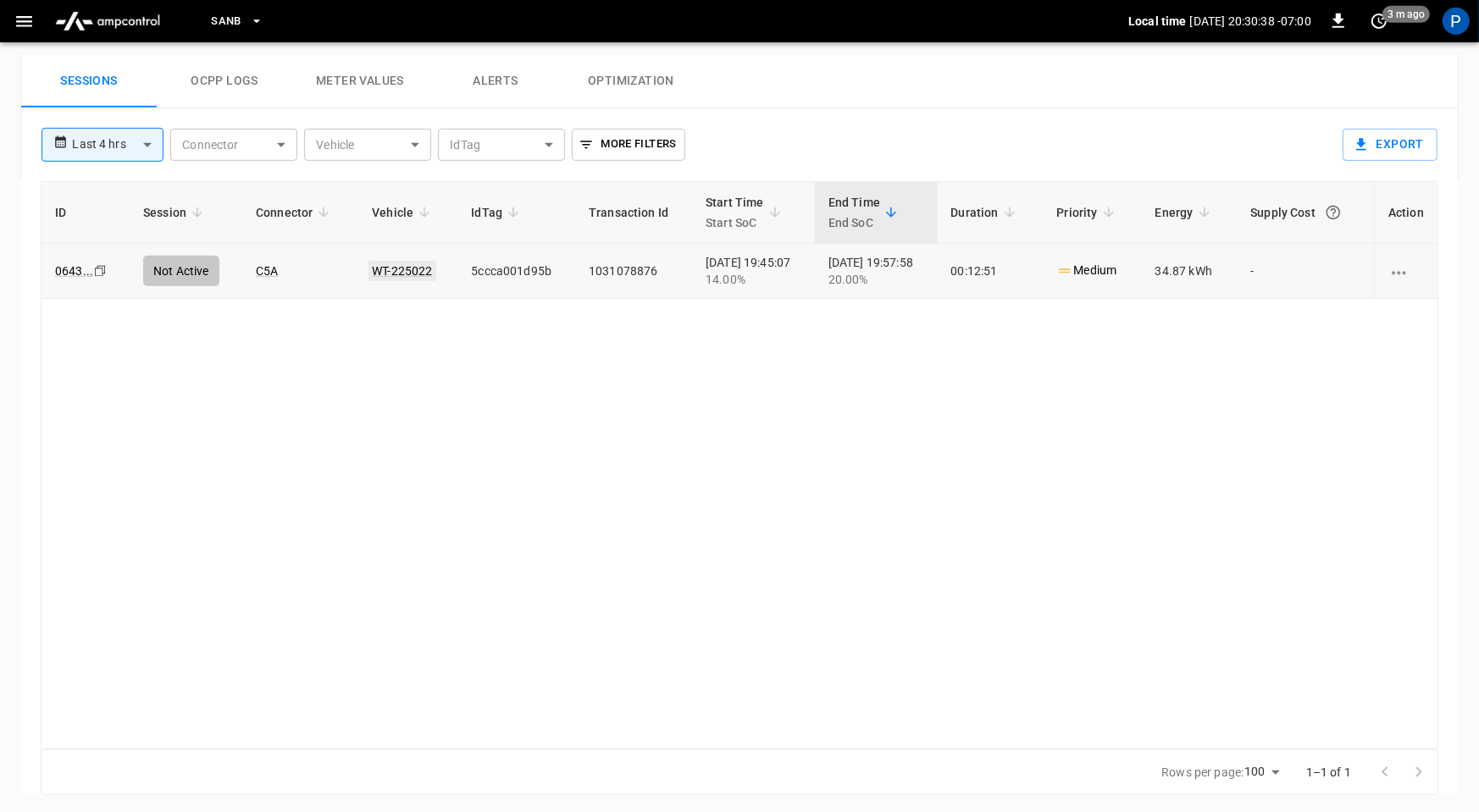
click at [379, 267] on link "WT-225022" at bounding box center [401, 270] width 67 height 20
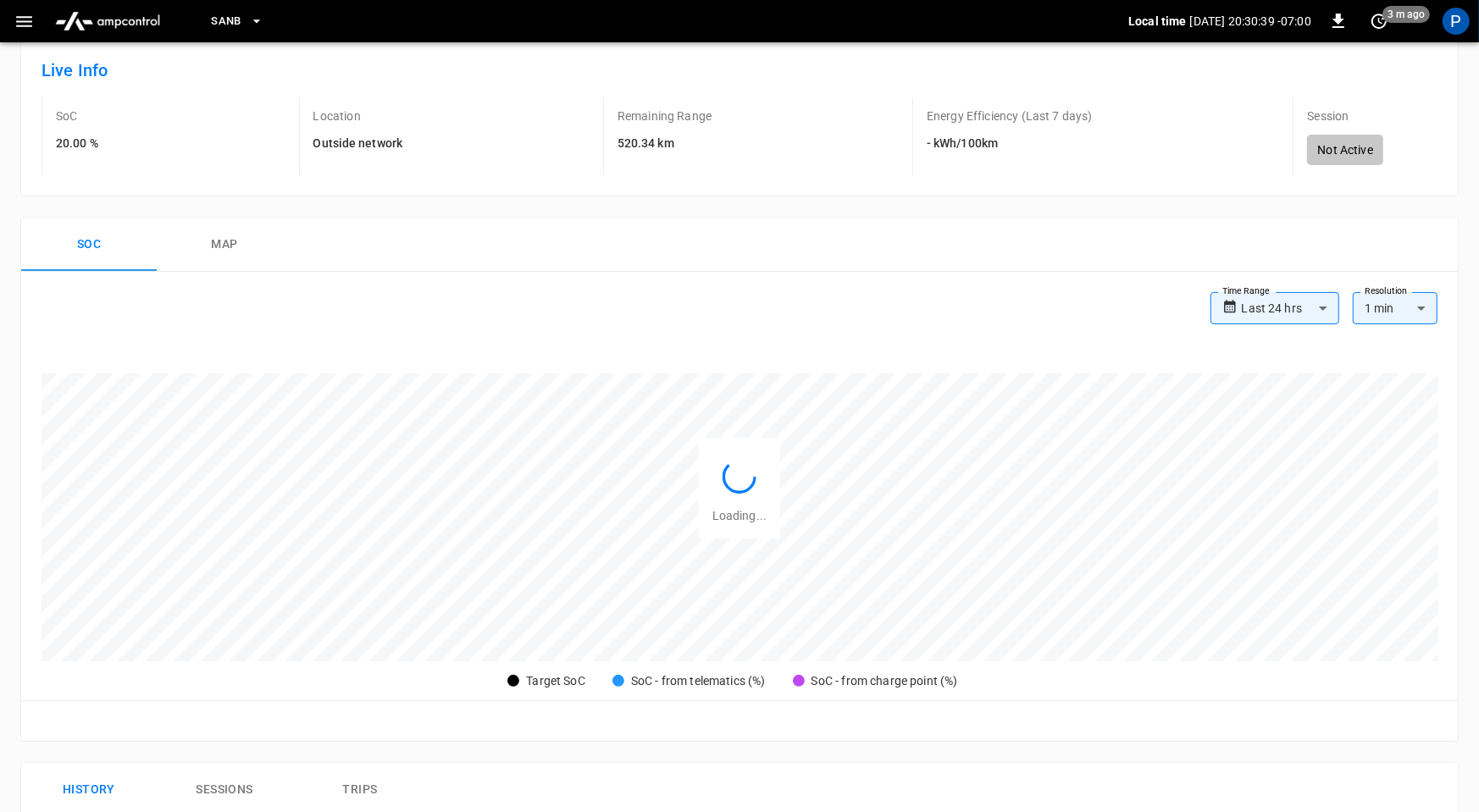
scroll to position [796, 0]
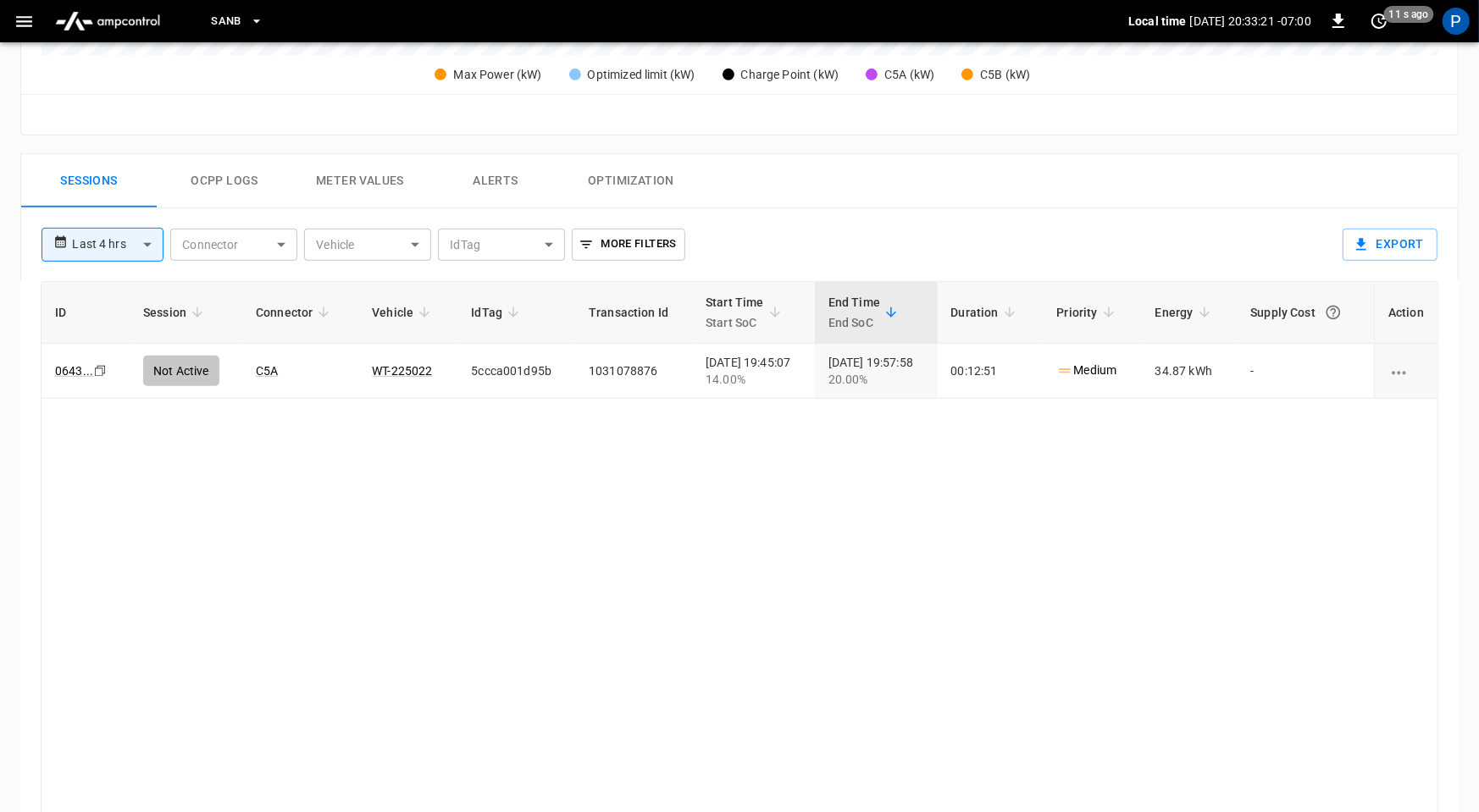
scroll to position [700, 0]
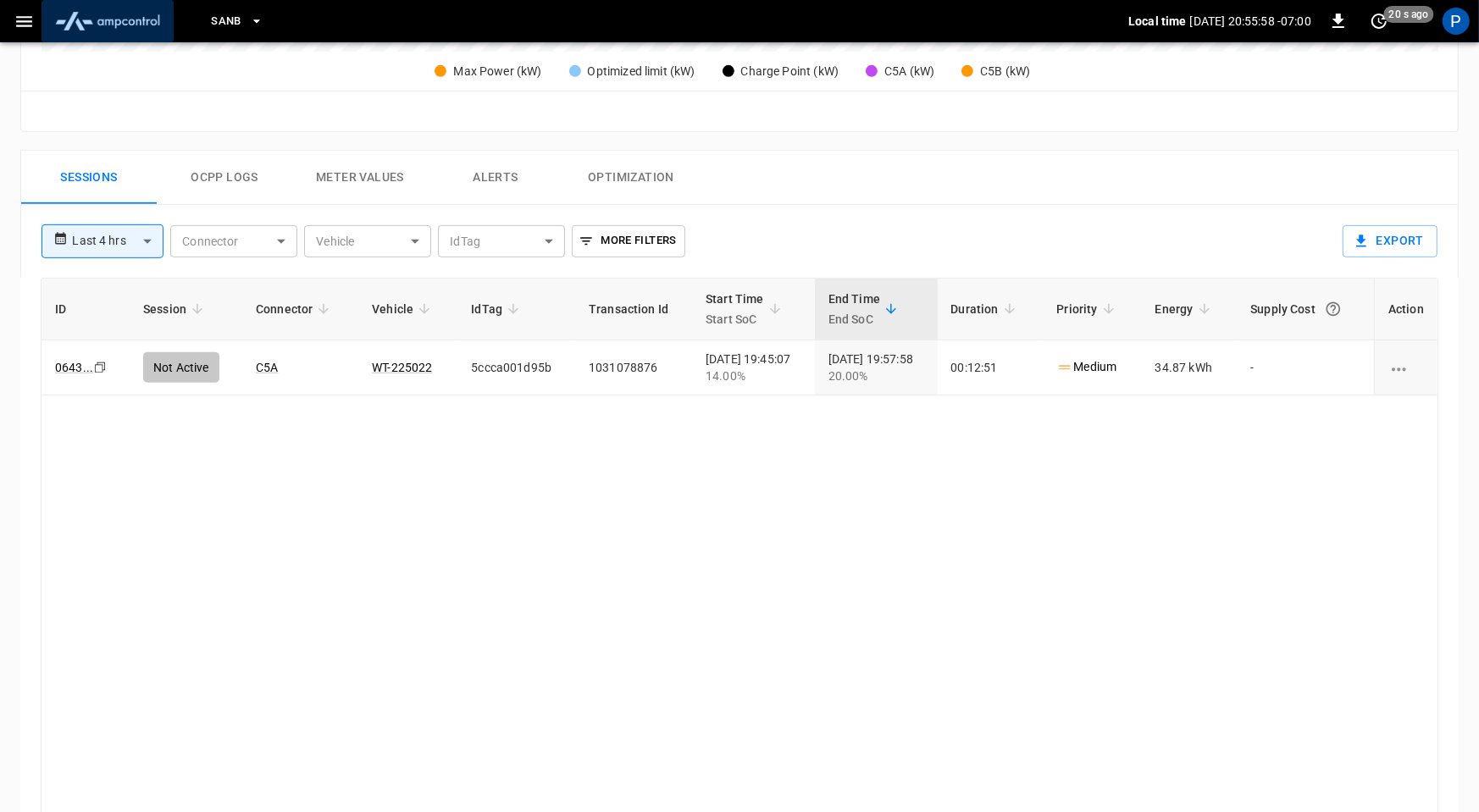
drag, startPoint x: 154, startPoint y: 21, endPoint x: 159, endPoint y: 39, distance: 18.7
click at [154, 21] on img "menu" at bounding box center [107, 21] width 119 height 32
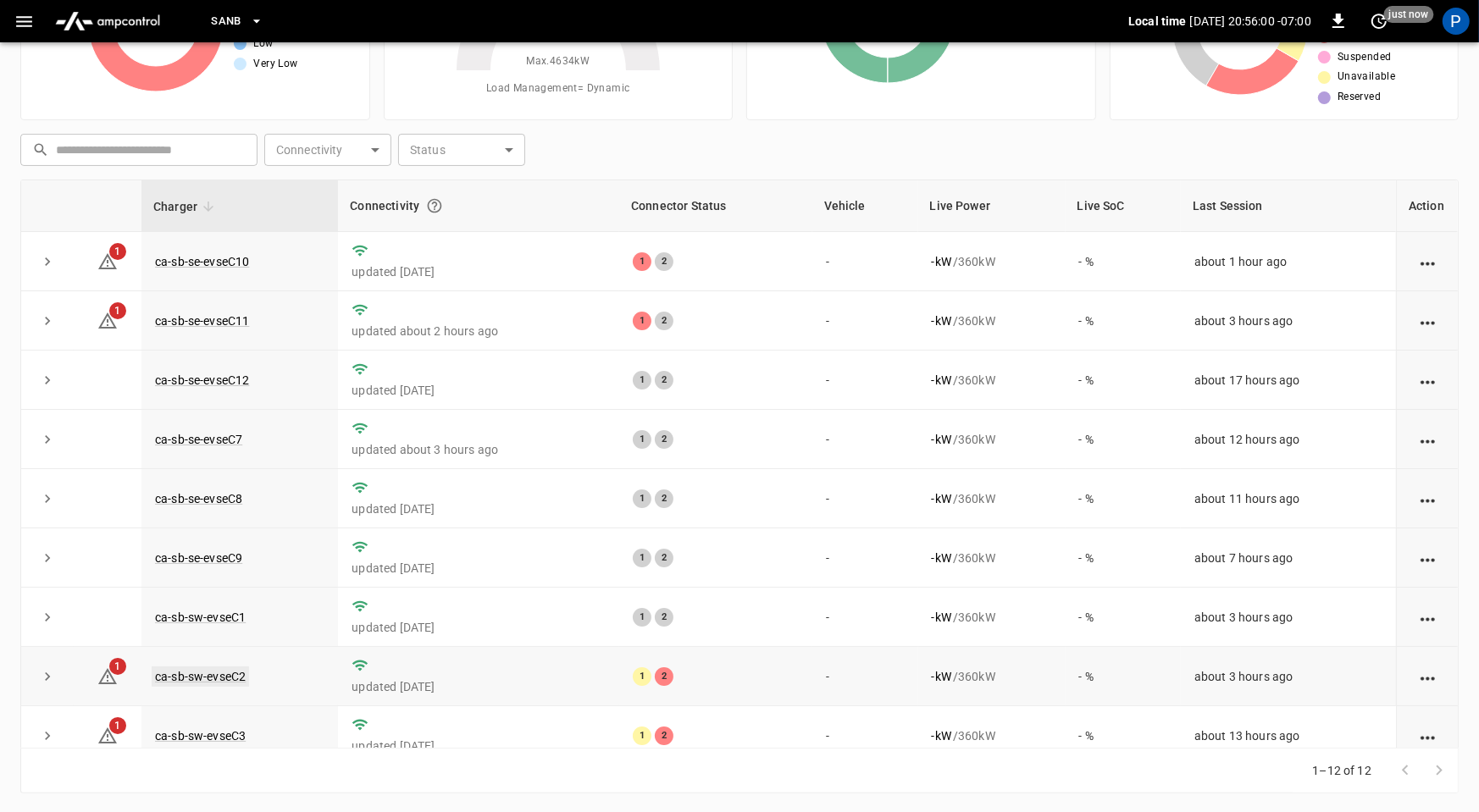
click at [228, 669] on link "ca-sb-sw-evseC2" at bounding box center [200, 676] width 98 height 20
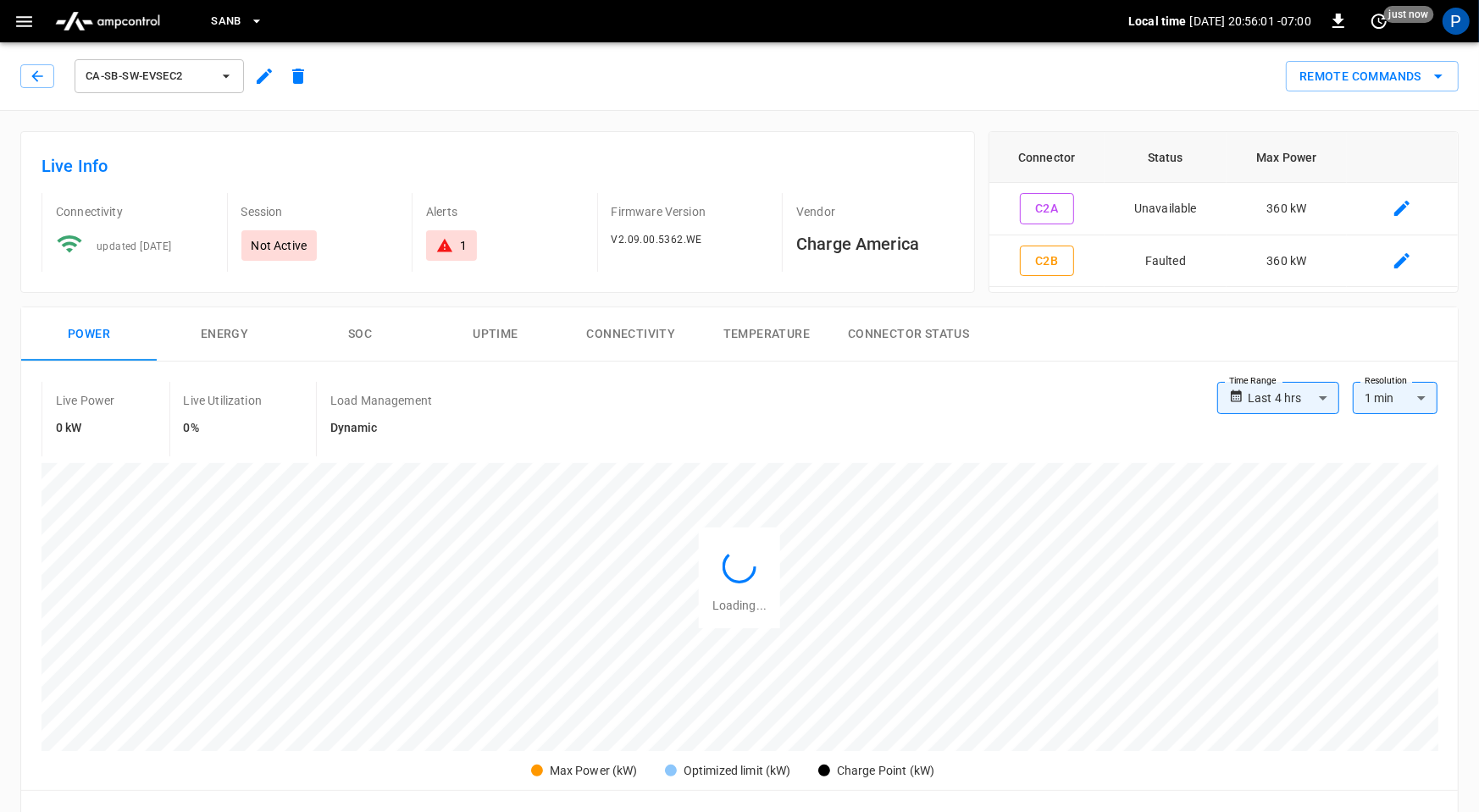
scroll to position [796, 0]
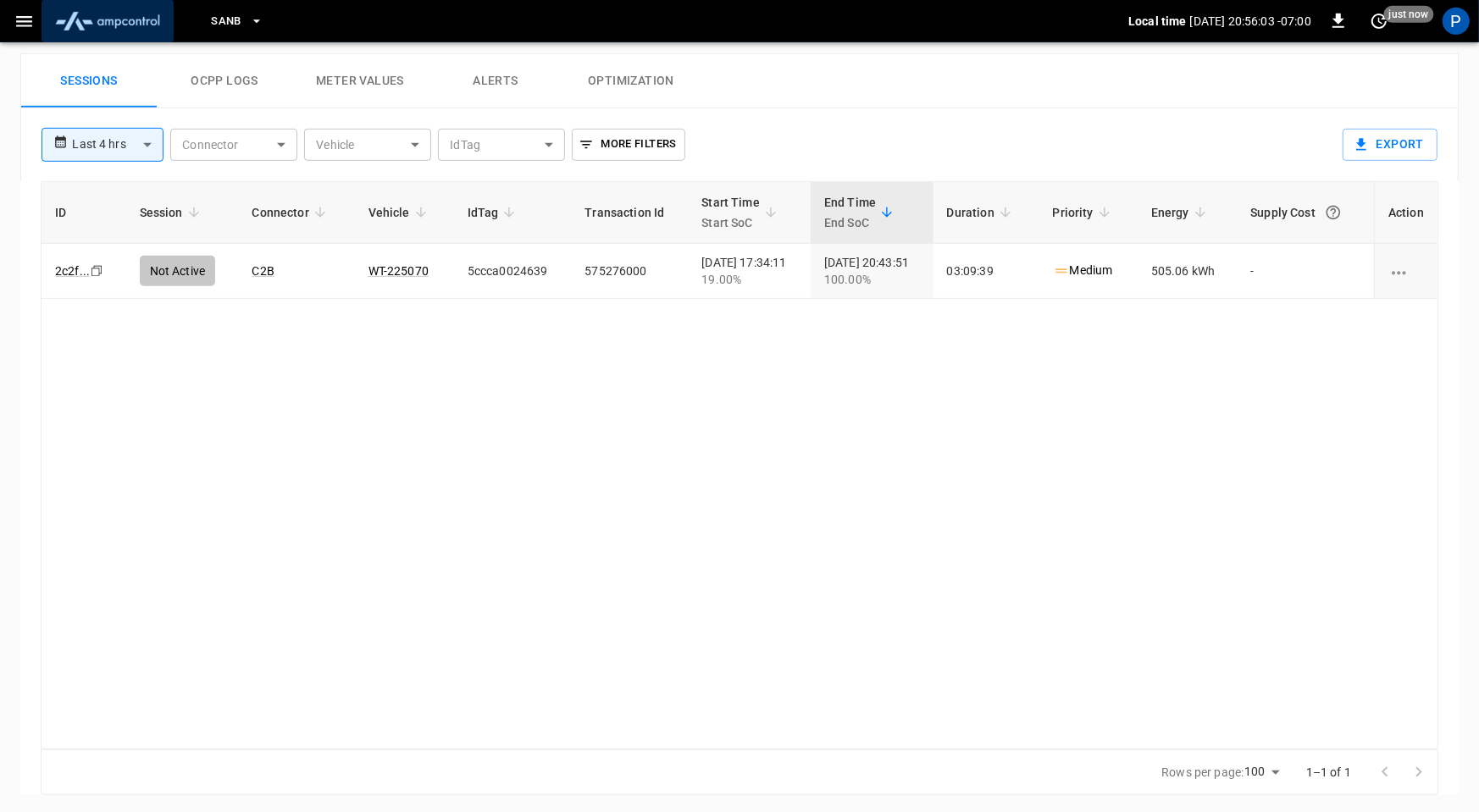
click at [106, 22] on img "menu" at bounding box center [107, 21] width 119 height 32
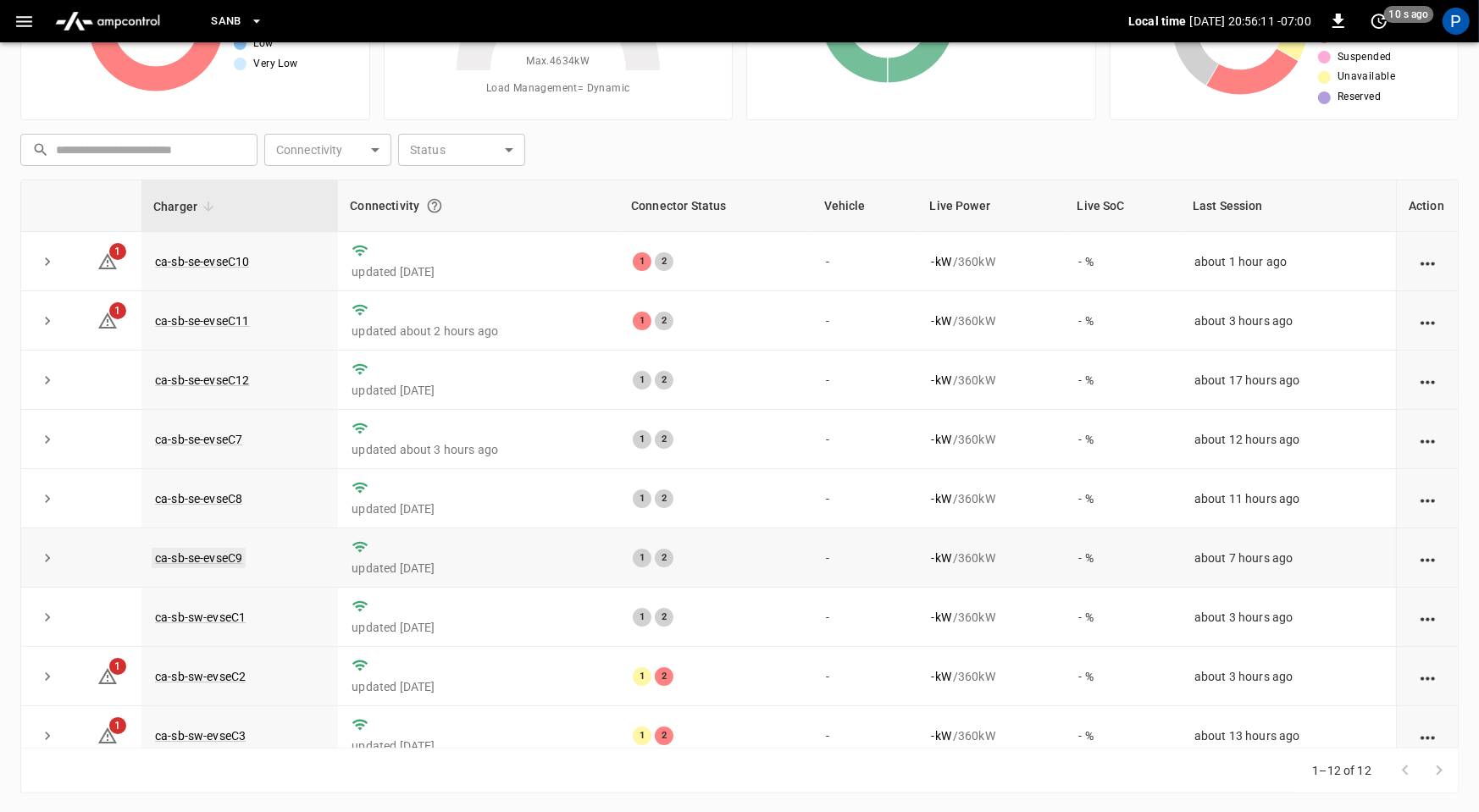
click at [223, 549] on link "ca-sb-se-evseC9" at bounding box center [198, 558] width 94 height 20
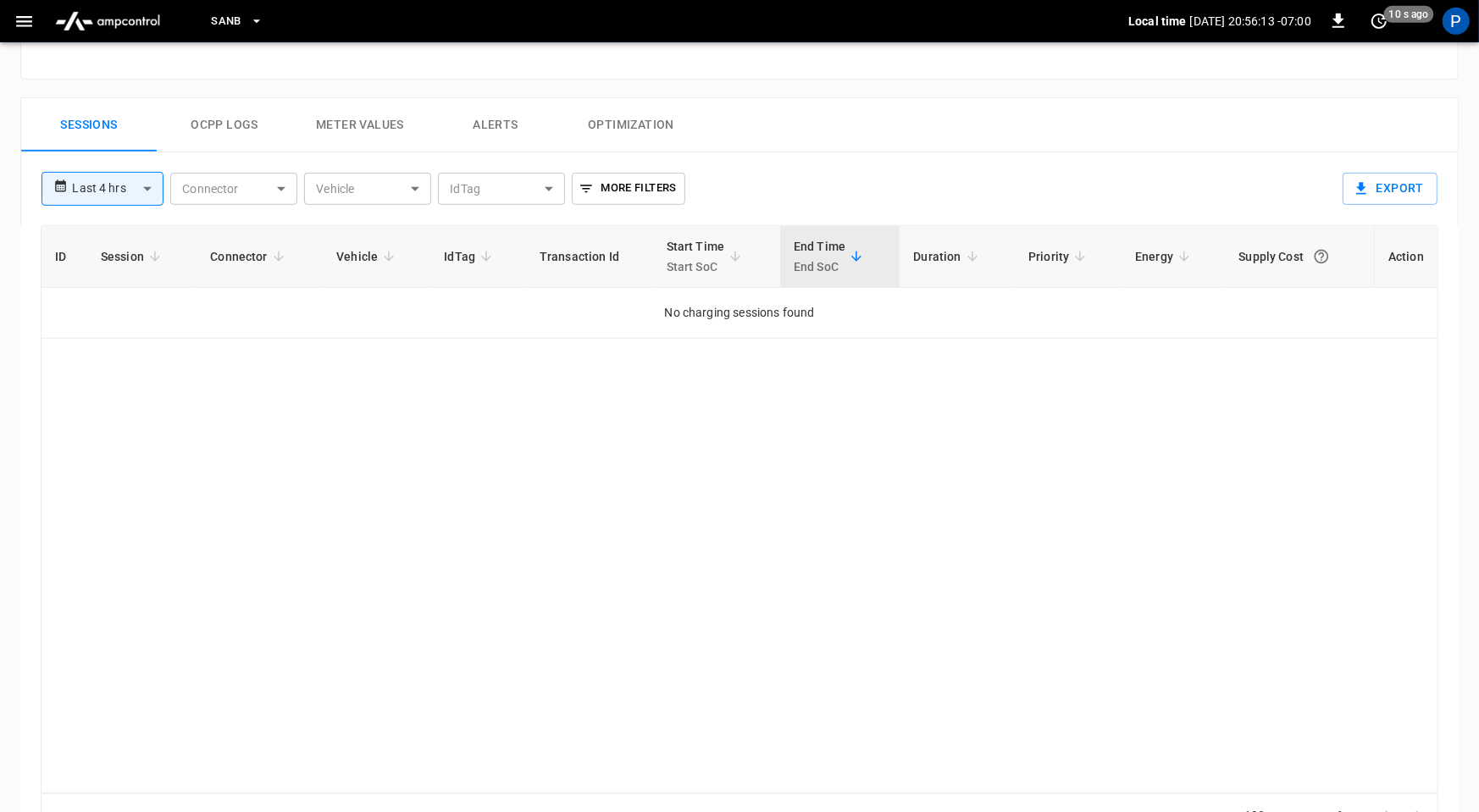
scroll to position [796, 0]
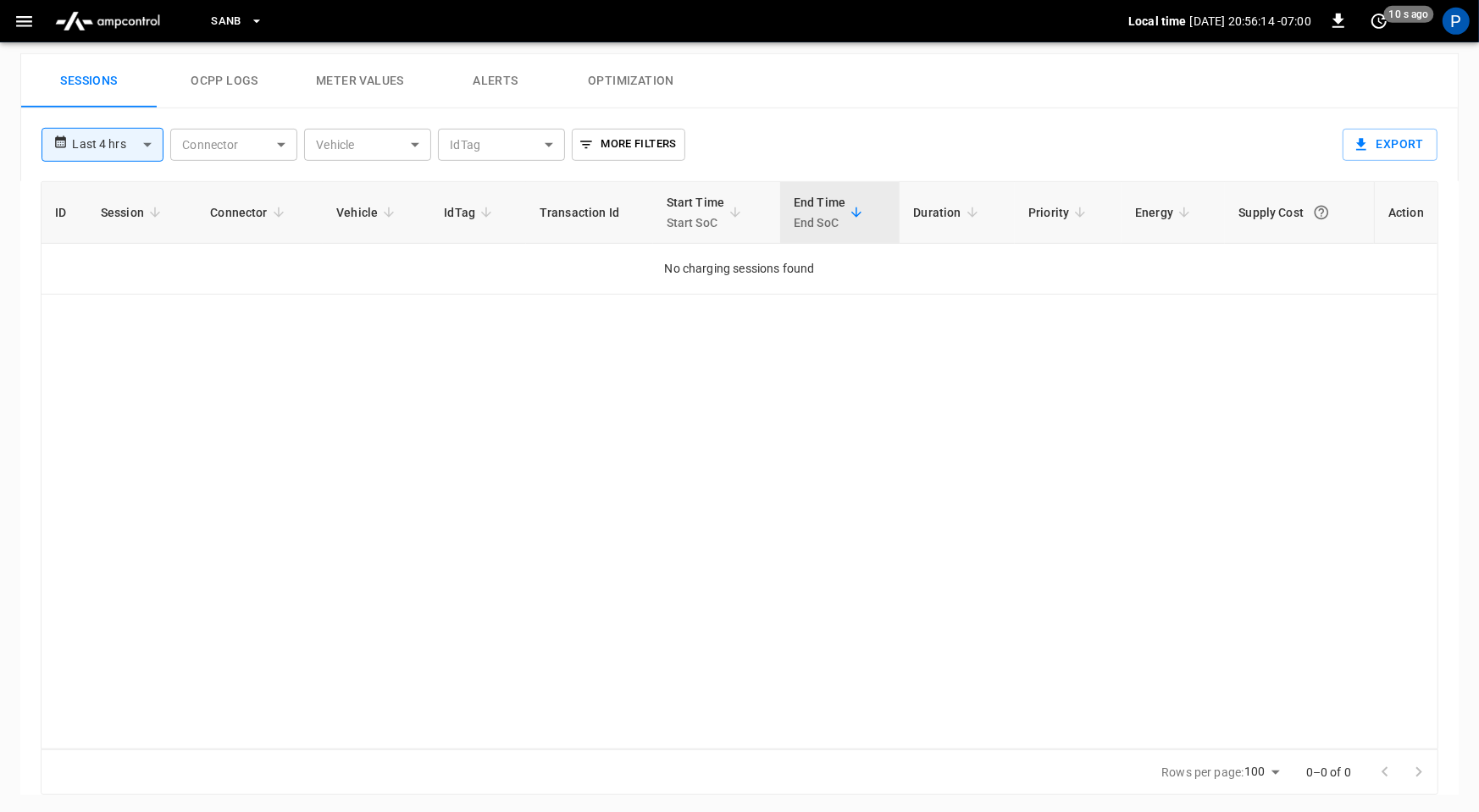
click at [69, 148] on div "**********" at bounding box center [102, 145] width 122 height 34
click at [149, 148] on body "**********" at bounding box center [739, 9] width 1479 height 1612
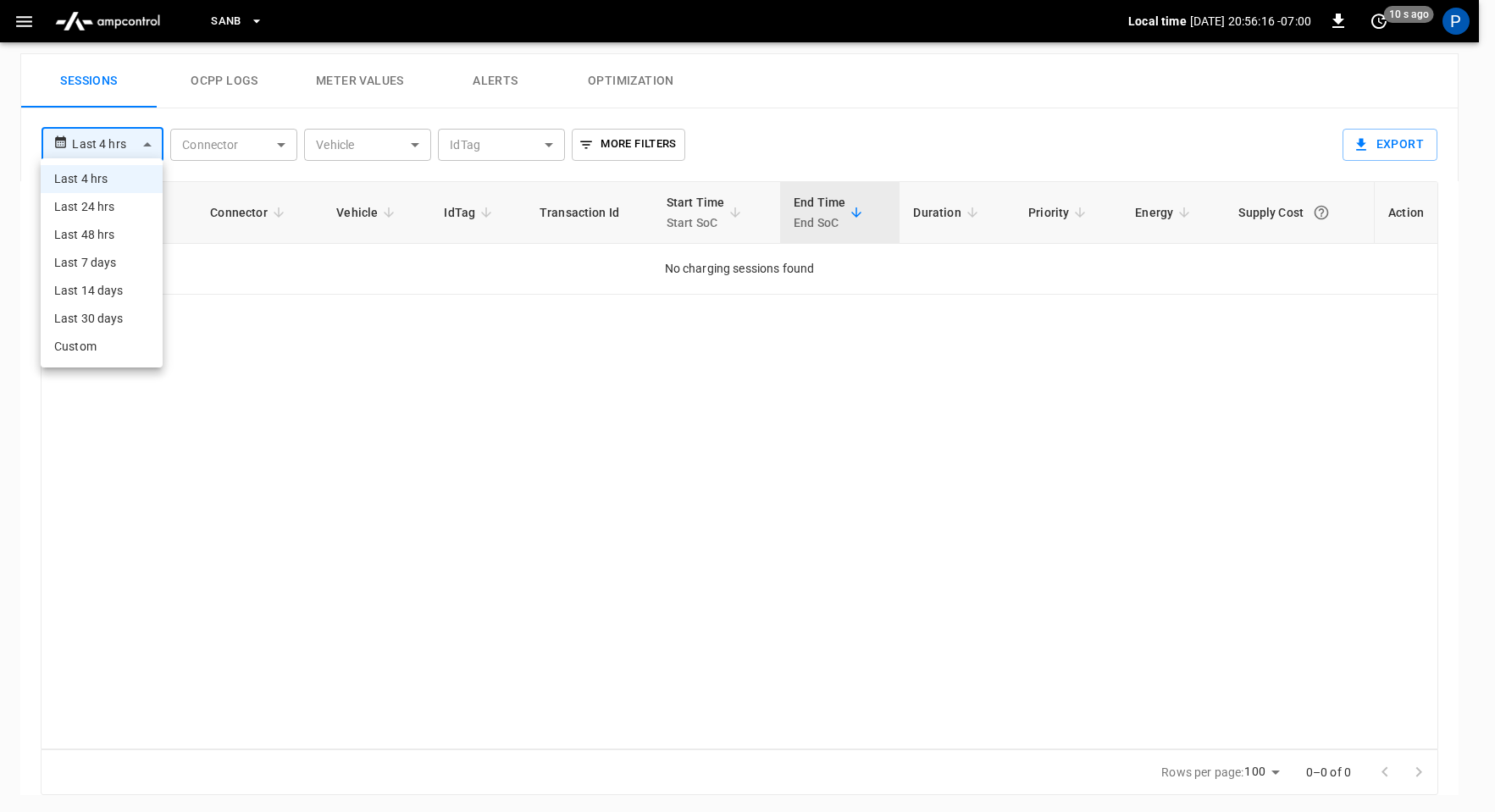
click at [114, 209] on li "Last 24 hrs" at bounding box center [102, 207] width 122 height 28
type input "**********"
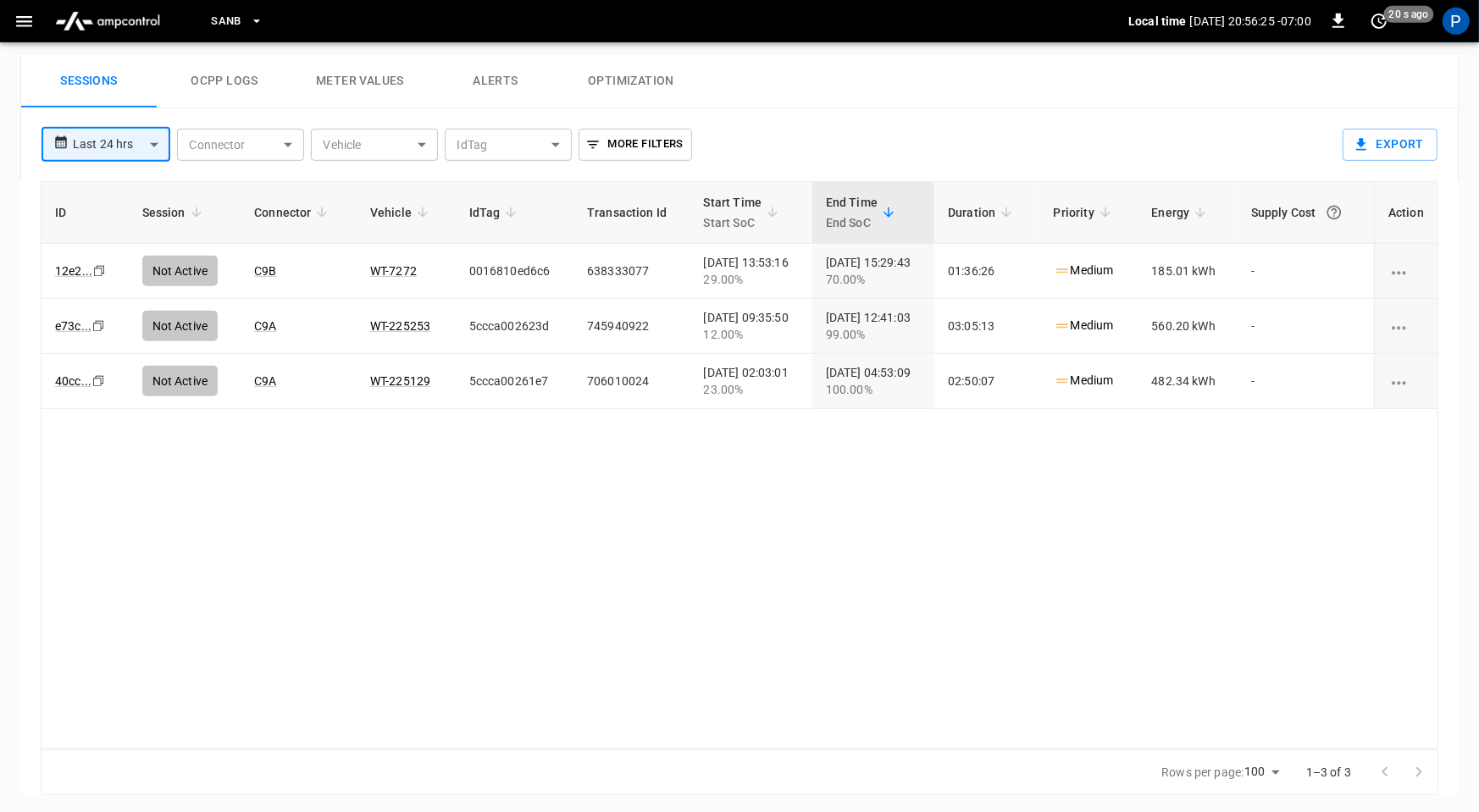
click at [139, 18] on img "menu" at bounding box center [107, 21] width 119 height 32
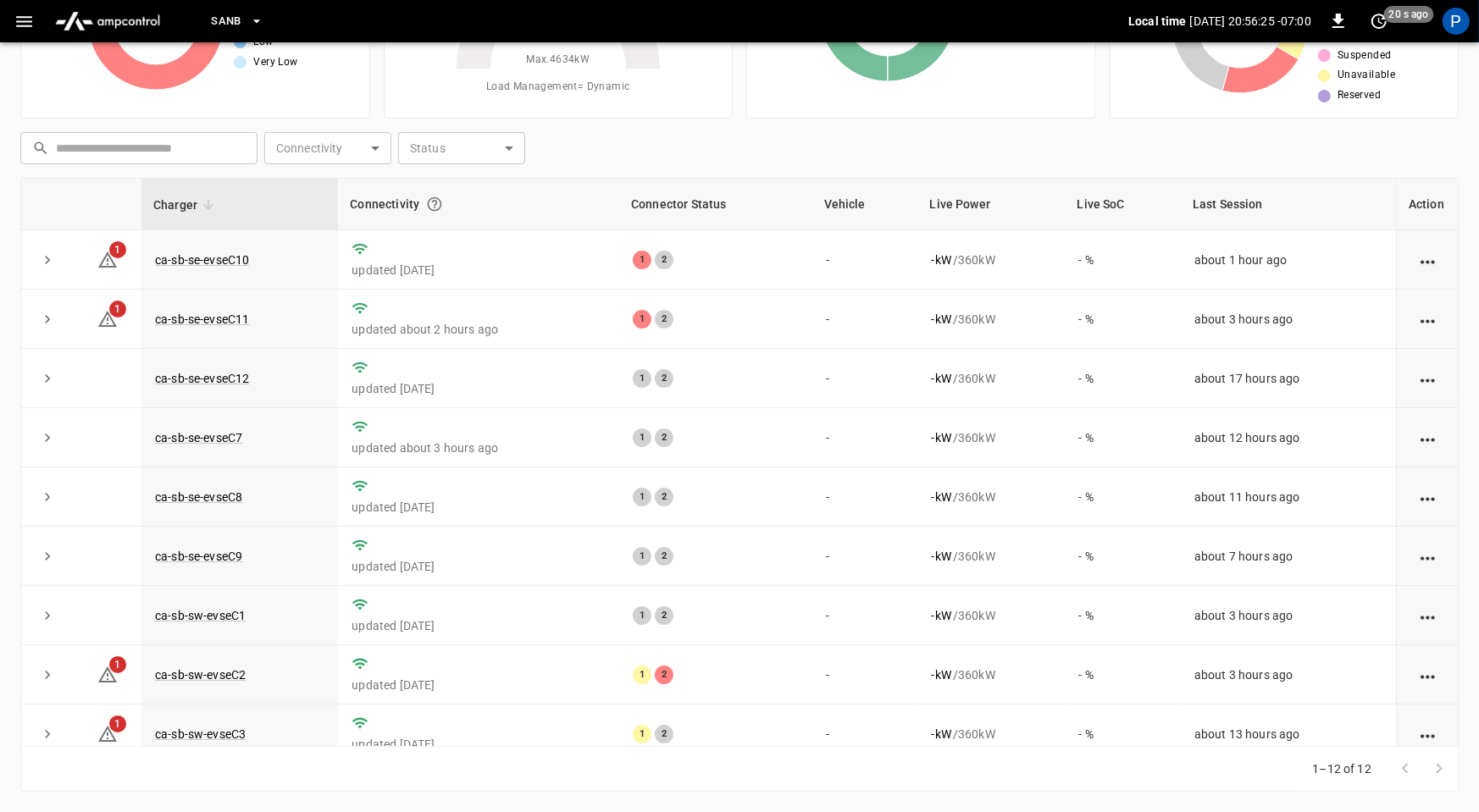
scroll to position [158, 0]
click at [227, 320] on link "ca-sb-se-evseC11" at bounding box center [202, 321] width 101 height 20
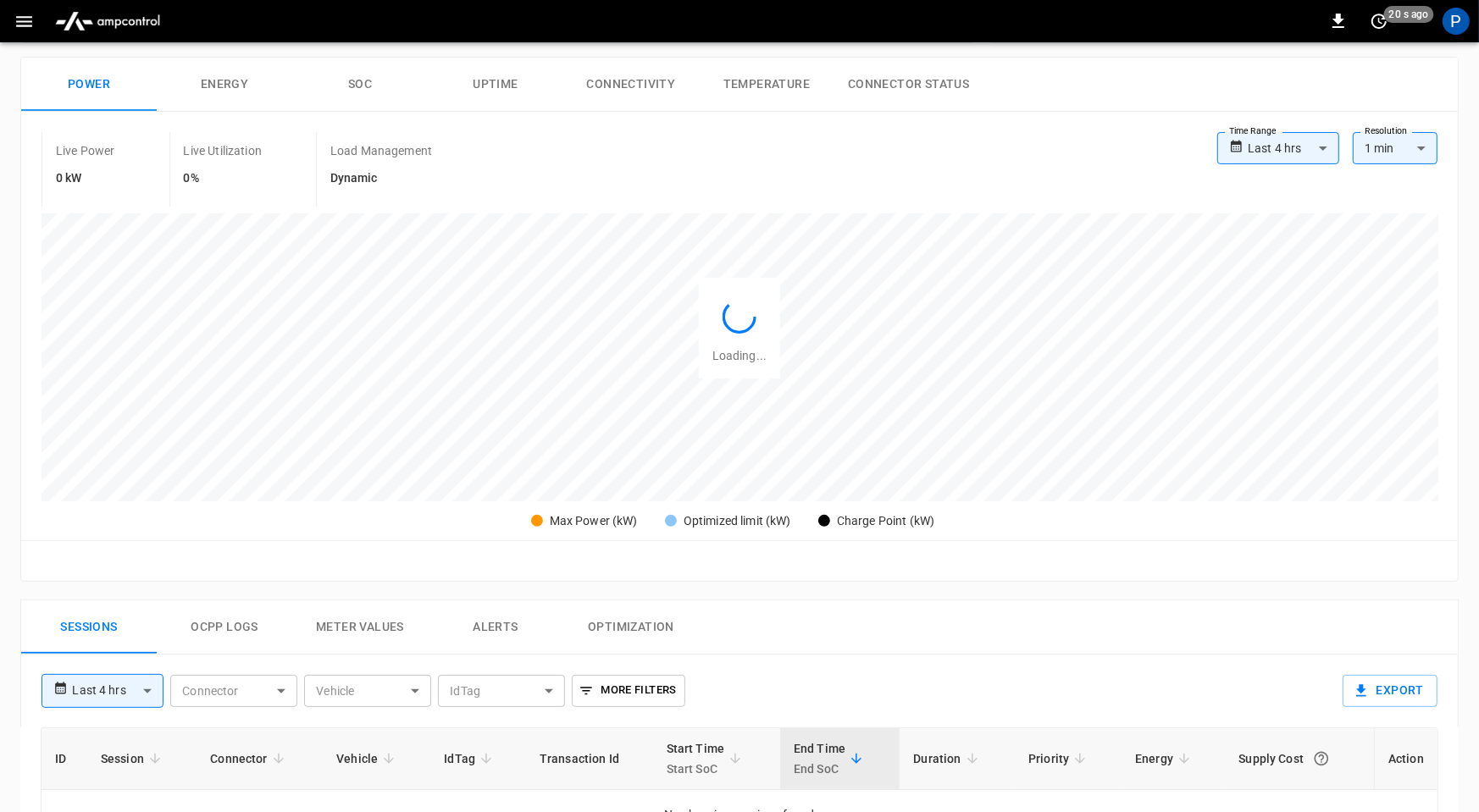
scroll to position [801, 0]
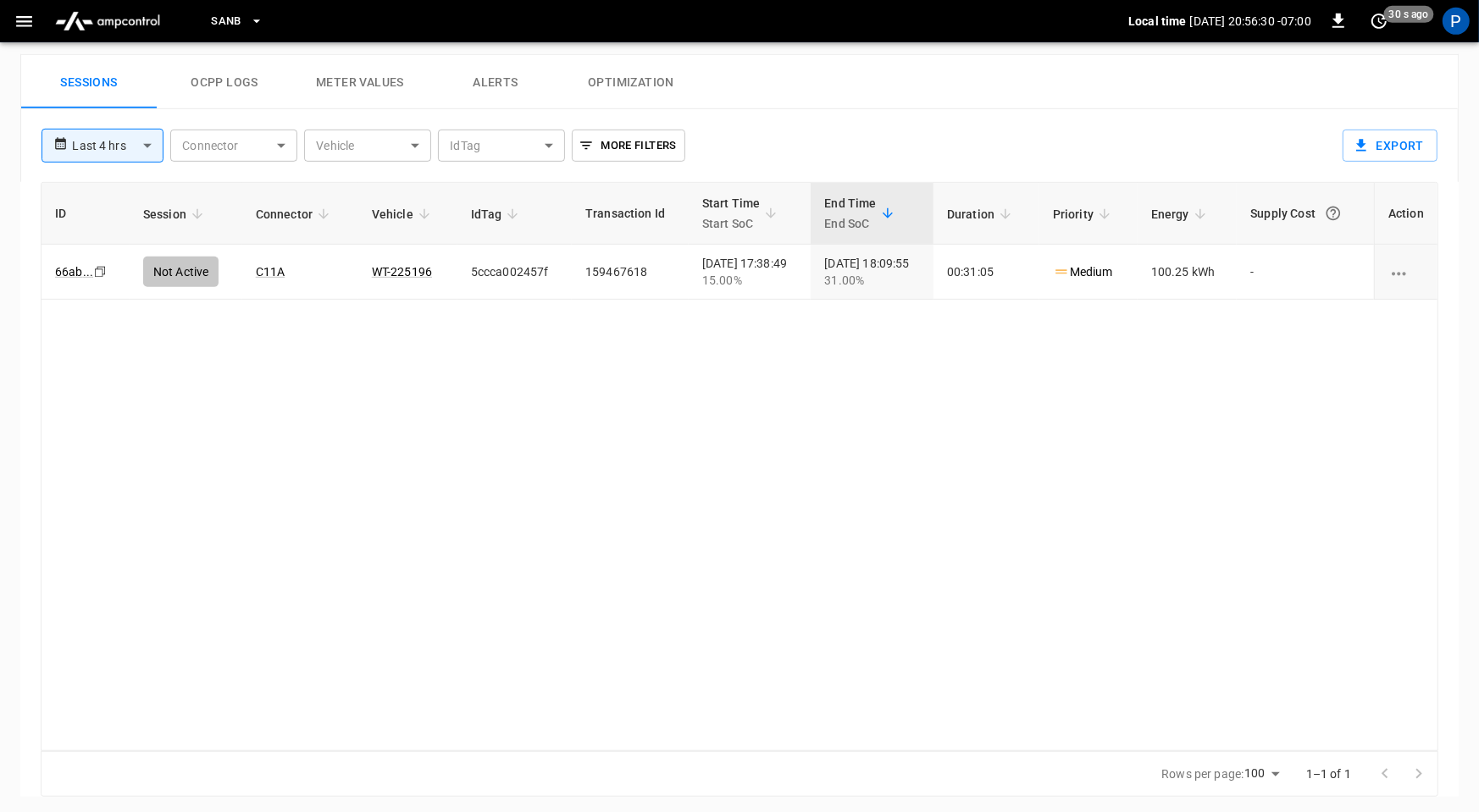
click at [495, 75] on button "Alerts" at bounding box center [495, 82] width 136 height 54
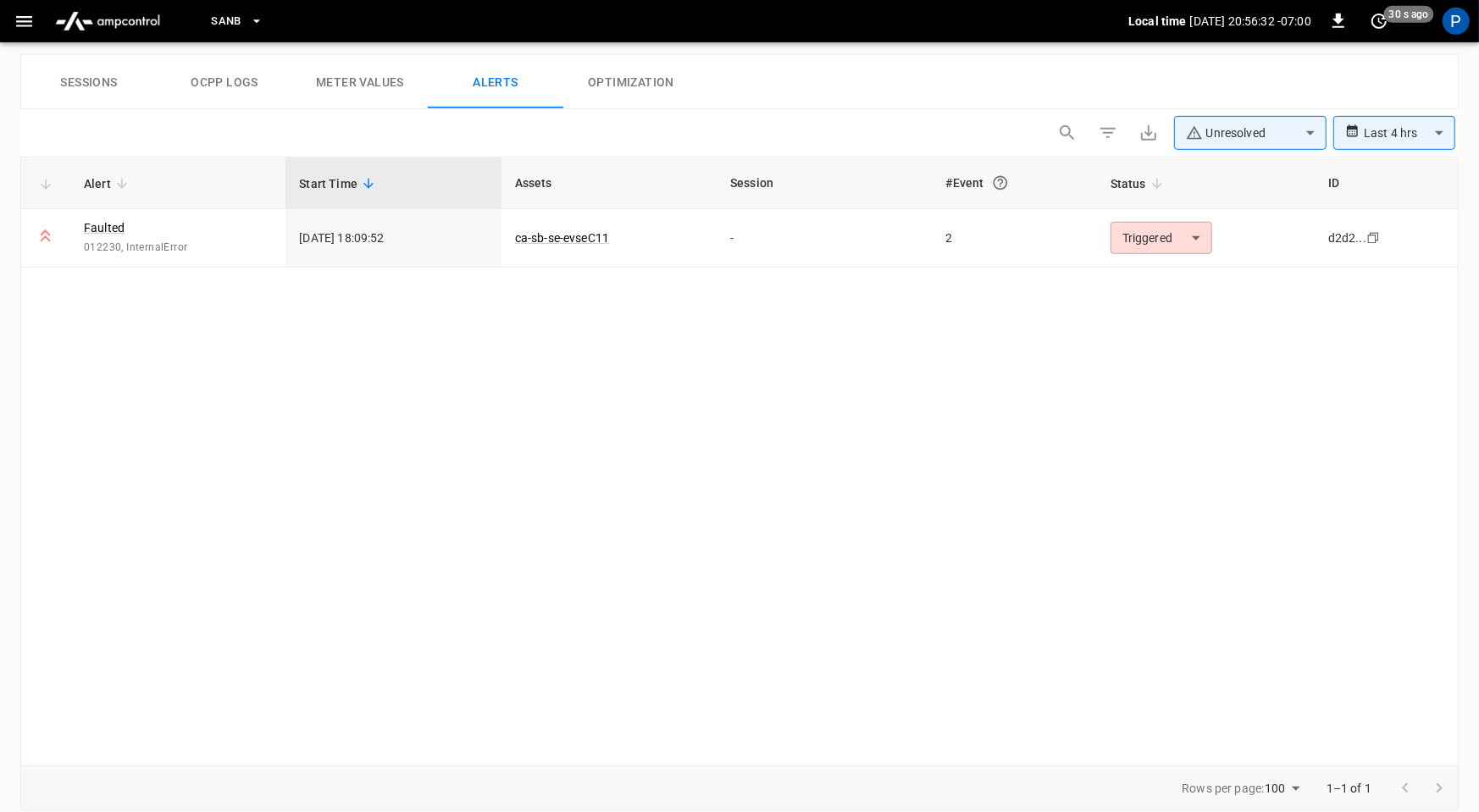
scroll to position [65, 0]
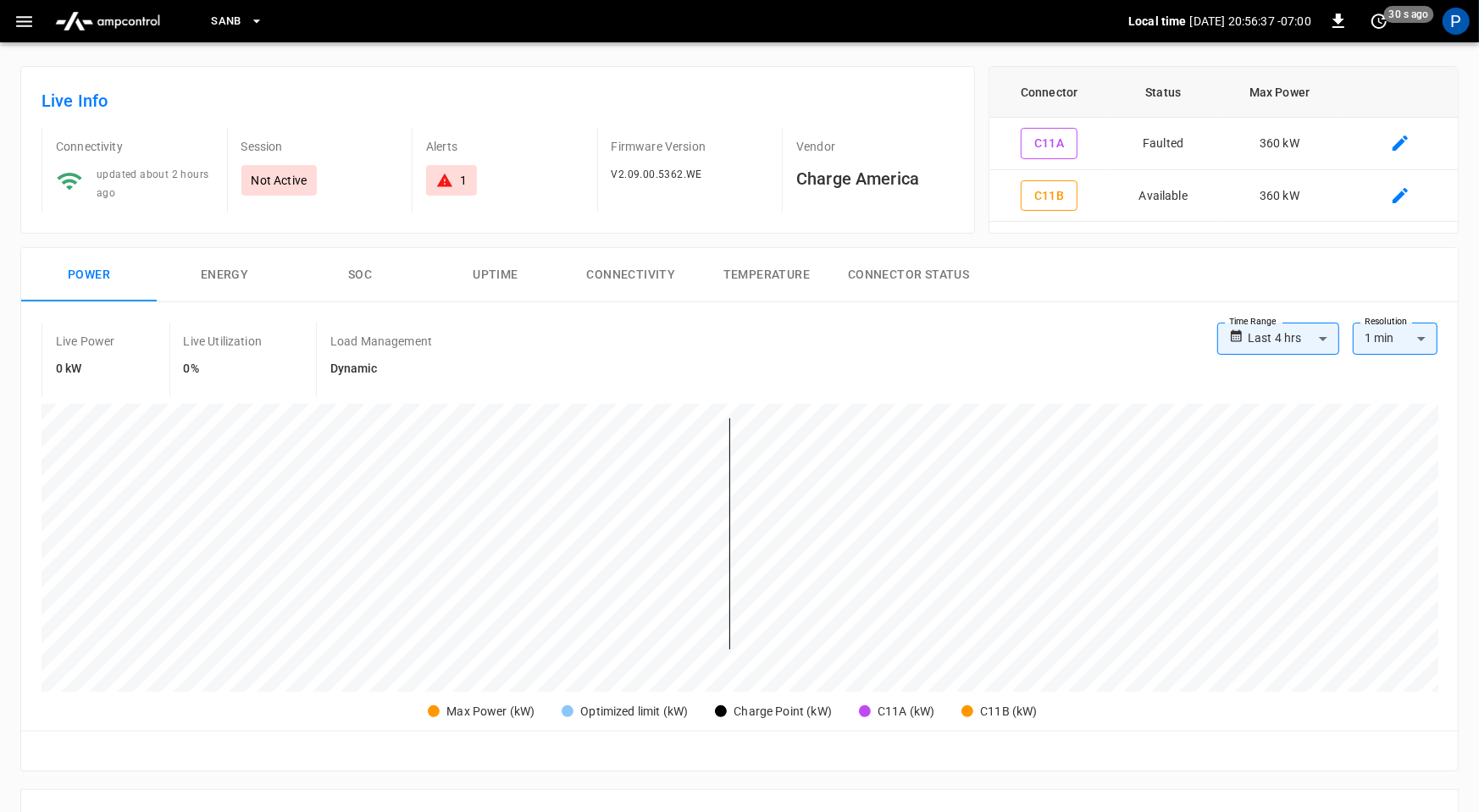
click at [116, 16] on img "menu" at bounding box center [107, 21] width 119 height 32
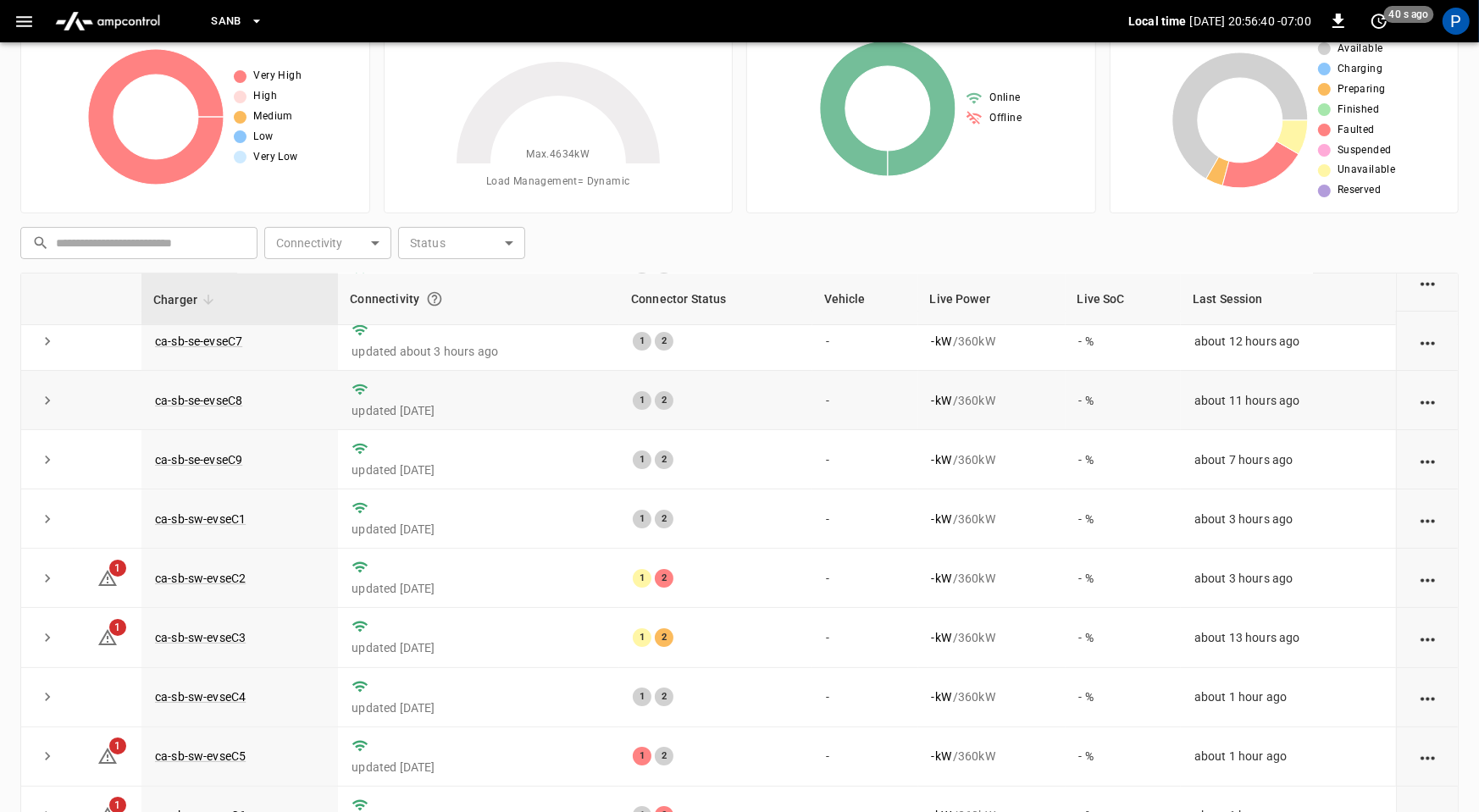
scroll to position [78, 0]
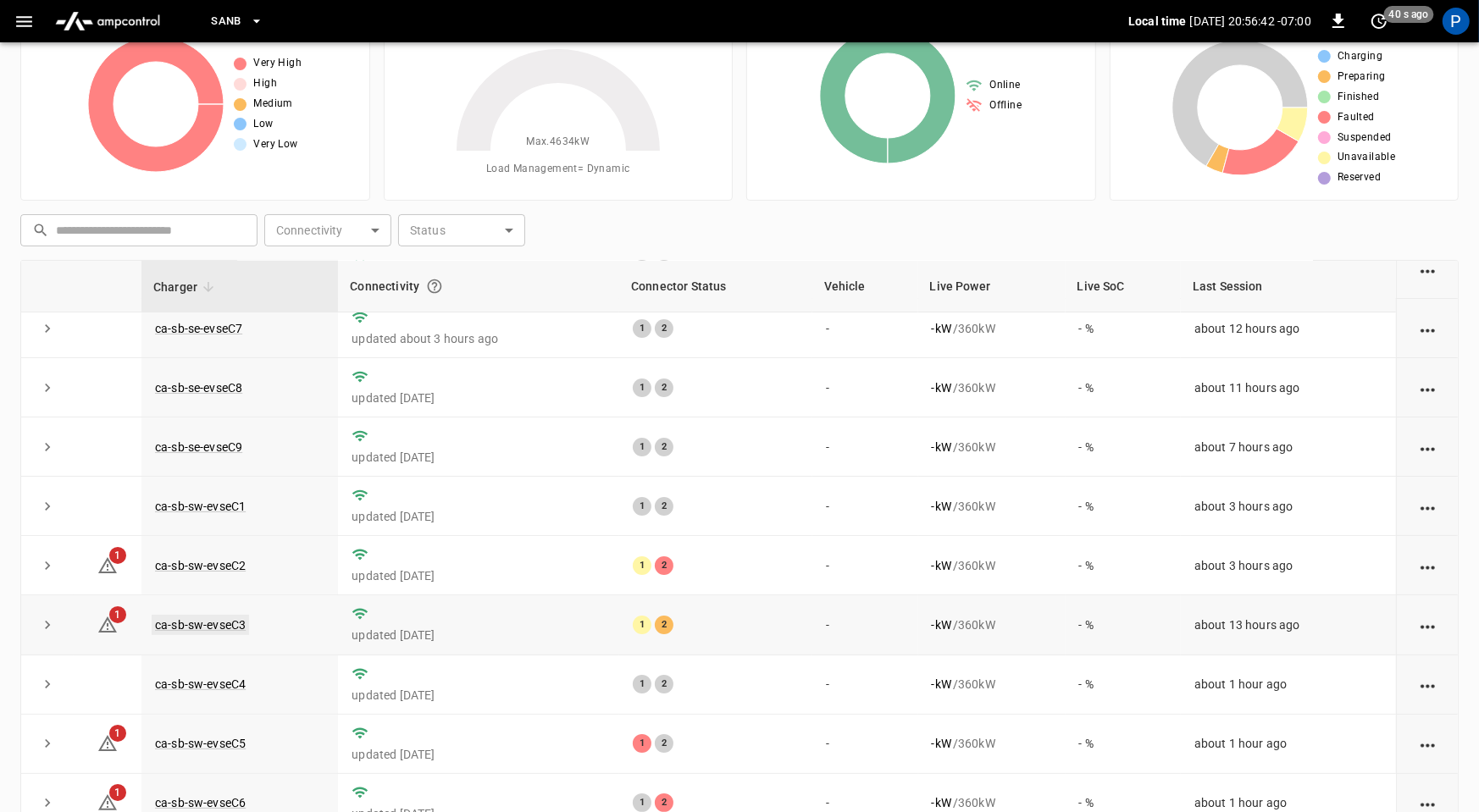
click at [227, 616] on link "ca-sb-sw-evseC3" at bounding box center [200, 624] width 98 height 20
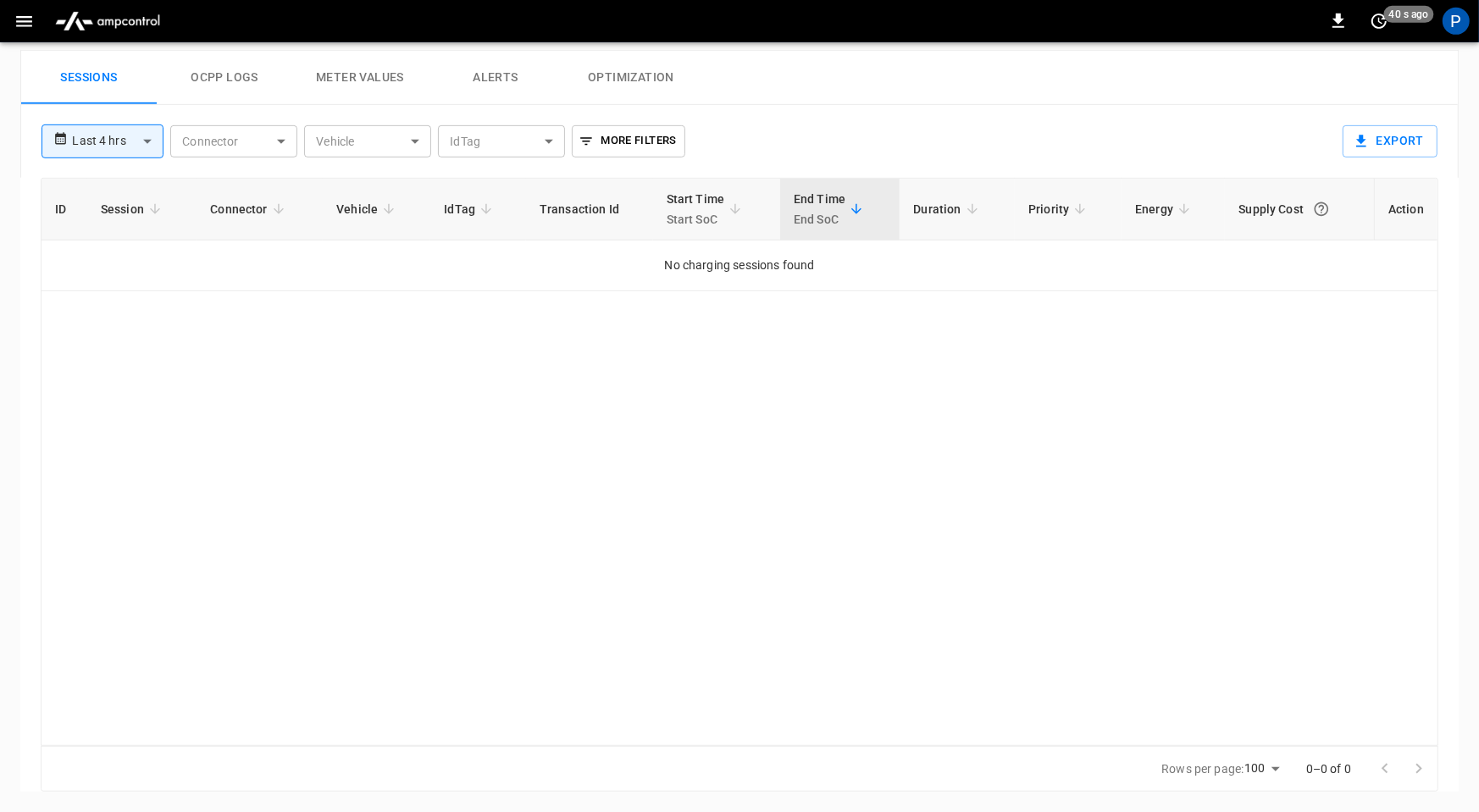
scroll to position [796, 0]
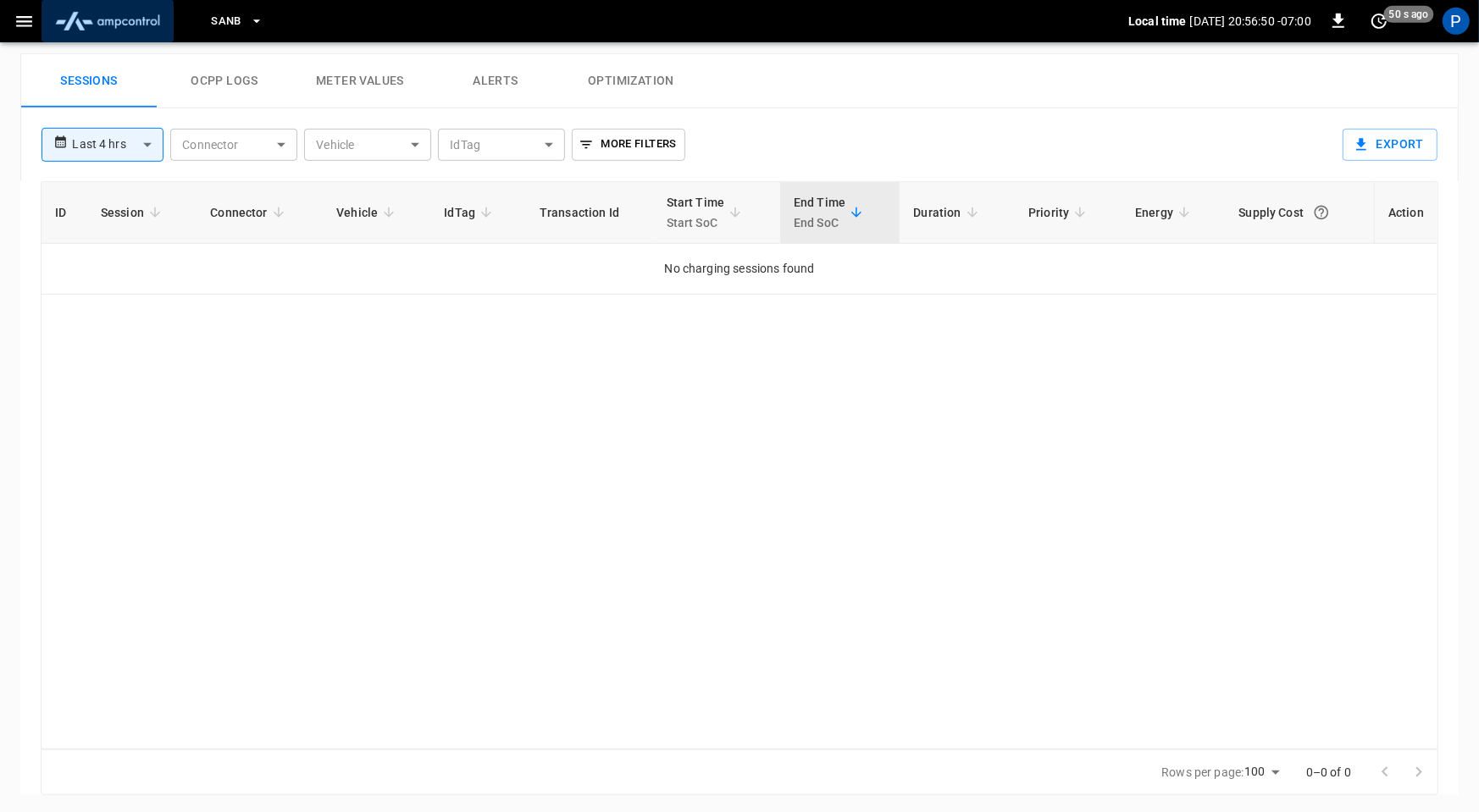
click at [125, 28] on img "menu" at bounding box center [107, 21] width 119 height 32
